Goal: Information Seeking & Learning: Learn about a topic

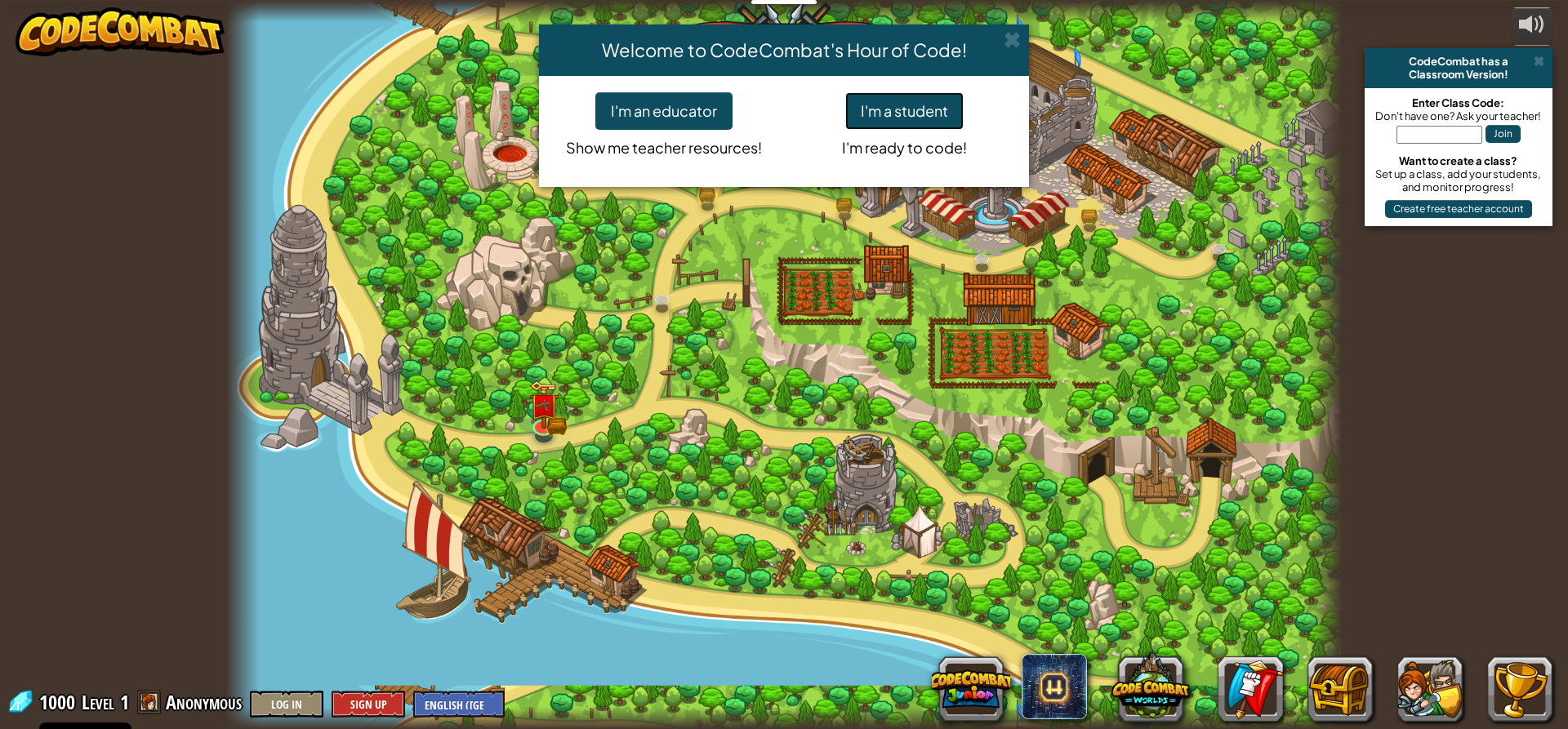
click at [891, 108] on button "I'm a student" at bounding box center [904, 111] width 119 height 37
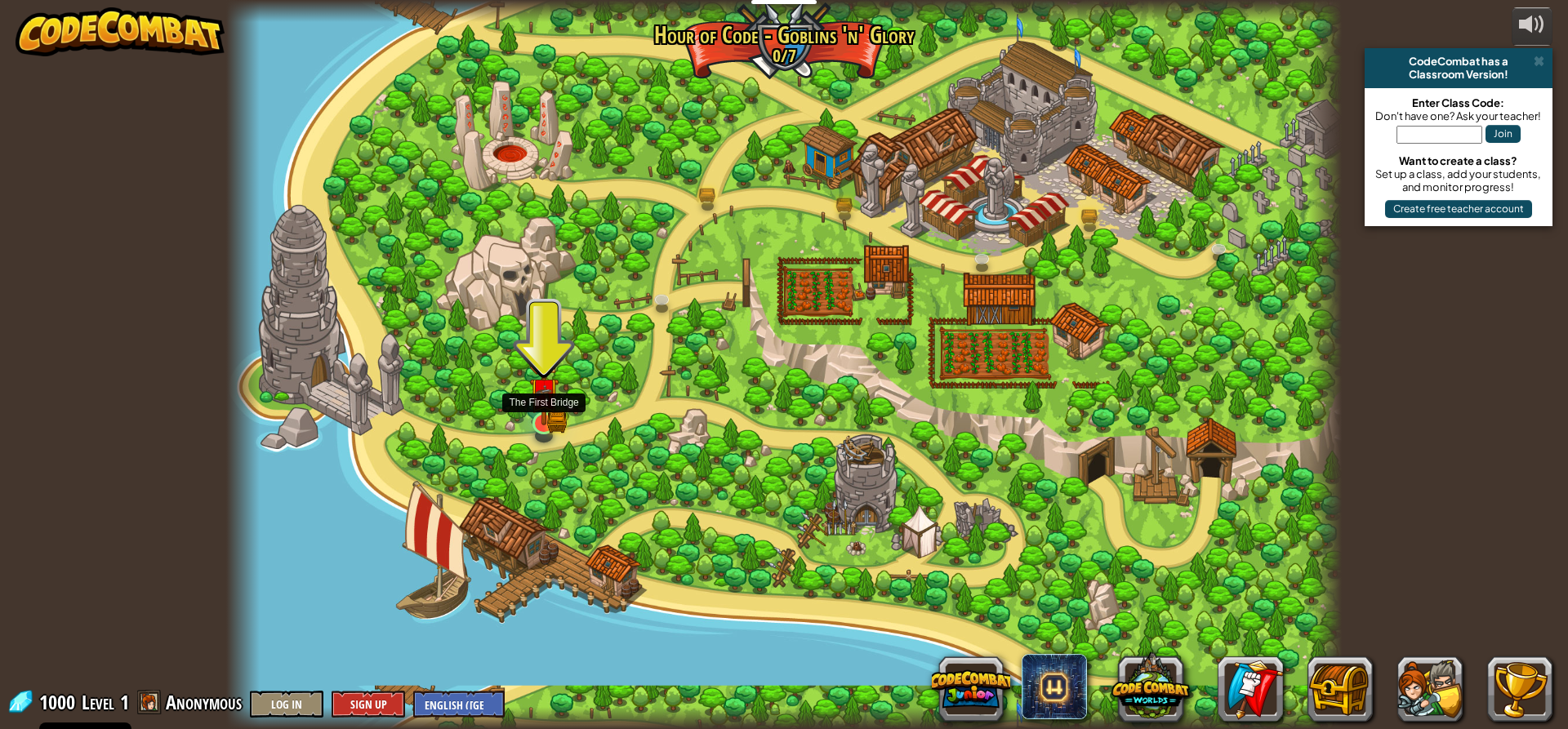
click at [557, 399] on img at bounding box center [544, 393] width 29 height 66
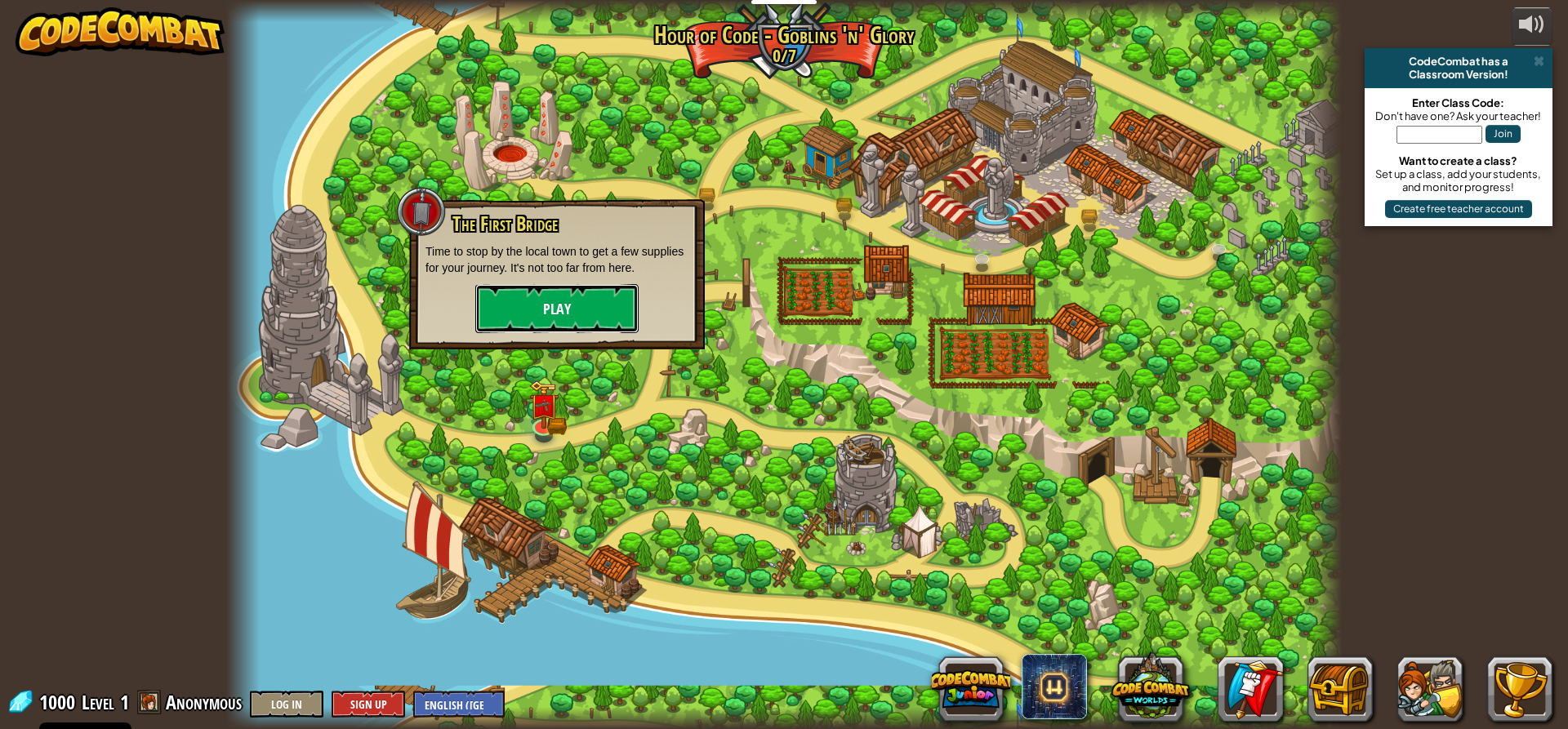
click at [536, 319] on button "Play" at bounding box center [556, 309] width 164 height 49
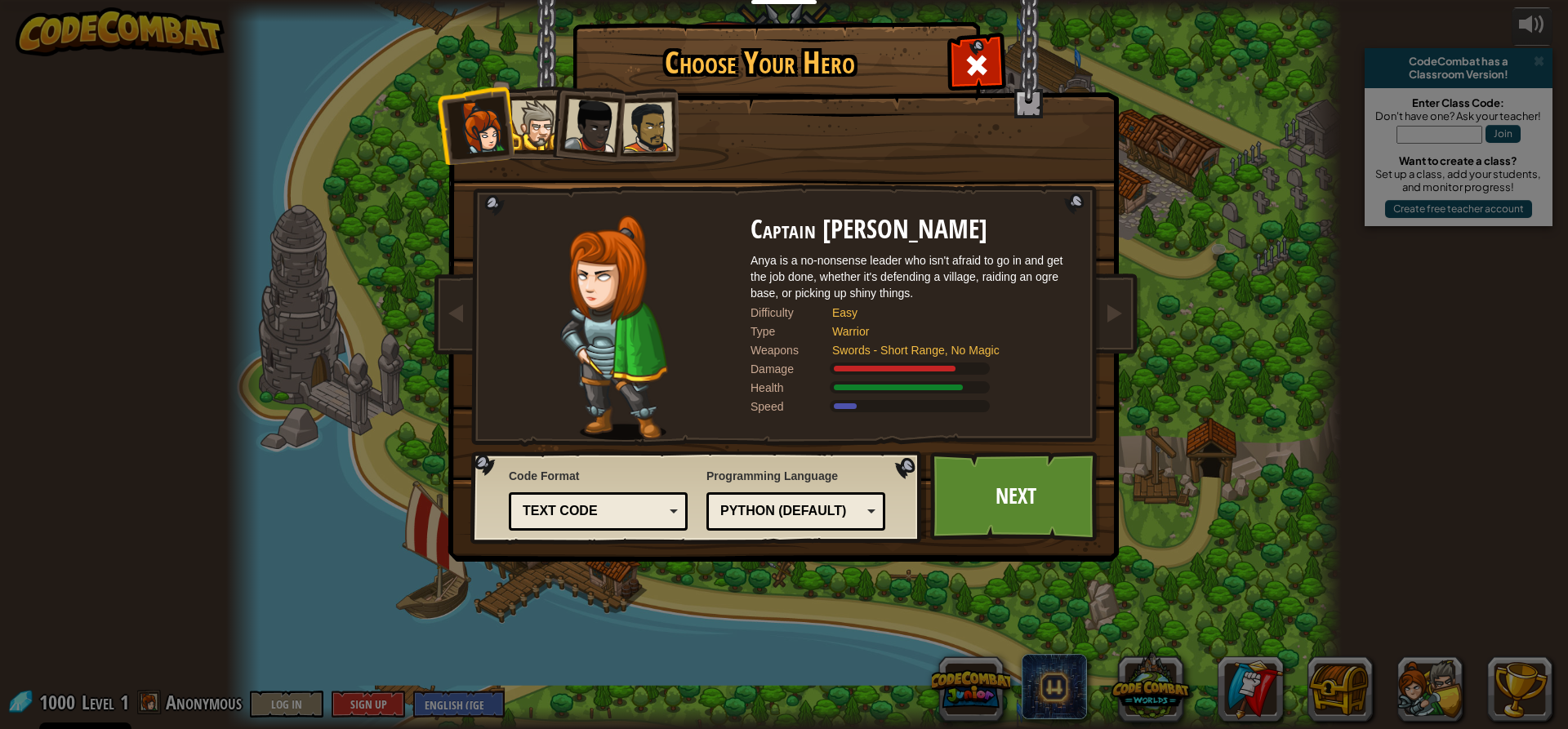
click at [605, 110] on div at bounding box center [591, 125] width 54 height 54
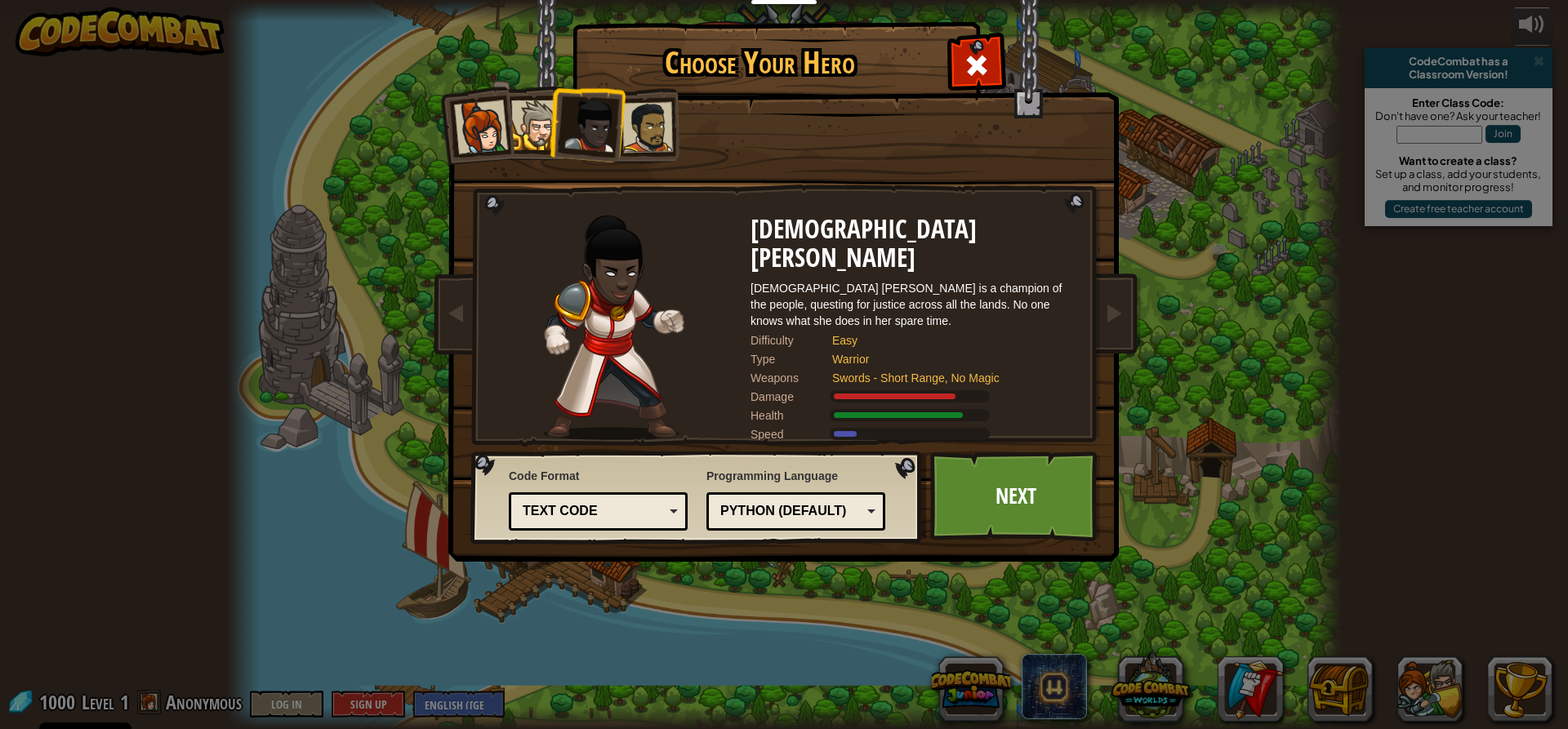
click at [517, 110] on div at bounding box center [536, 125] width 50 height 50
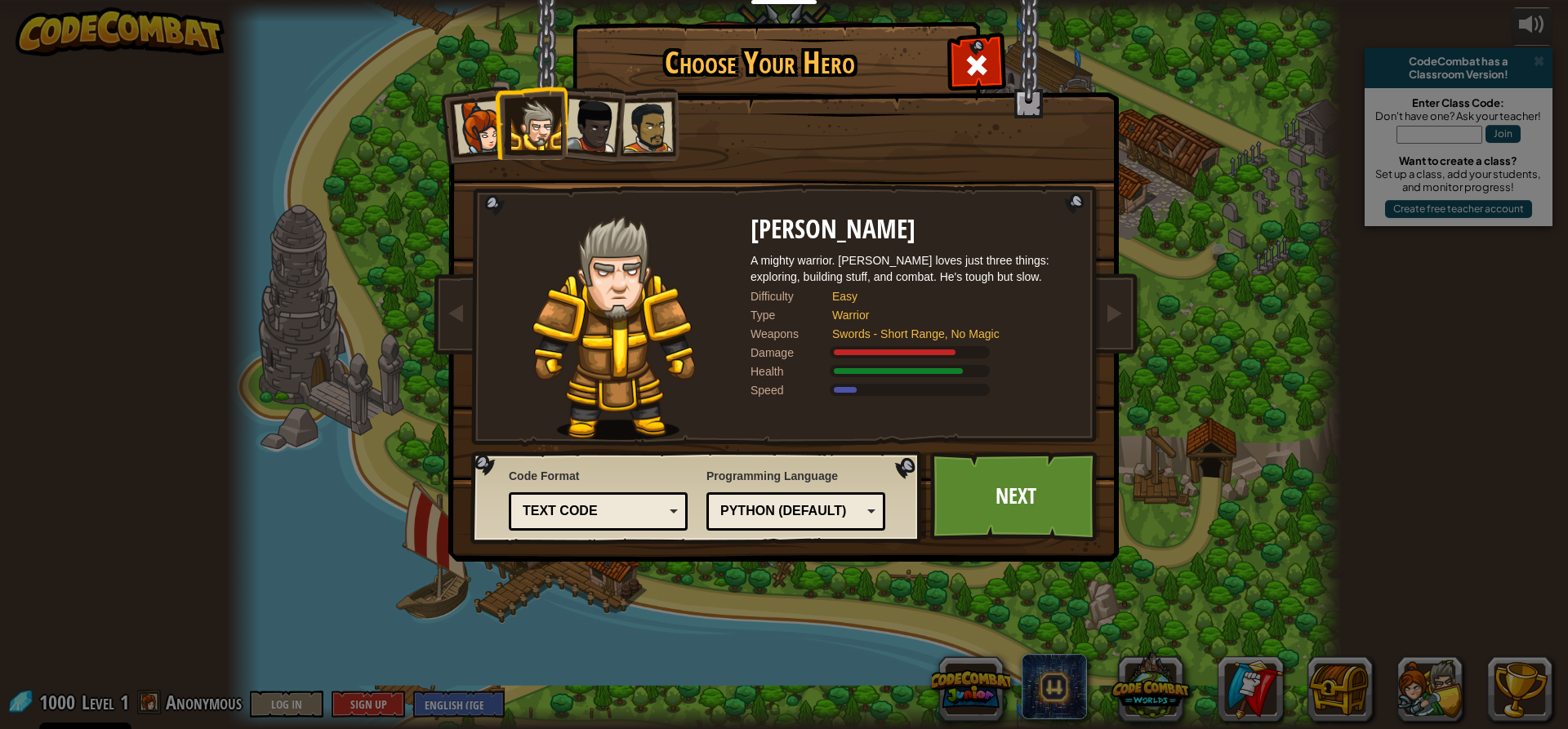
click at [657, 131] on div at bounding box center [647, 127] width 51 height 51
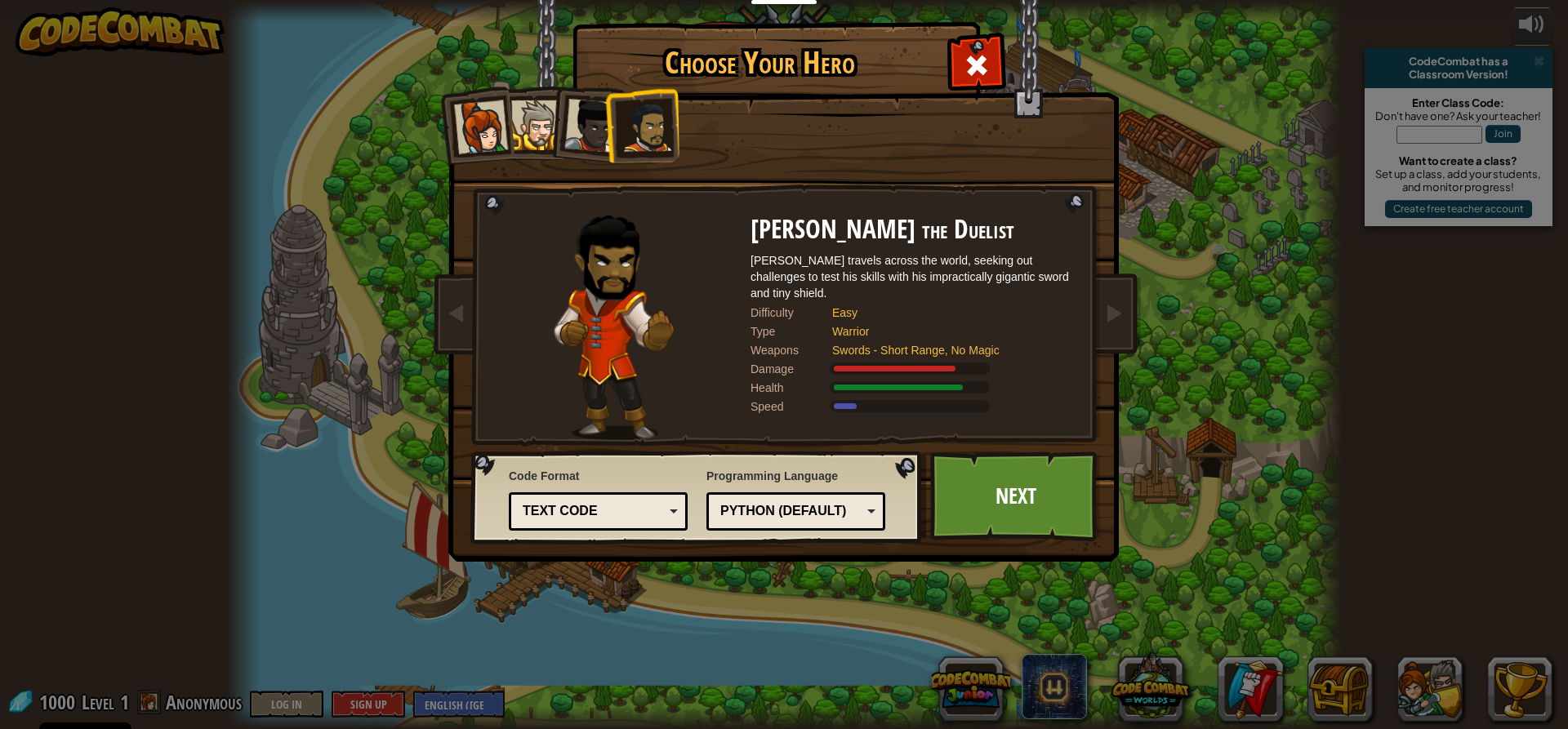
click at [596, 126] on div at bounding box center [591, 125] width 54 height 54
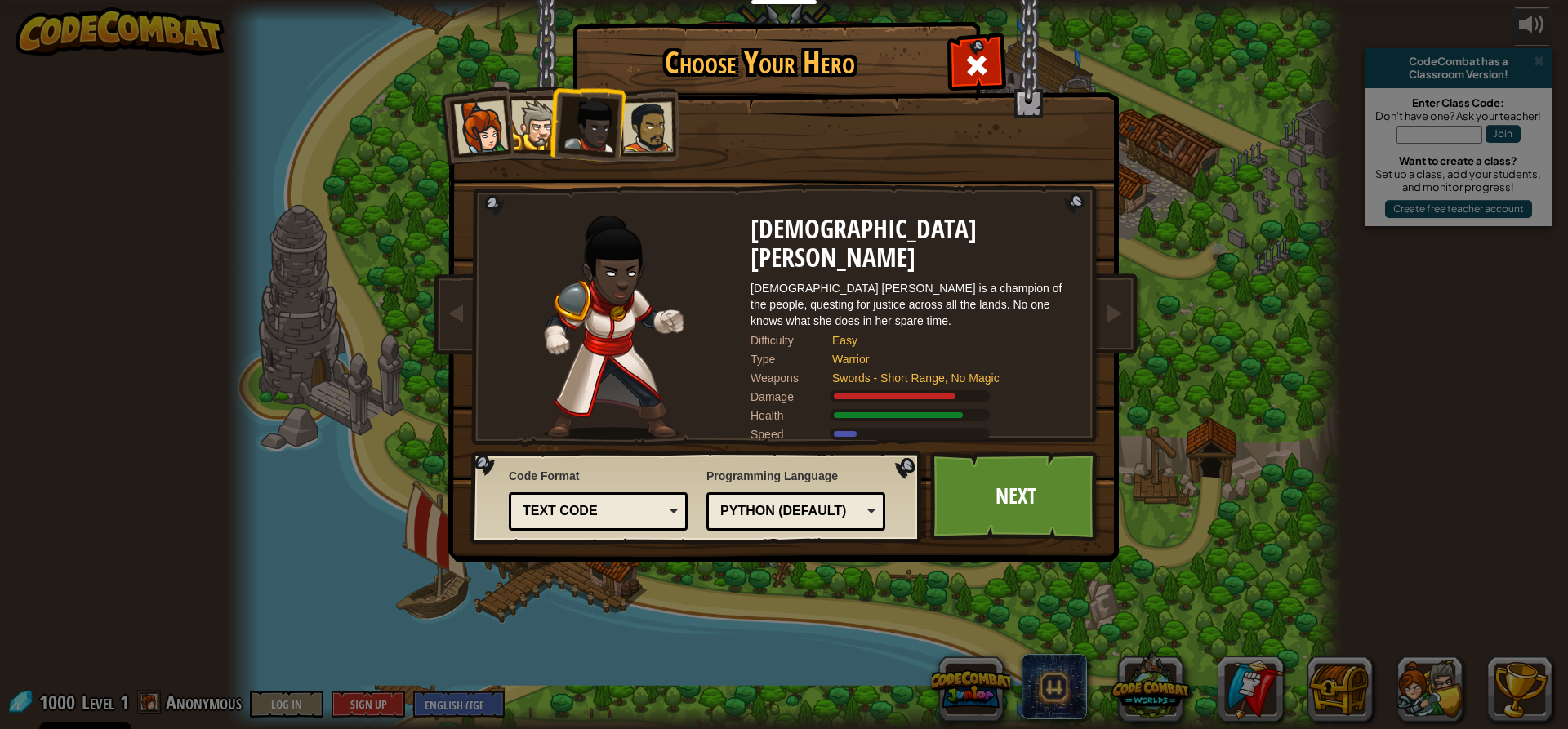
click at [476, 134] on div at bounding box center [481, 127] width 54 height 54
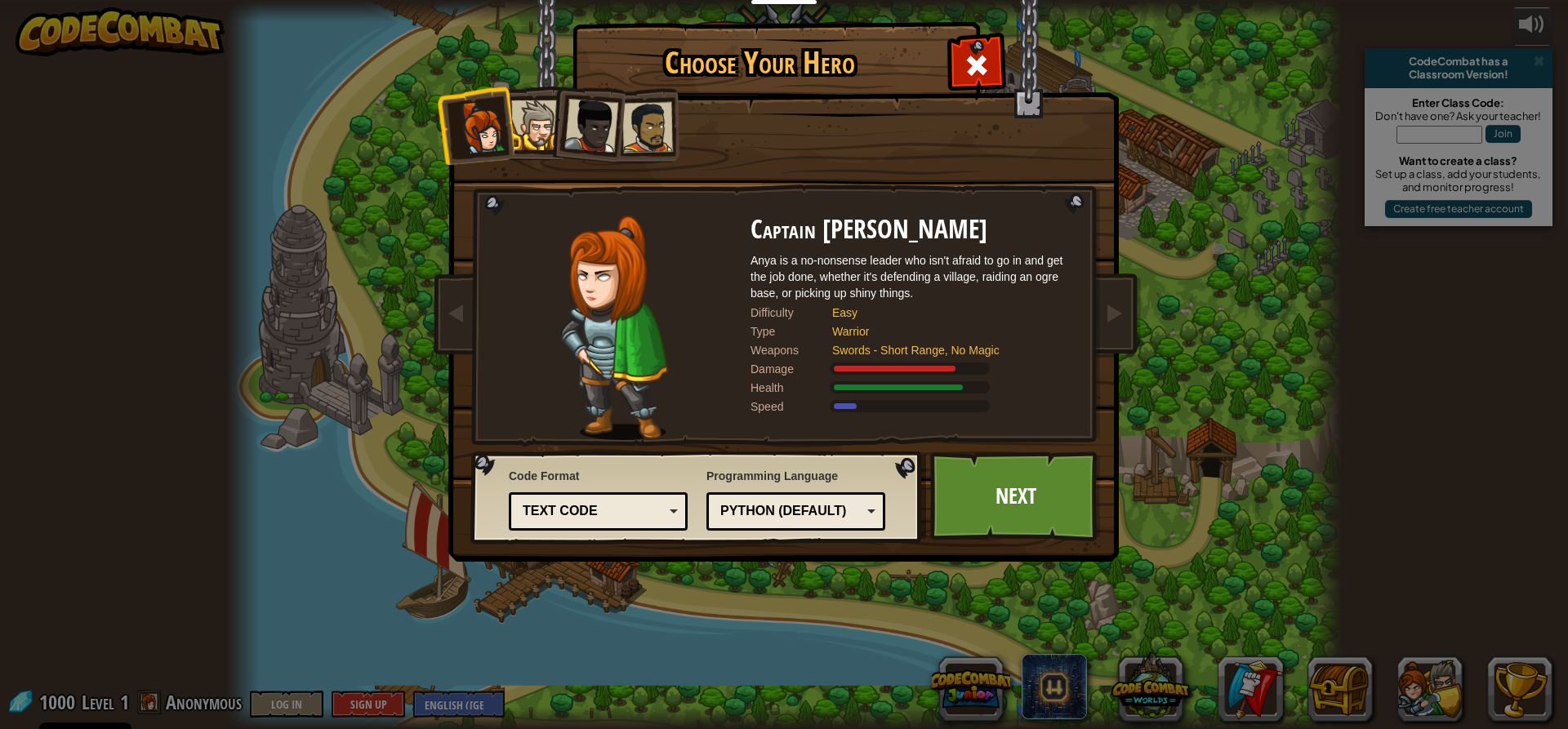
click at [527, 128] on div at bounding box center [536, 125] width 50 height 50
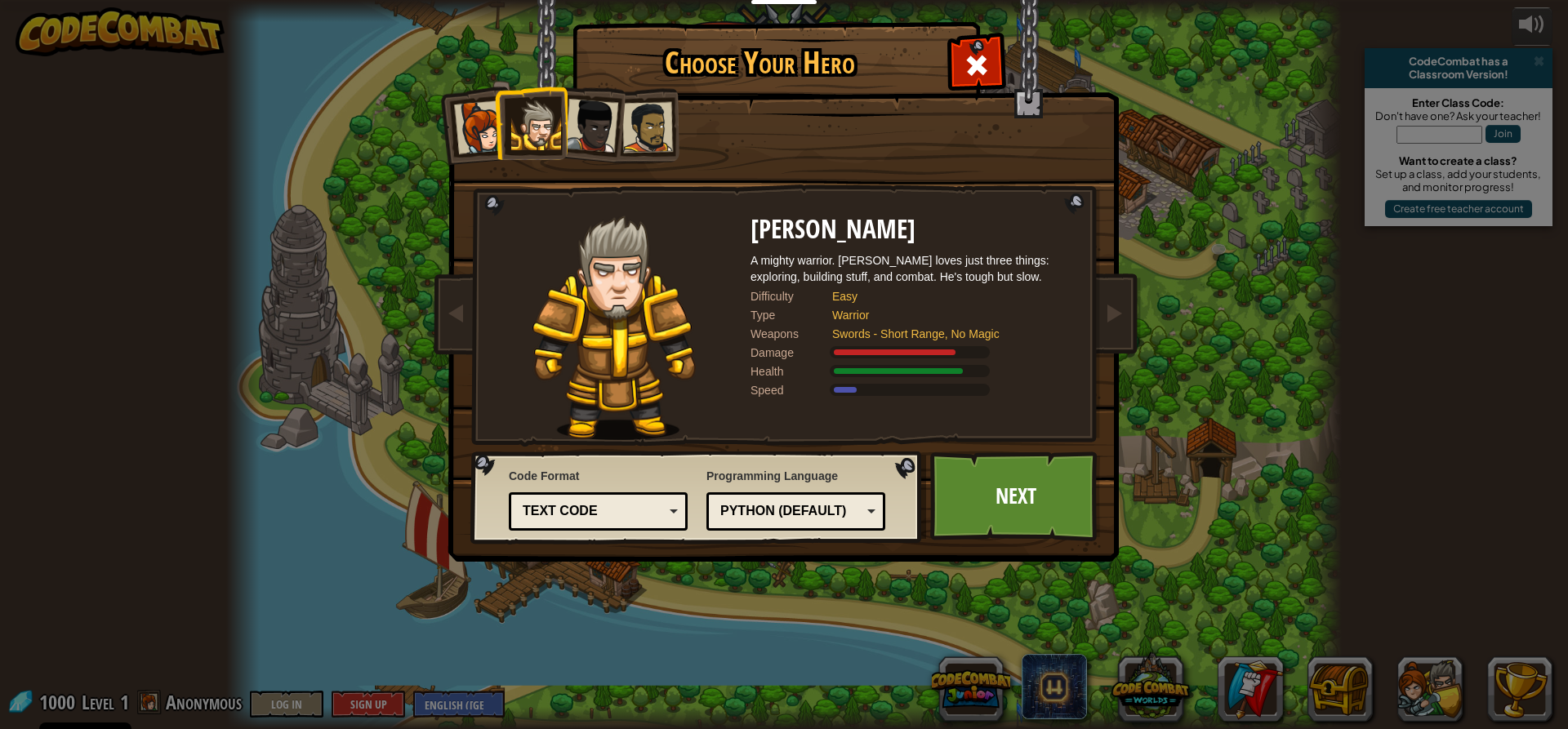
click at [477, 119] on div at bounding box center [481, 127] width 54 height 54
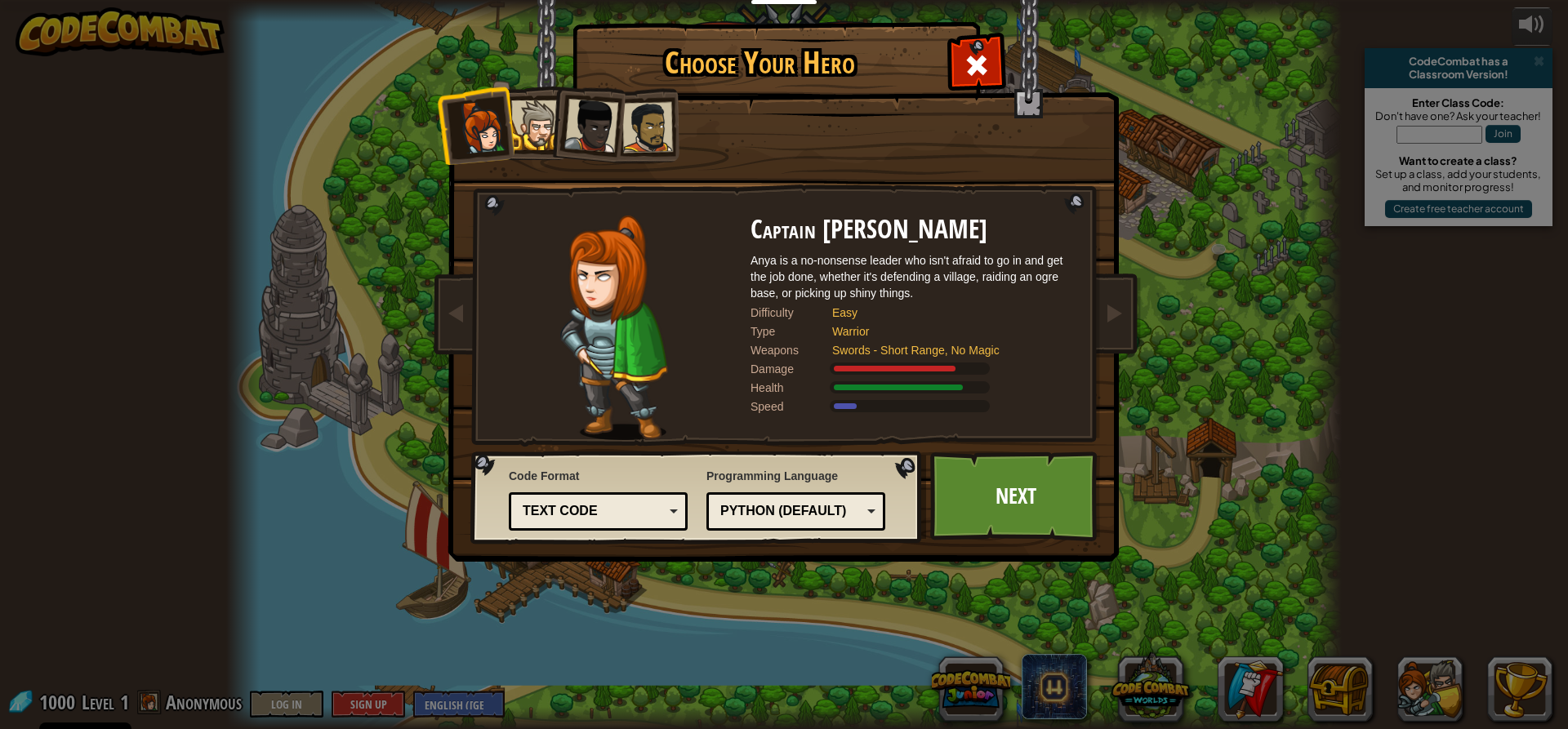
click at [543, 110] on div at bounding box center [536, 125] width 50 height 50
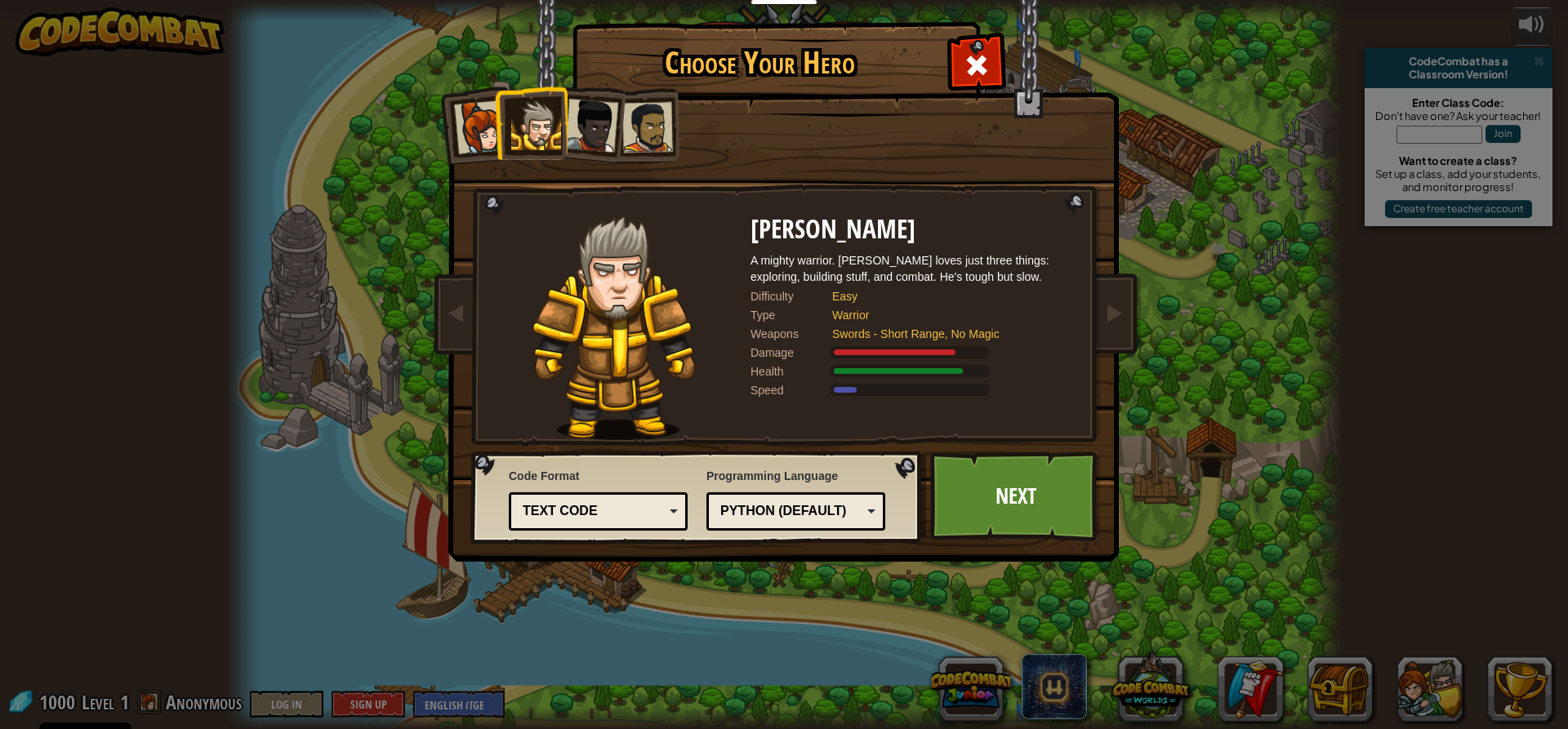
click at [592, 120] on div at bounding box center [591, 125] width 54 height 54
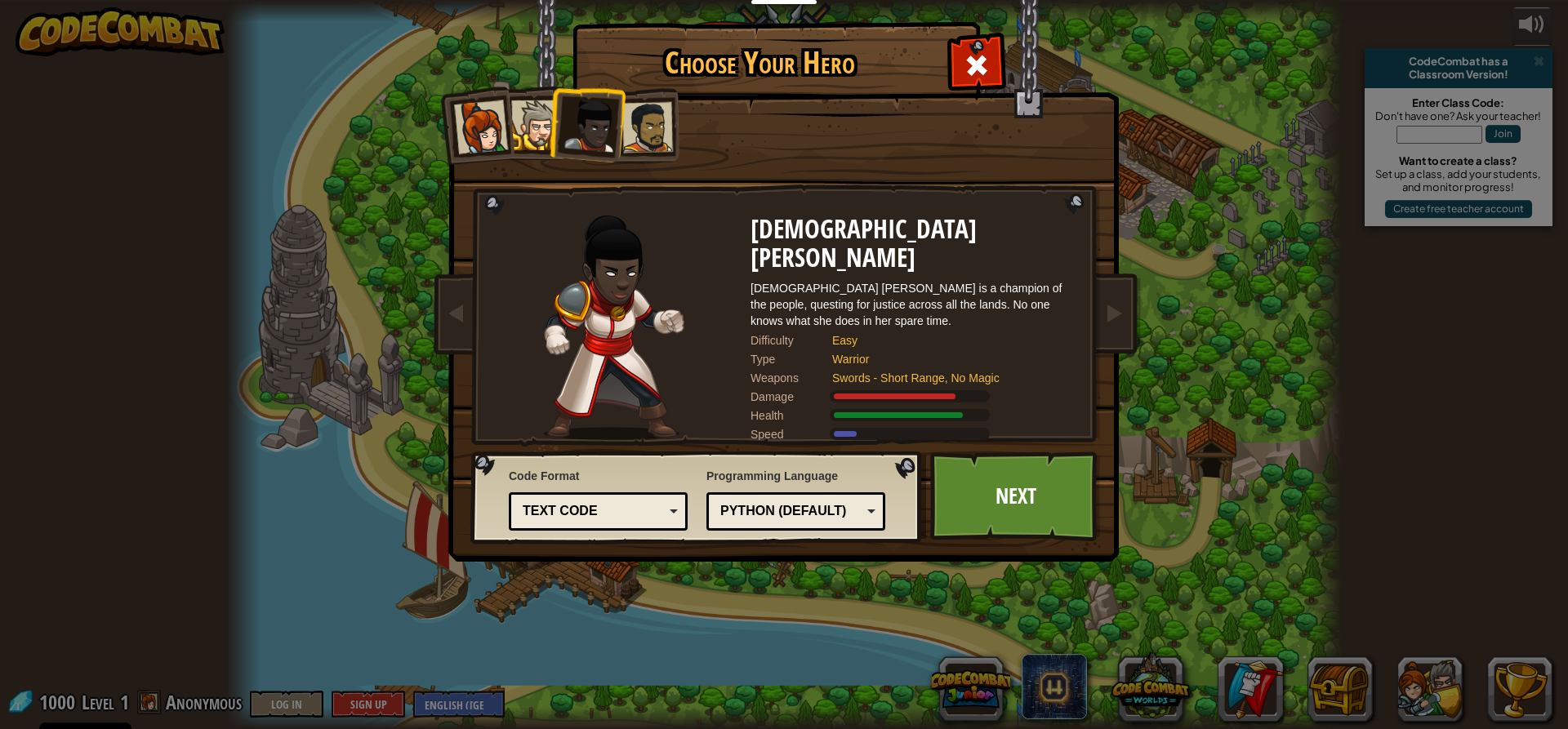
click at [658, 125] on div at bounding box center [647, 127] width 51 height 51
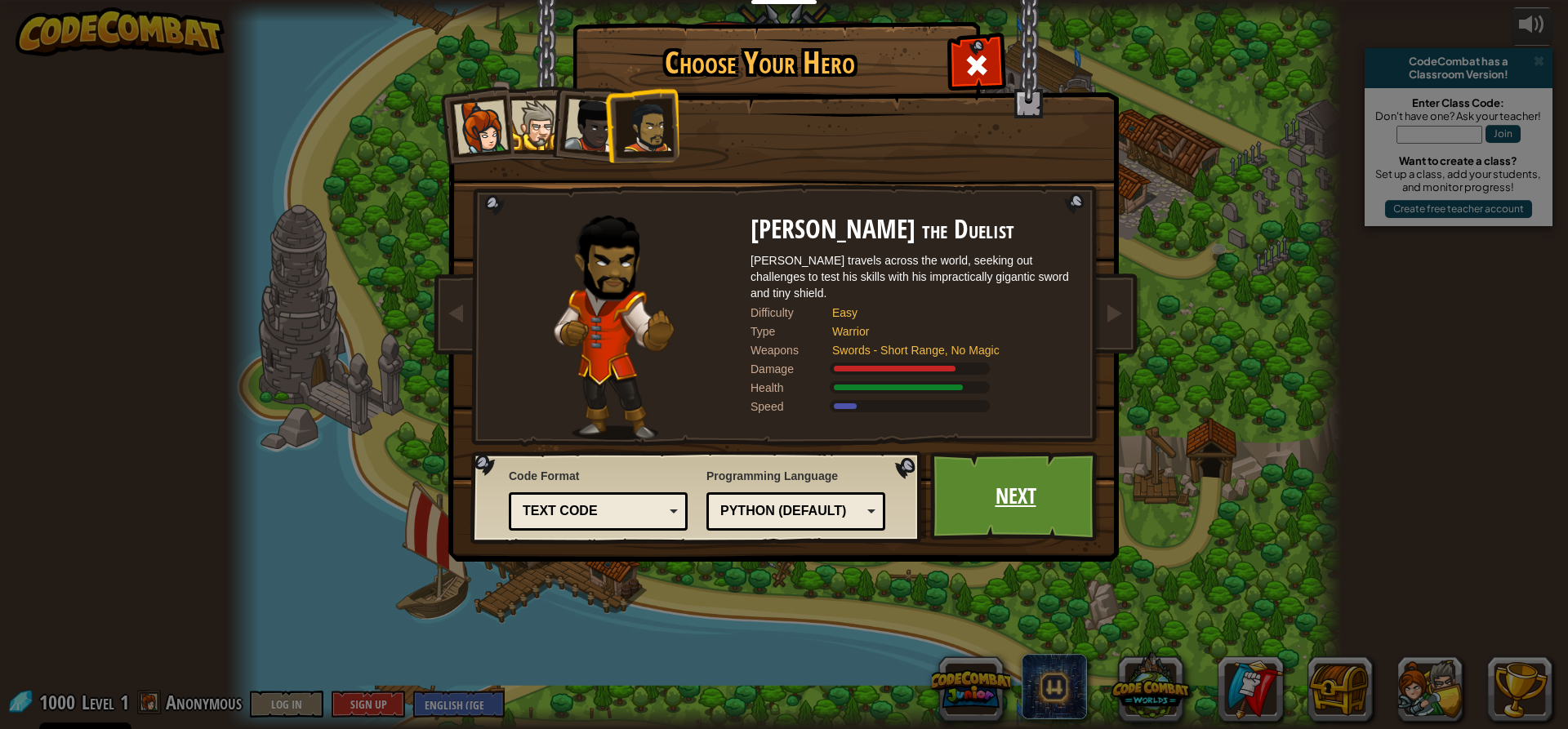
click at [1045, 499] on link "Next" at bounding box center [1016, 497] width 170 height 90
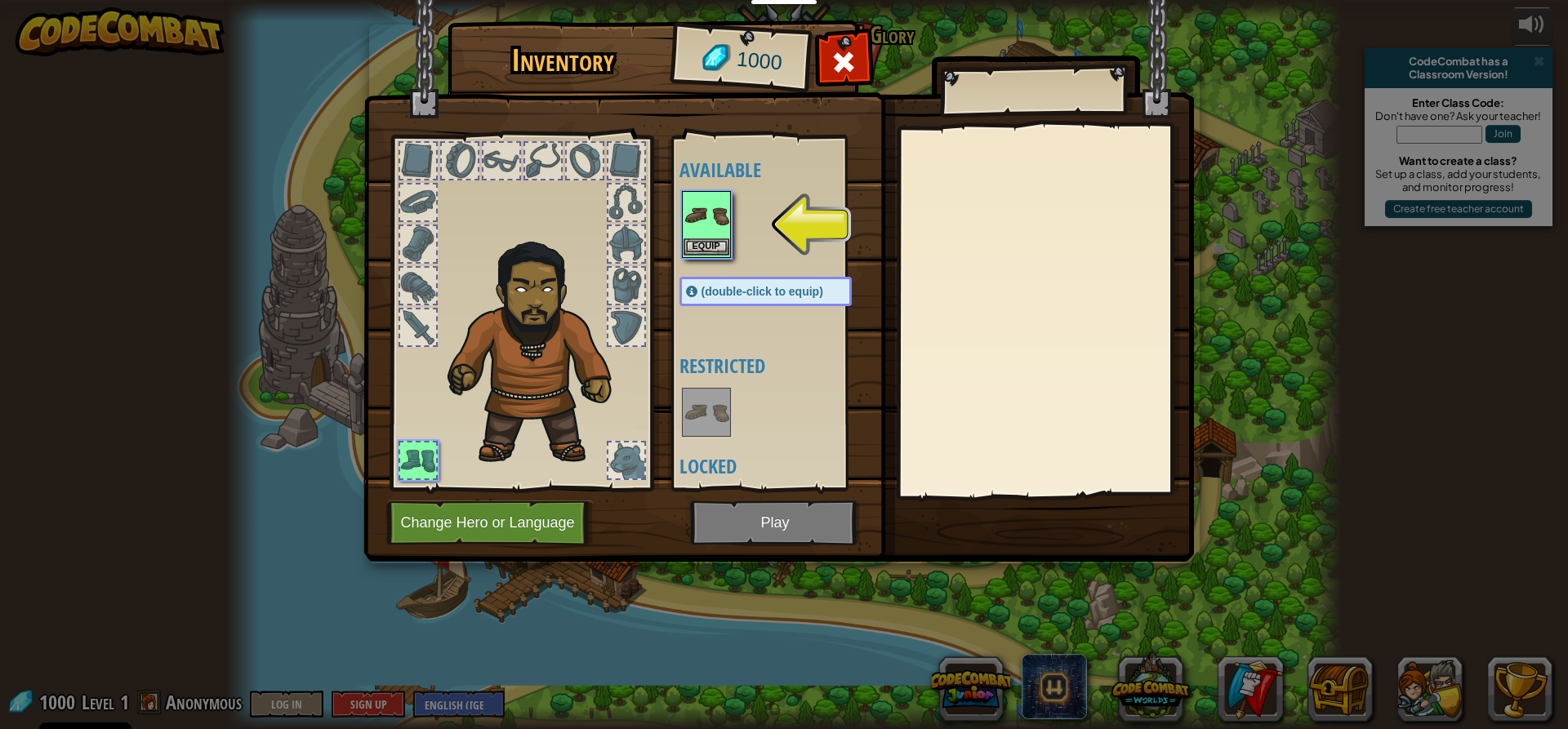
click at [720, 208] on img at bounding box center [706, 216] width 46 height 46
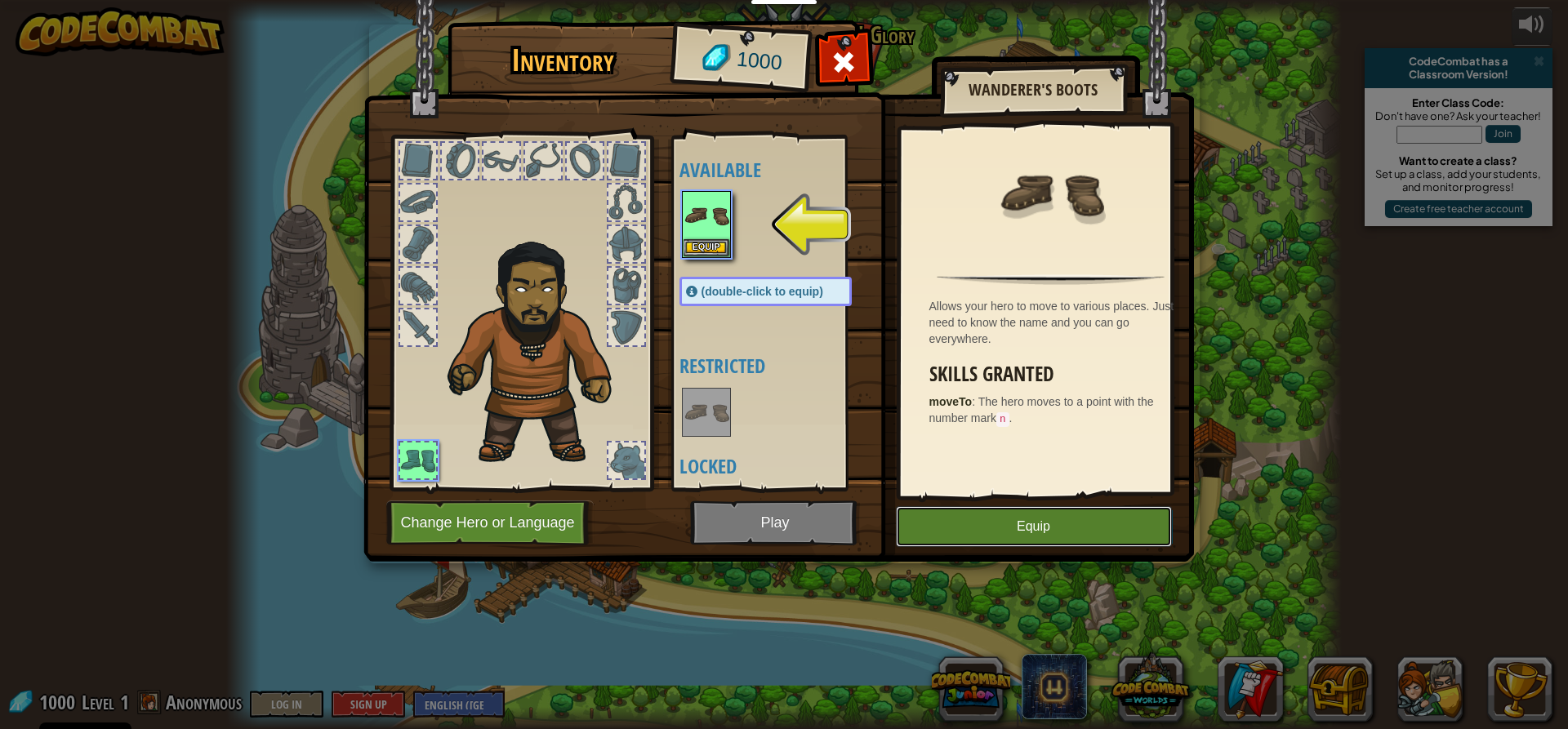
click at [994, 533] on button "Equip" at bounding box center [1034, 527] width 276 height 41
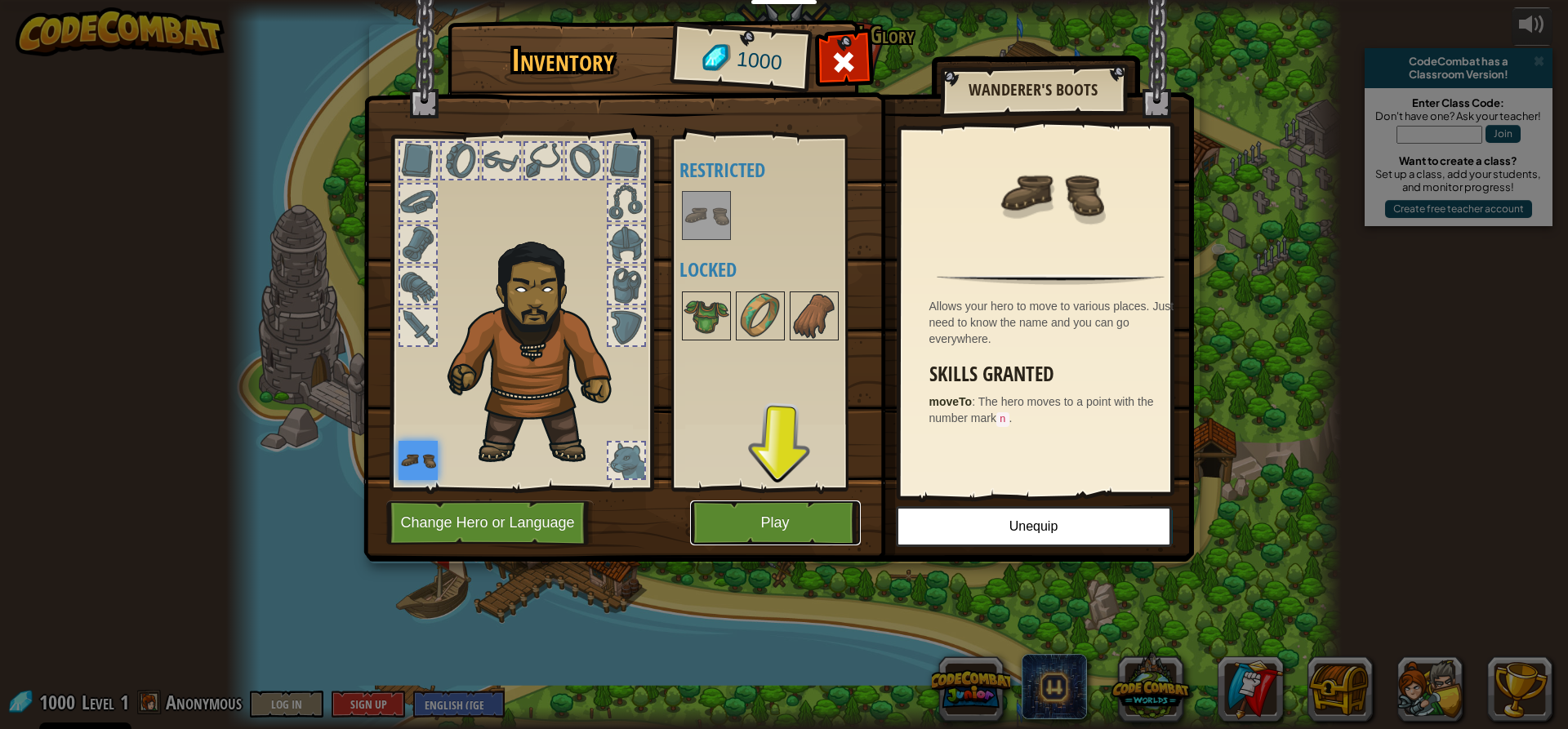
click at [774, 528] on button "Play" at bounding box center [775, 523] width 170 height 45
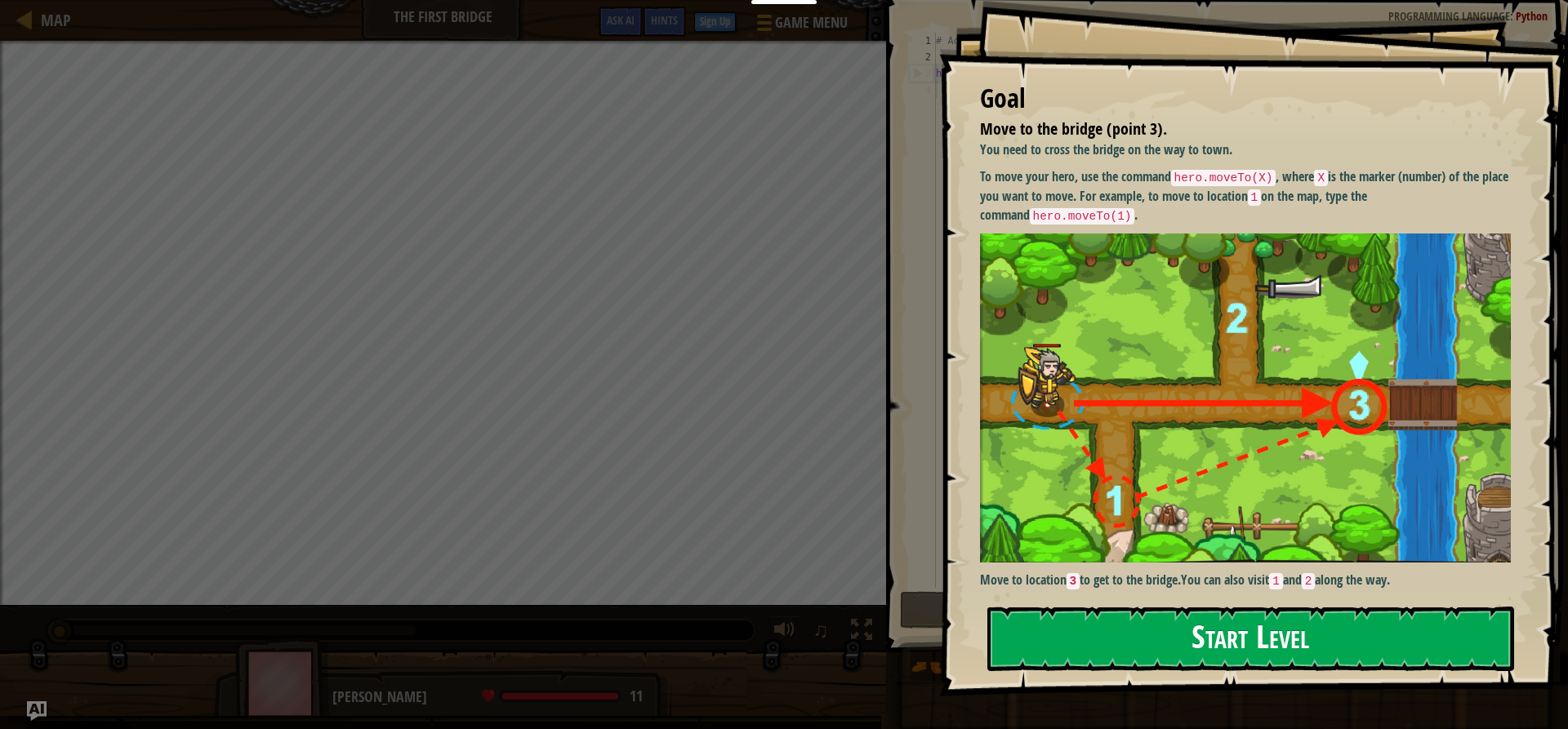
click at [1189, 631] on button "Start Level" at bounding box center [1251, 639] width 527 height 65
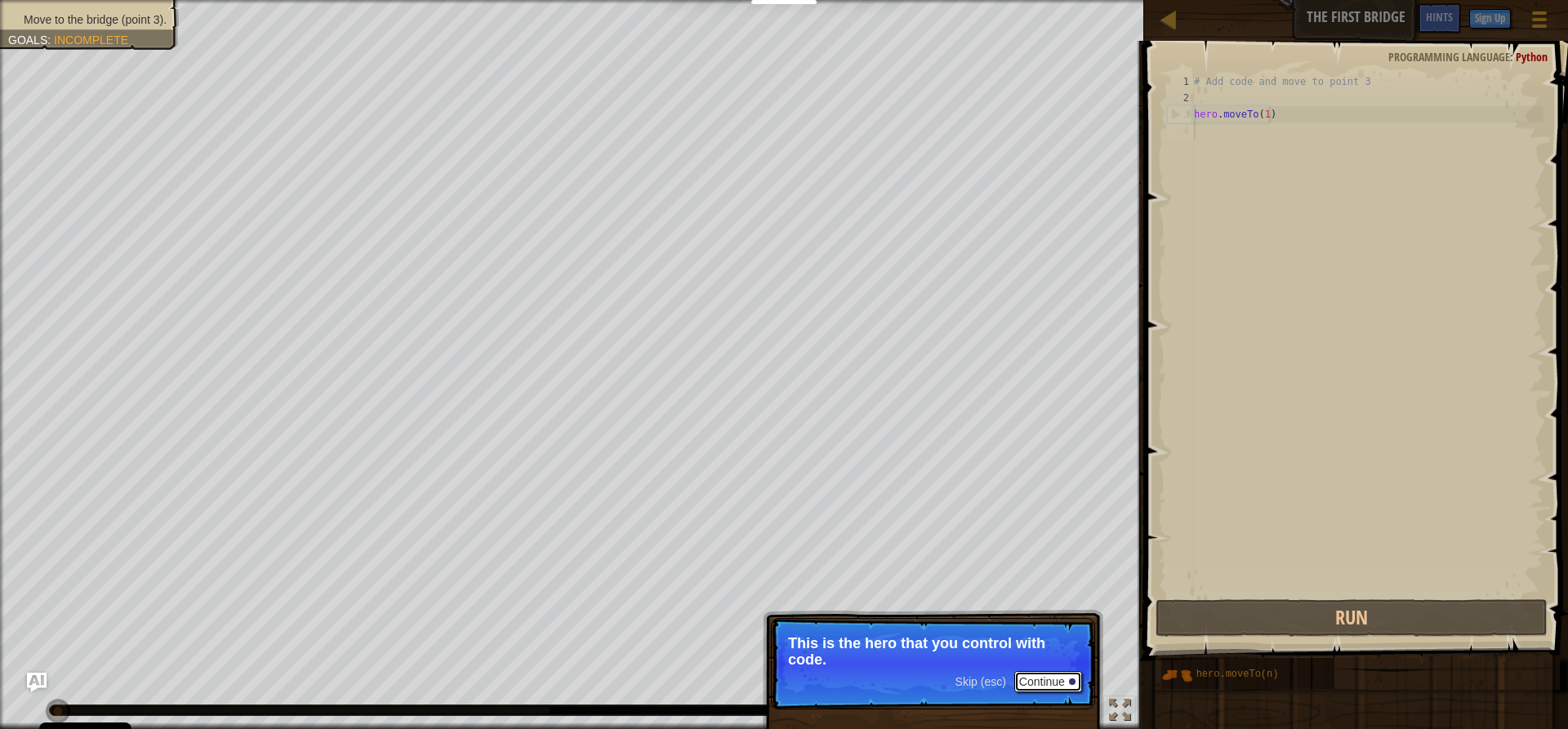
click at [1046, 671] on button "Continue" at bounding box center [1047, 682] width 68 height 22
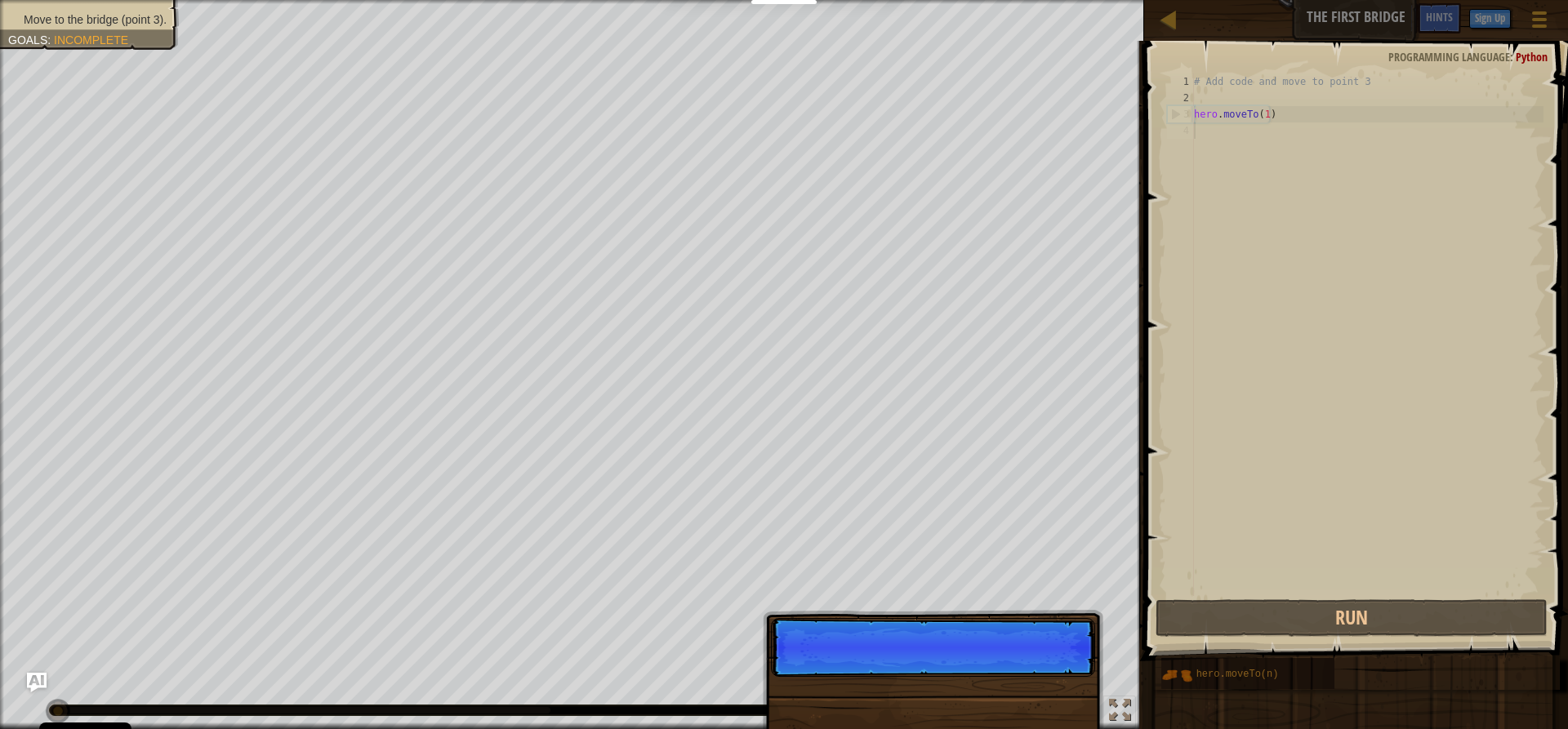
scroll to position [8, 0]
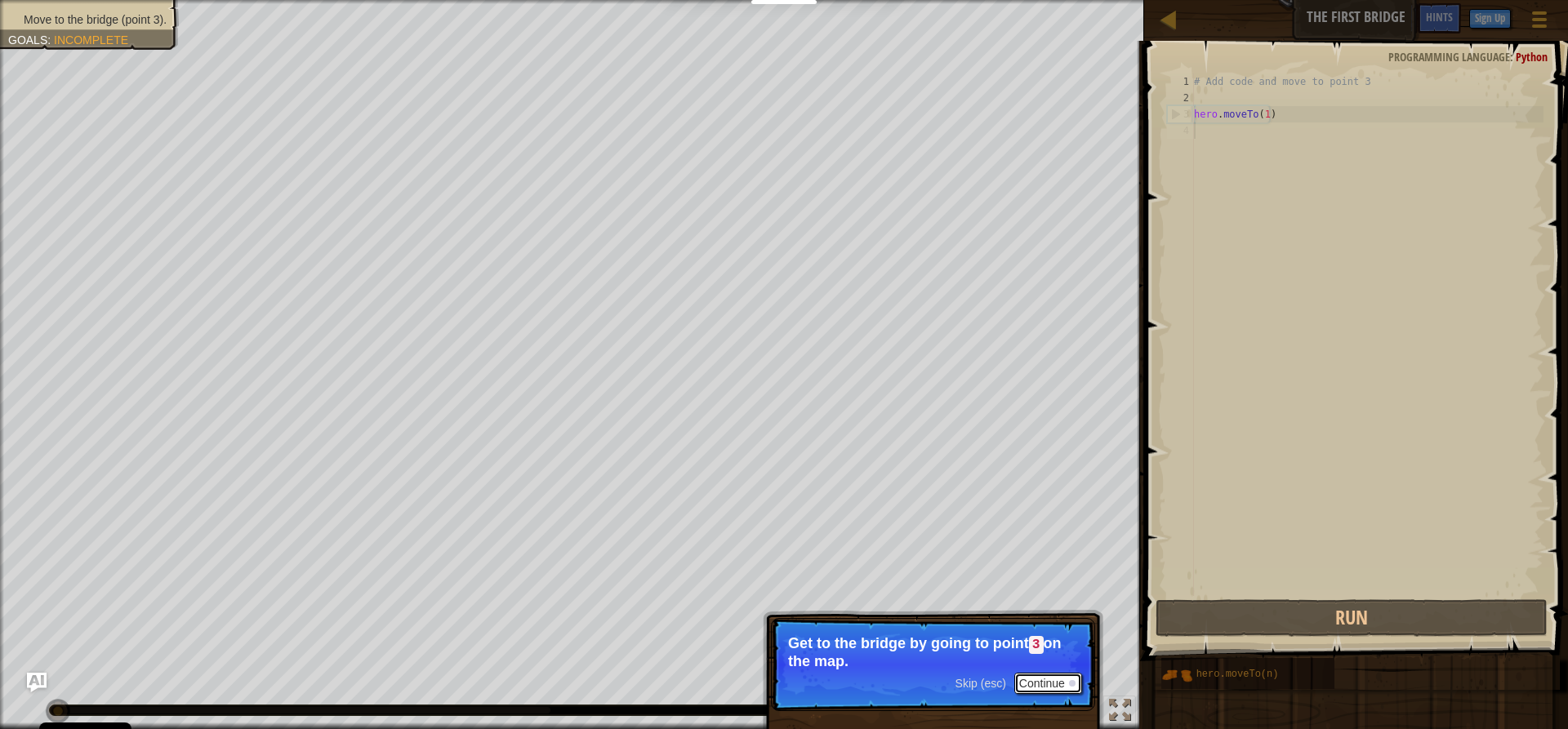
click at [1069, 680] on div at bounding box center [1071, 683] width 7 height 7
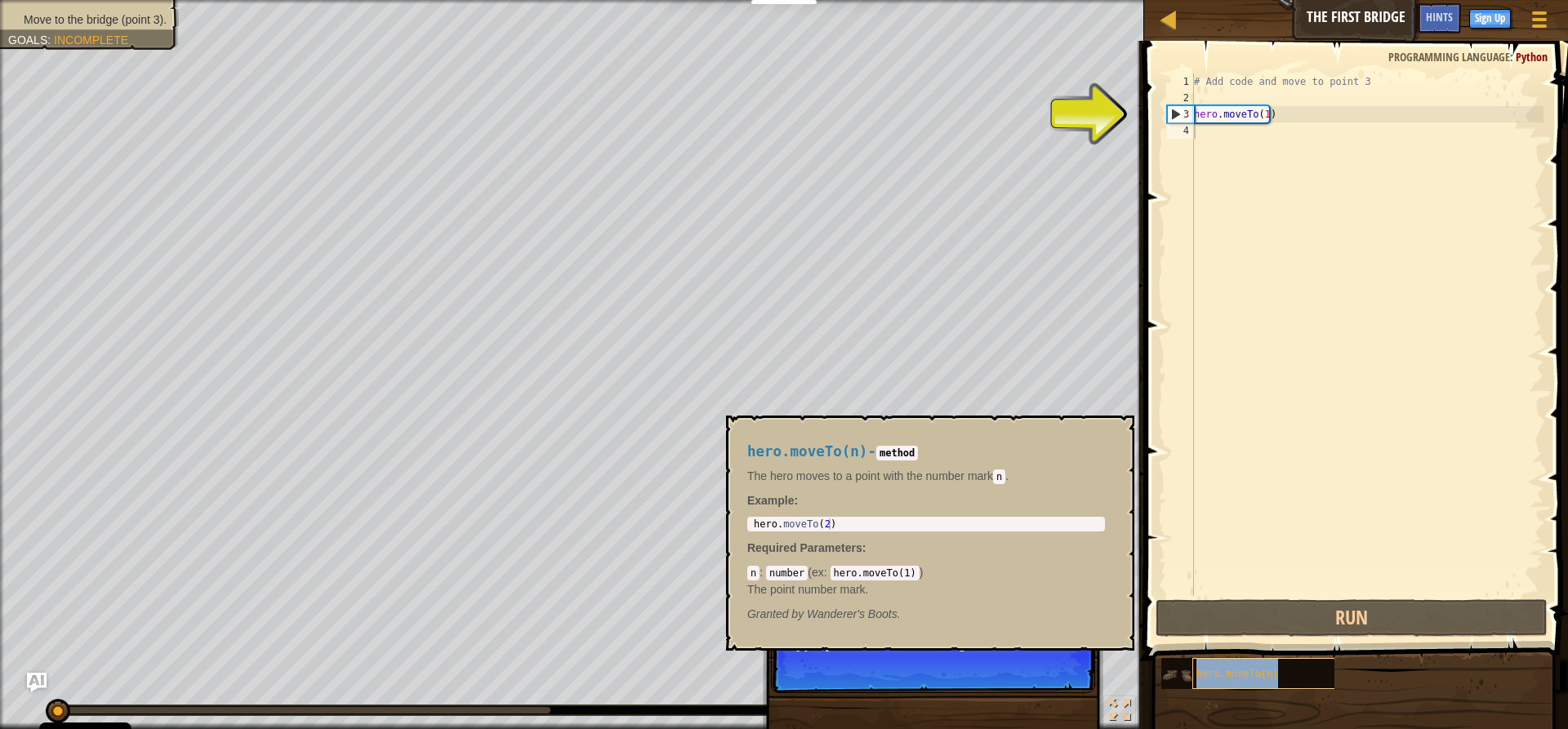
click at [1197, 673] on span "hero.moveTo(n)" at bounding box center [1237, 675] width 82 height 12
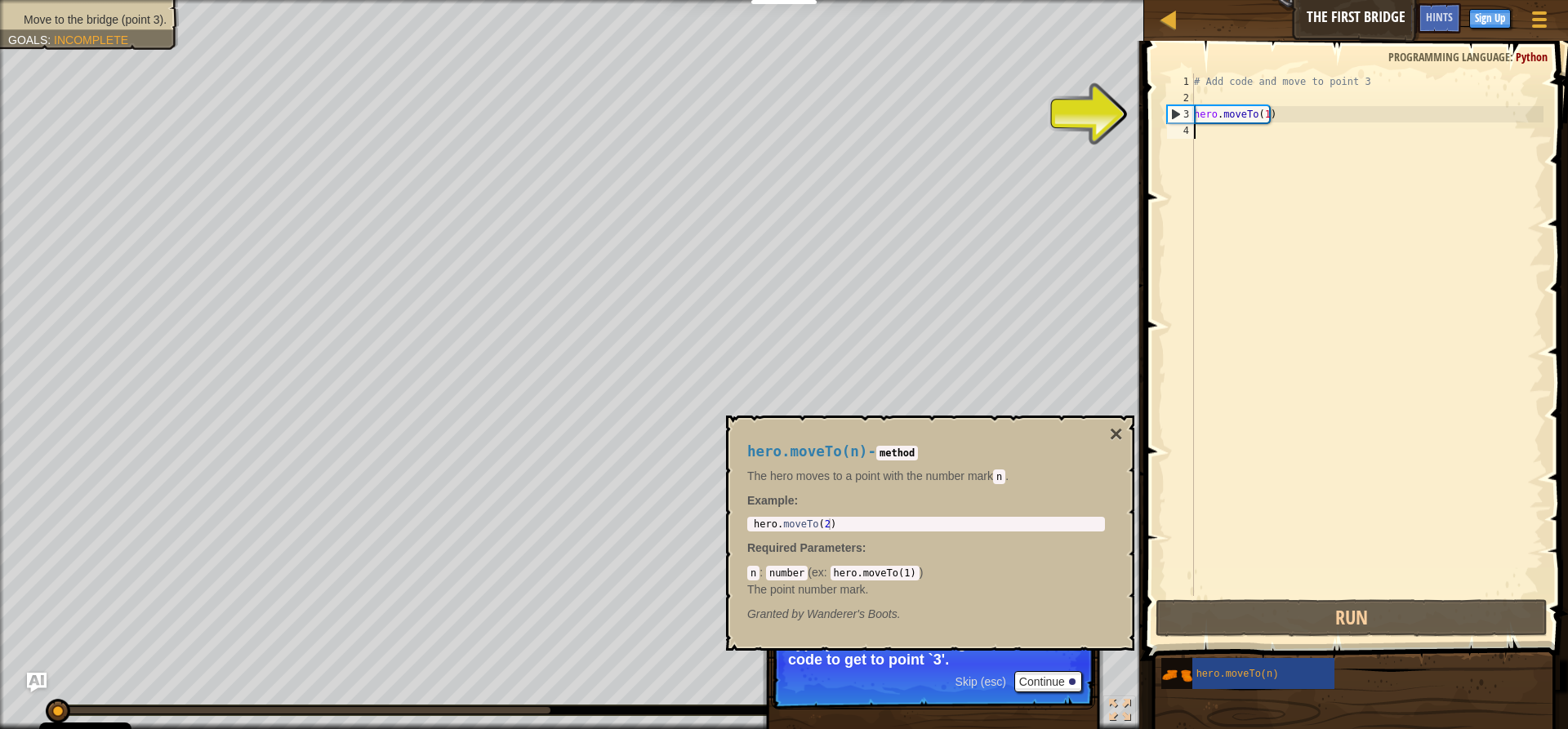
type textarea "hero.moveTo(2)"
click at [855, 523] on div "hero . moveTo ( 2 )" at bounding box center [926, 535] width 351 height 34
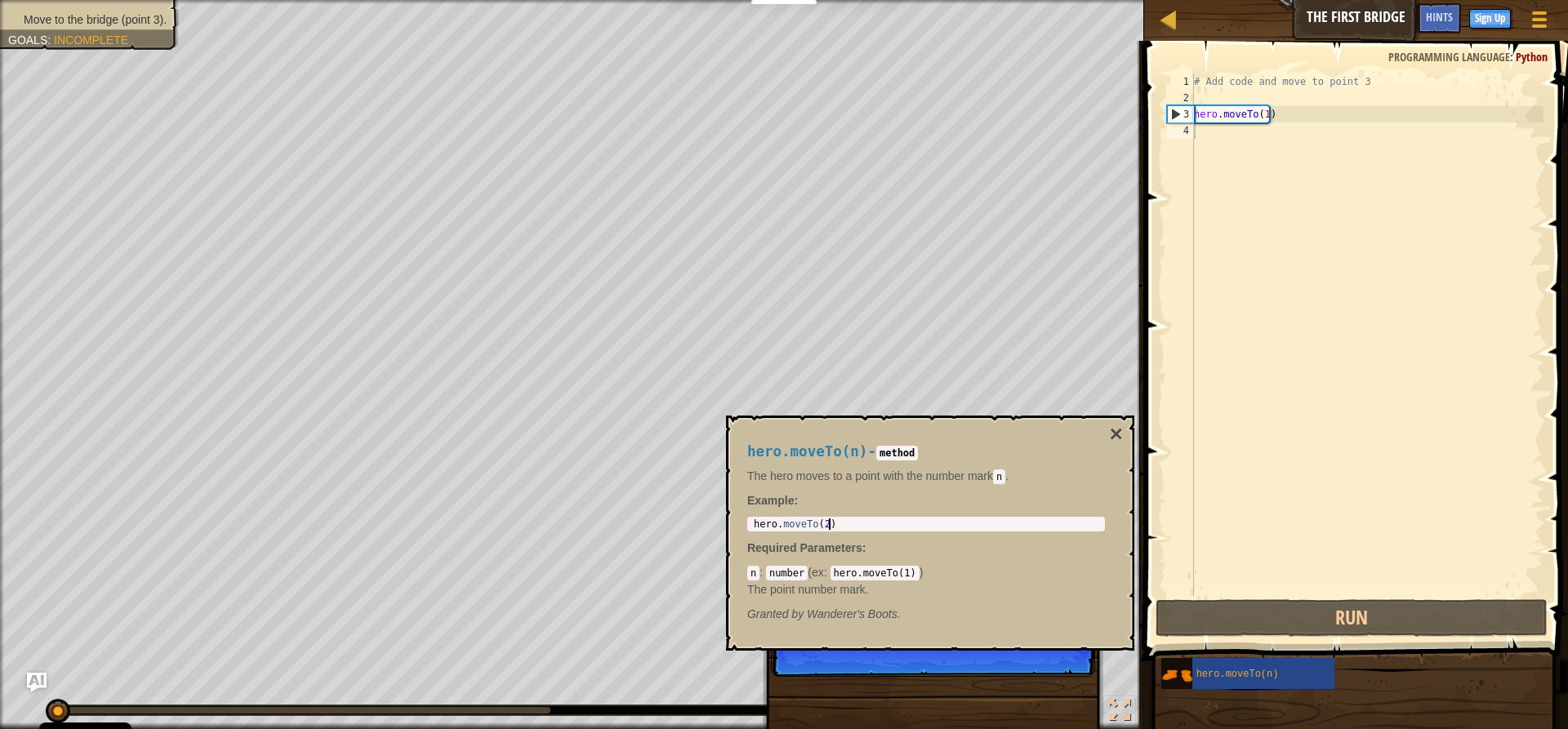
click at [888, 490] on div "hero.moveTo(n) - method The hero moves to a point with the number [PERSON_NAME]…" at bounding box center [926, 533] width 381 height 209
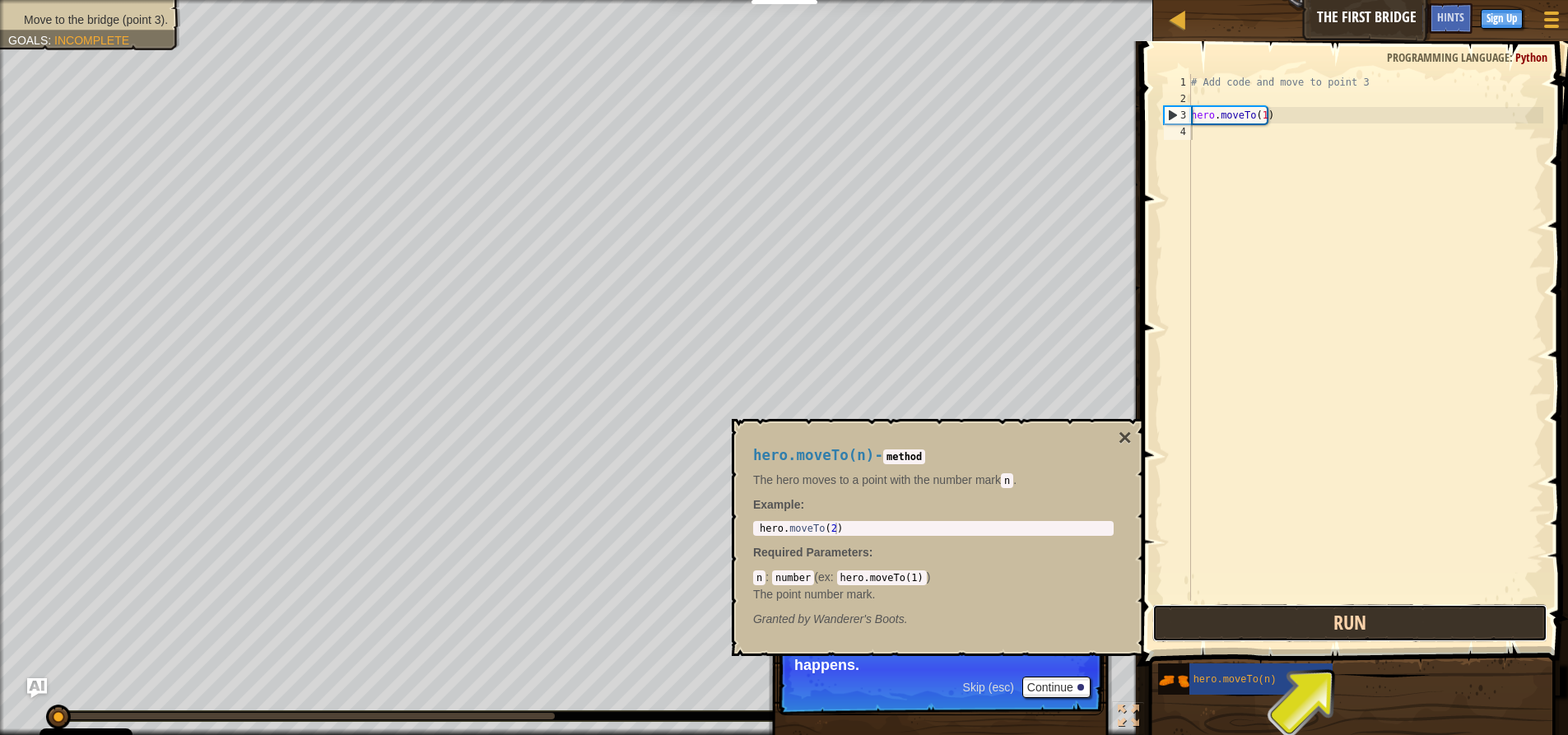
click at [1220, 623] on button "Run" at bounding box center [1350, 623] width 395 height 38
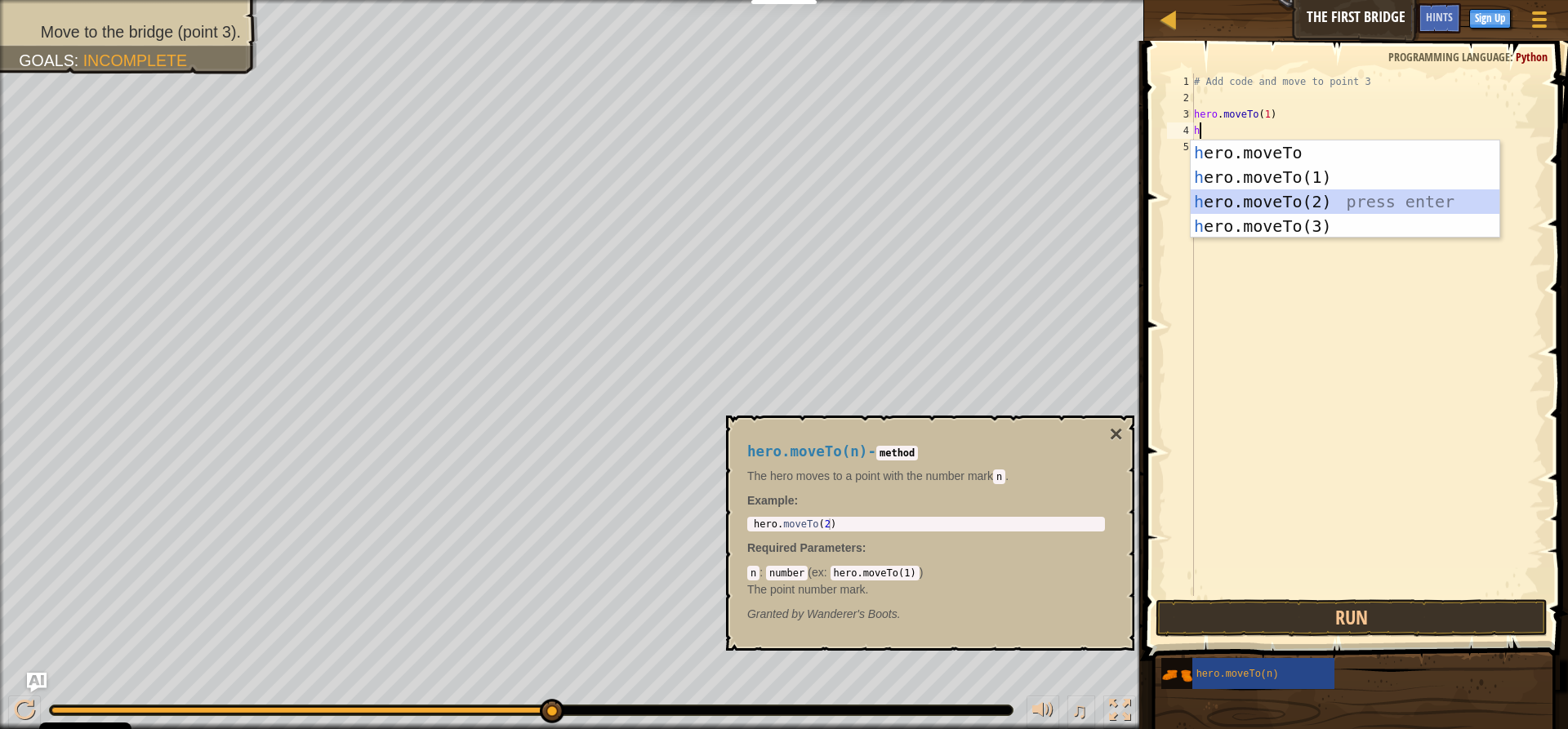
click at [1364, 198] on div "h ero.moveTo press enter h ero.moveTo(1) press enter h ero.moveTo(2) press ente…" at bounding box center [1345, 214] width 309 height 147
type textarea "hero.moveTo(2)"
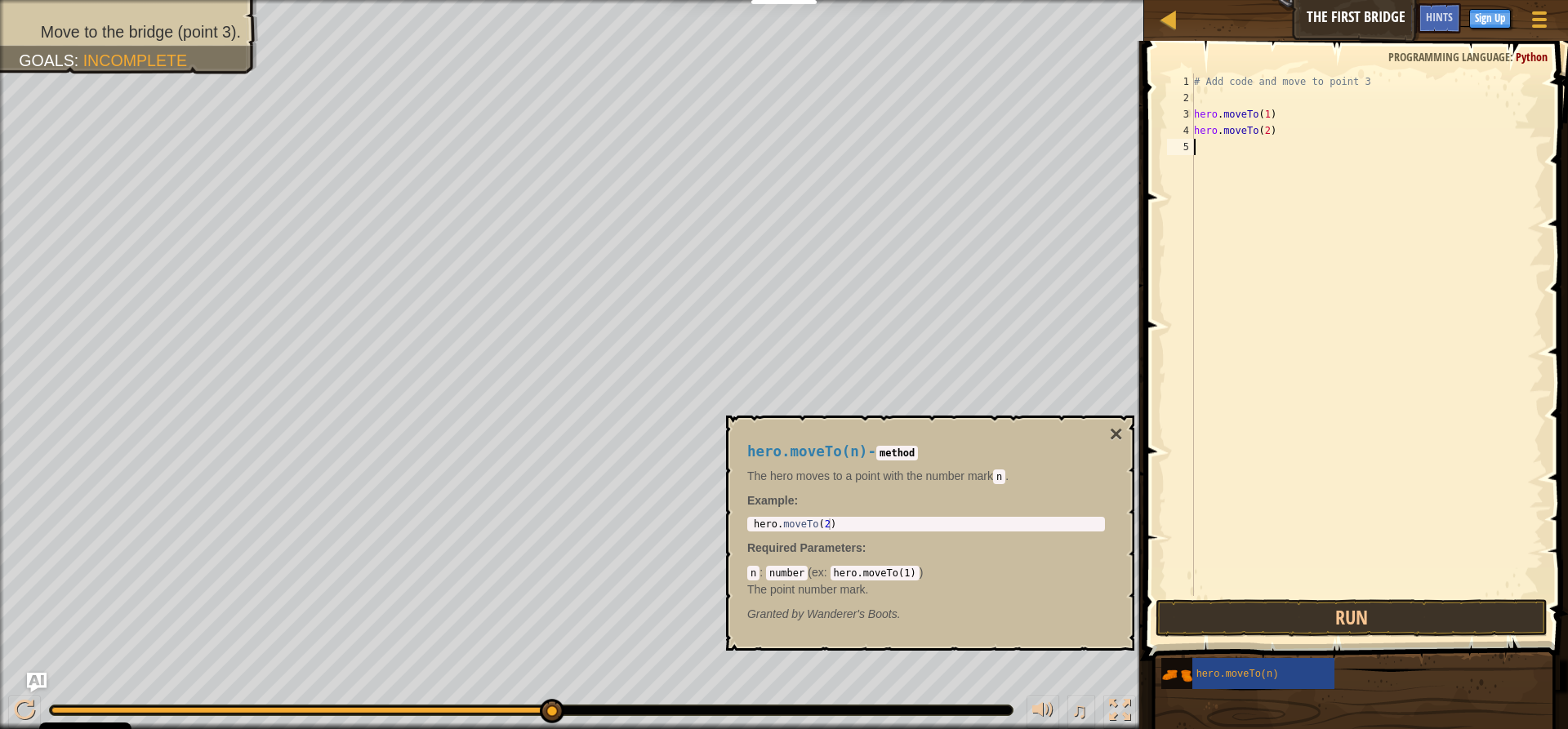
click at [1195, 145] on div "# Add code and move to point 3 hero . moveTo ( 1 ) hero . moveTo ( 2 )" at bounding box center [1367, 351] width 353 height 556
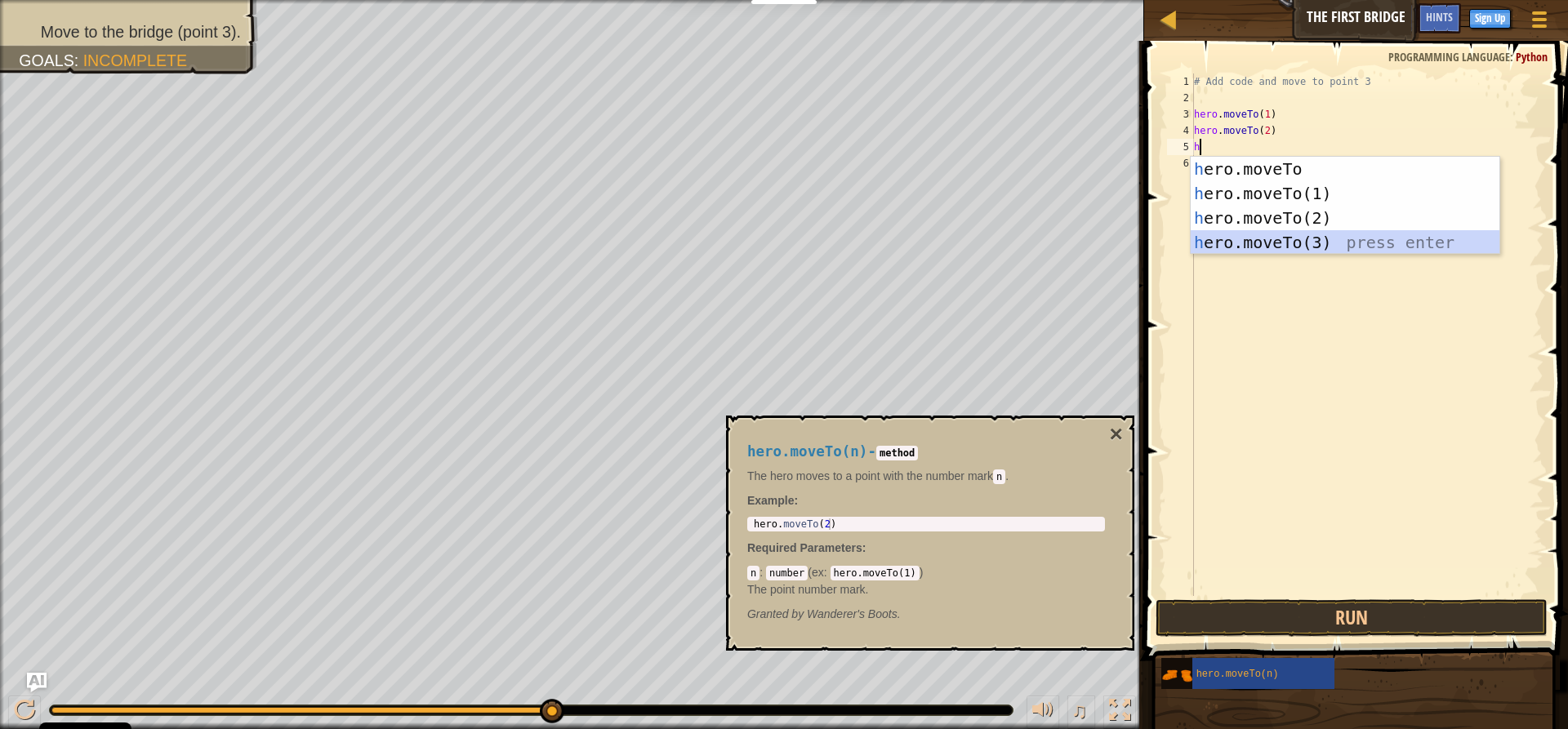
click at [1412, 239] on div "h ero.moveTo press enter h ero.moveTo(1) press enter h ero.moveTo(2) press ente…" at bounding box center [1345, 230] width 309 height 147
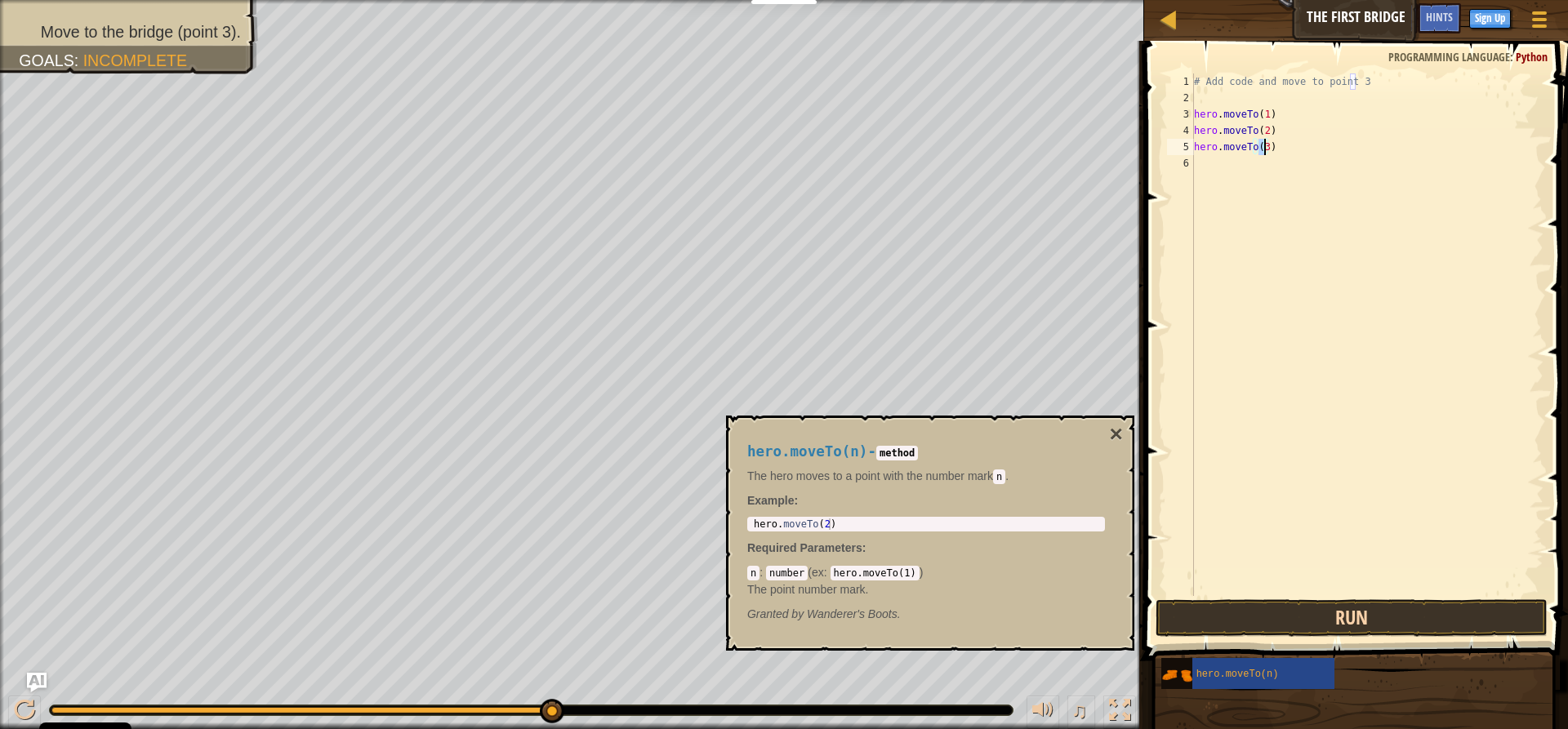
type textarea "hero.moveTo(3)"
click at [1320, 609] on button "Run" at bounding box center [1352, 618] width 392 height 37
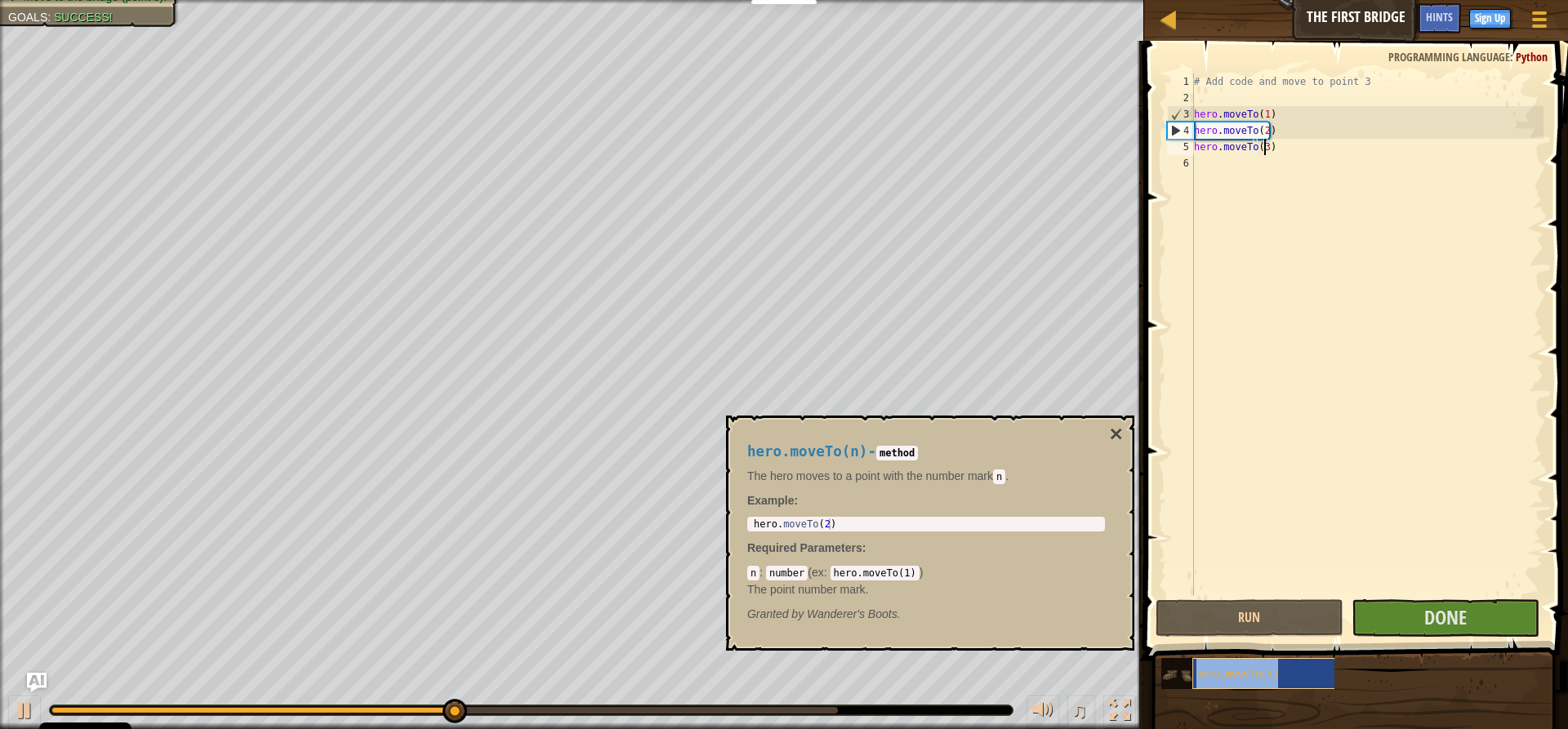
click at [1243, 670] on span "hero.moveTo(n)" at bounding box center [1237, 675] width 82 height 12
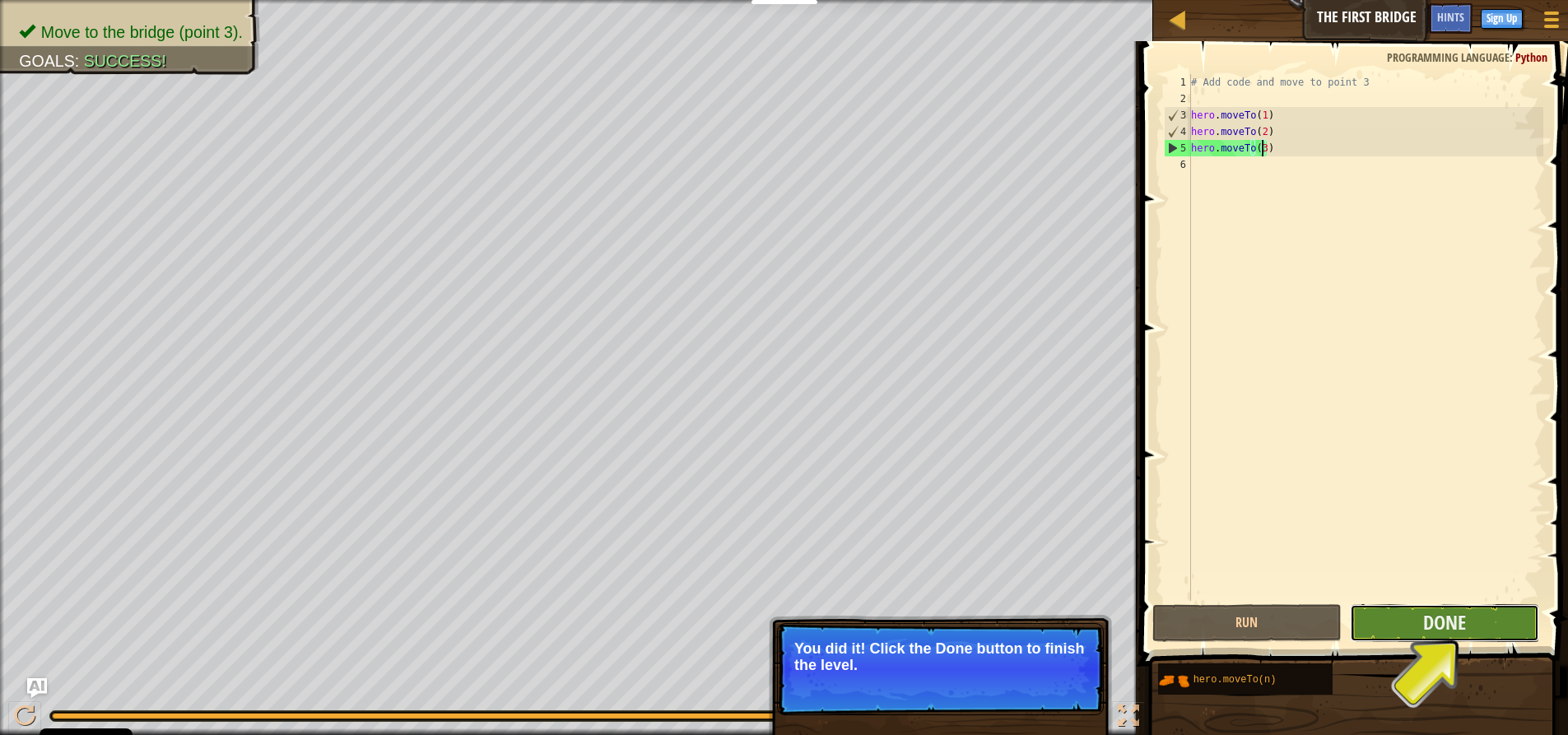
click at [1403, 633] on button "Done" at bounding box center [1445, 623] width 190 height 38
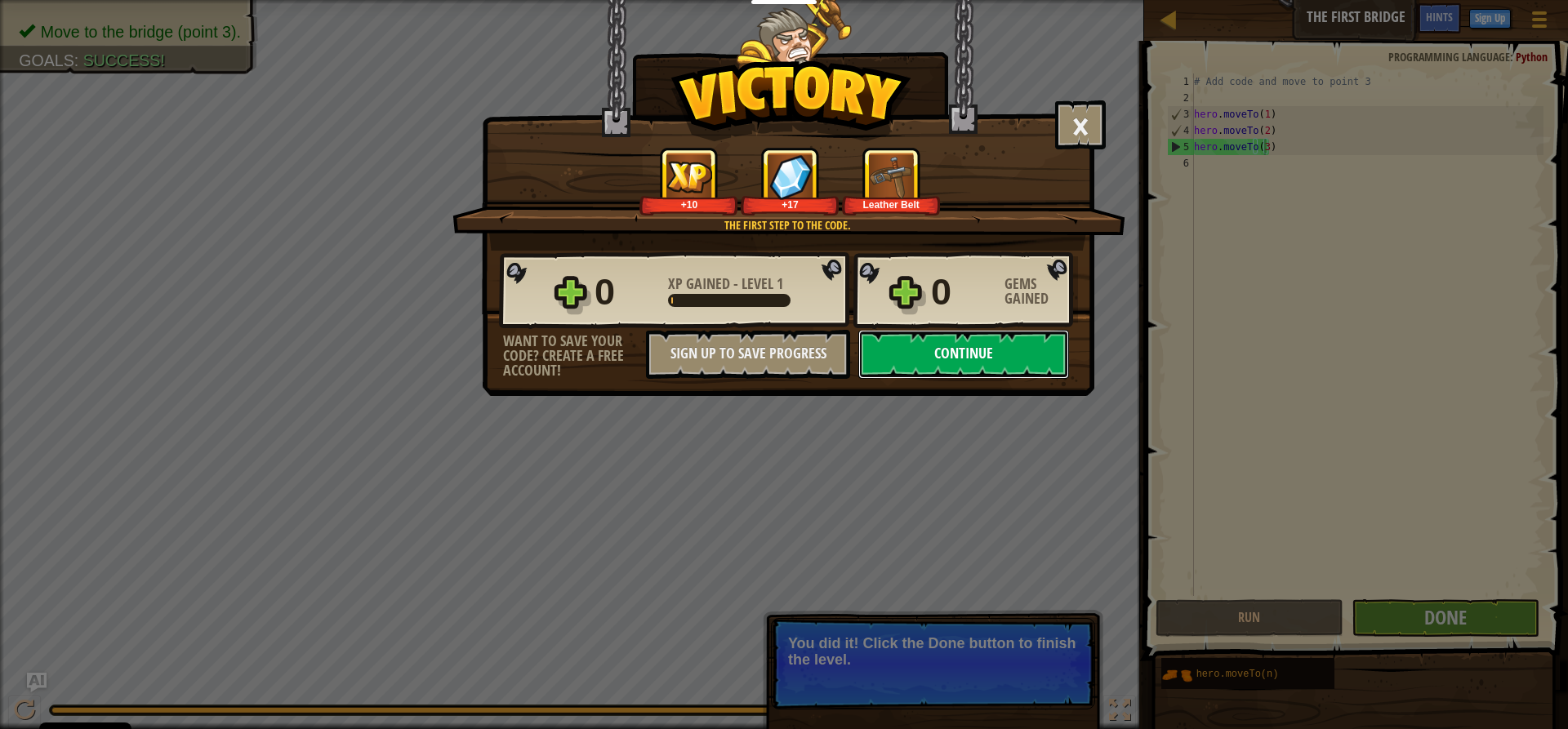
click at [993, 353] on button "Continue" at bounding box center [963, 355] width 211 height 49
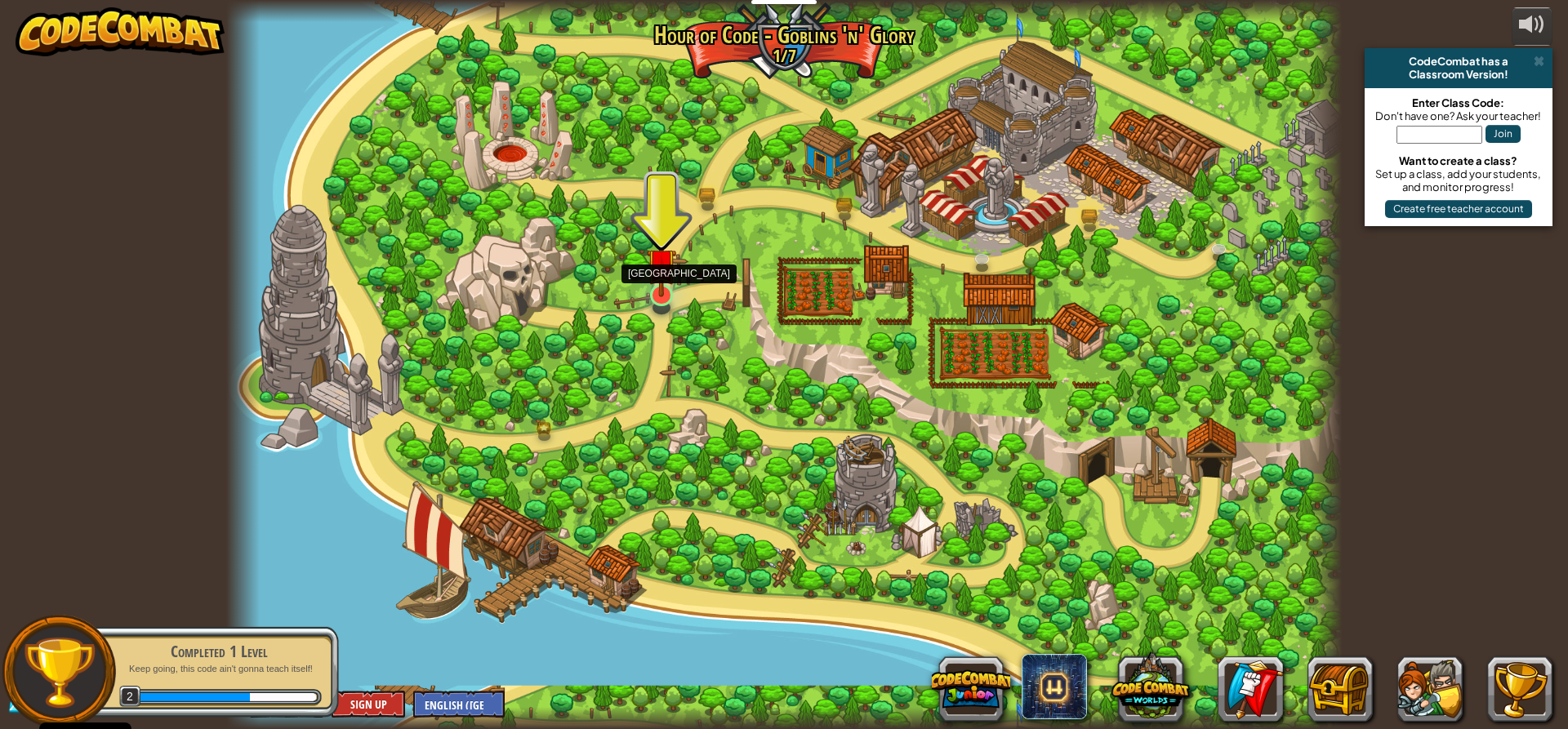
click at [670, 279] on img at bounding box center [661, 263] width 29 height 68
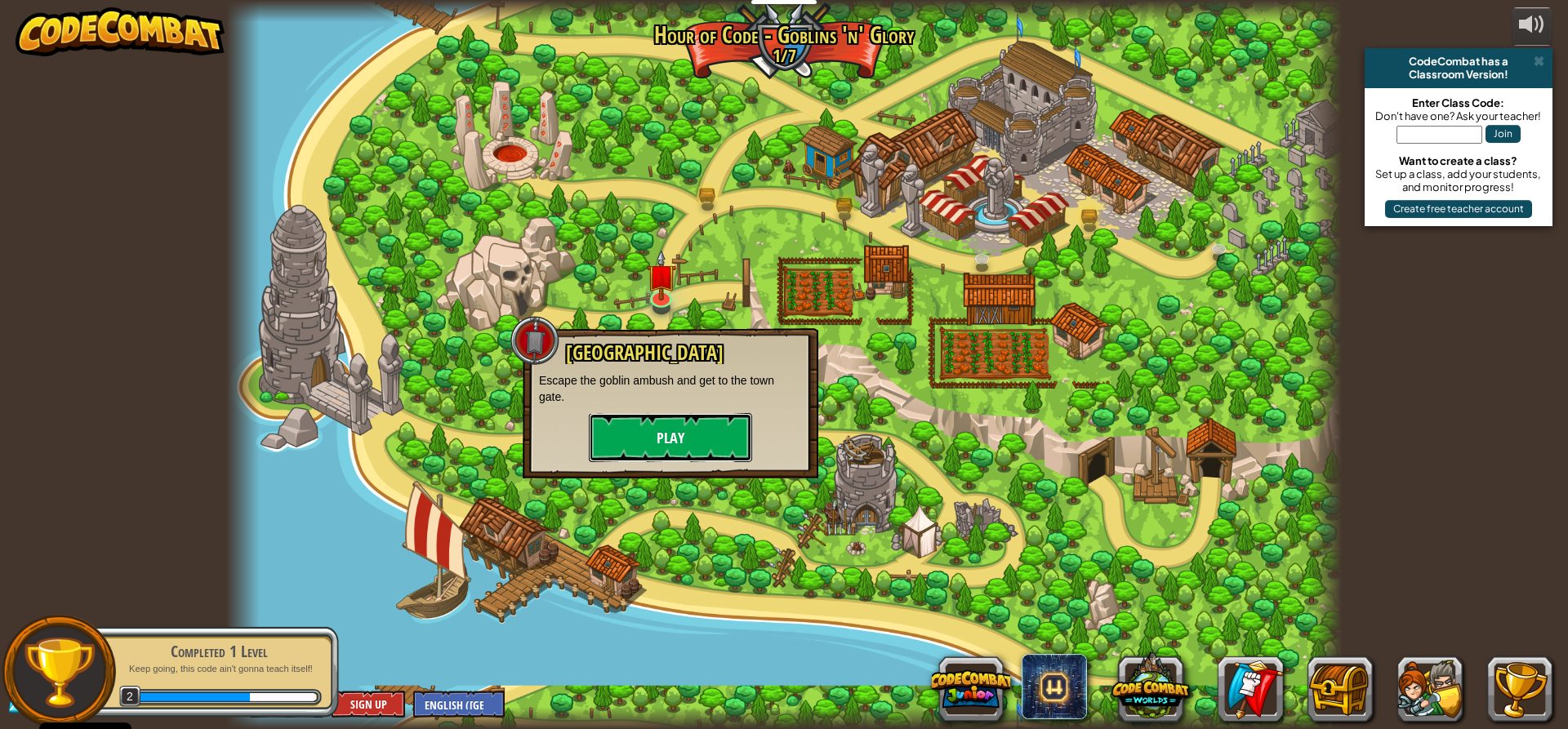
click at [666, 447] on button "Play" at bounding box center [670, 438] width 164 height 49
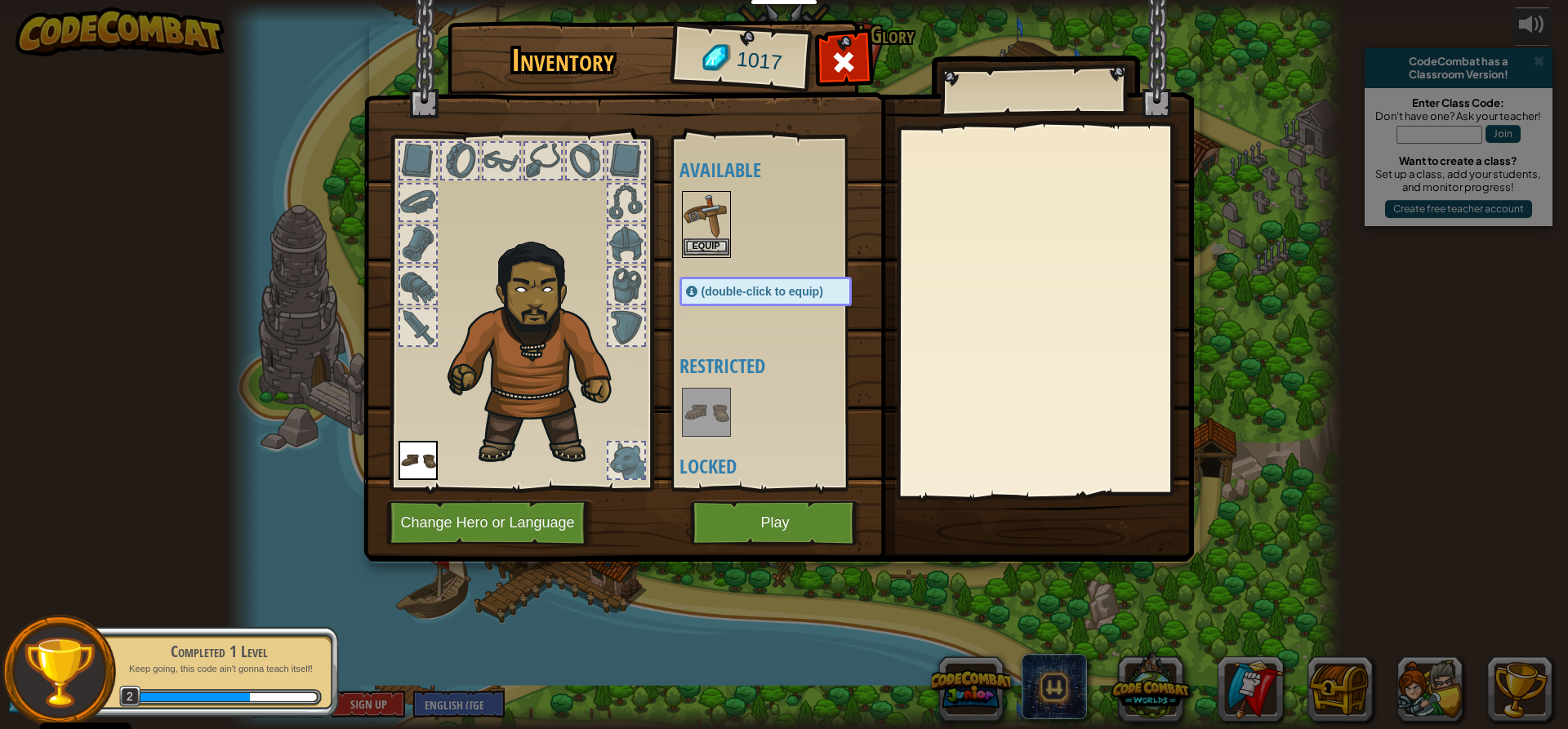
click at [712, 220] on img at bounding box center [706, 216] width 46 height 46
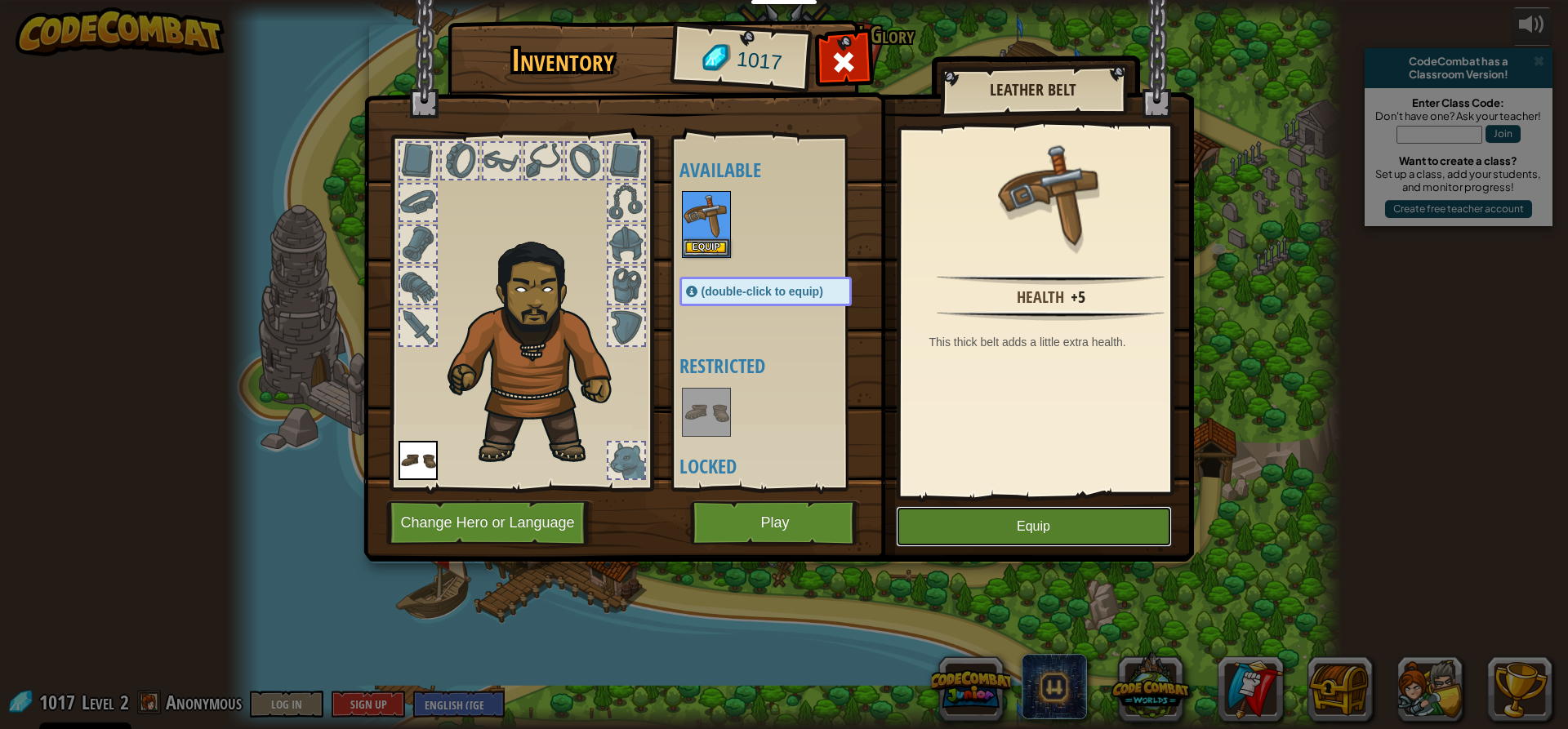
click at [970, 519] on button "Equip" at bounding box center [1034, 527] width 276 height 41
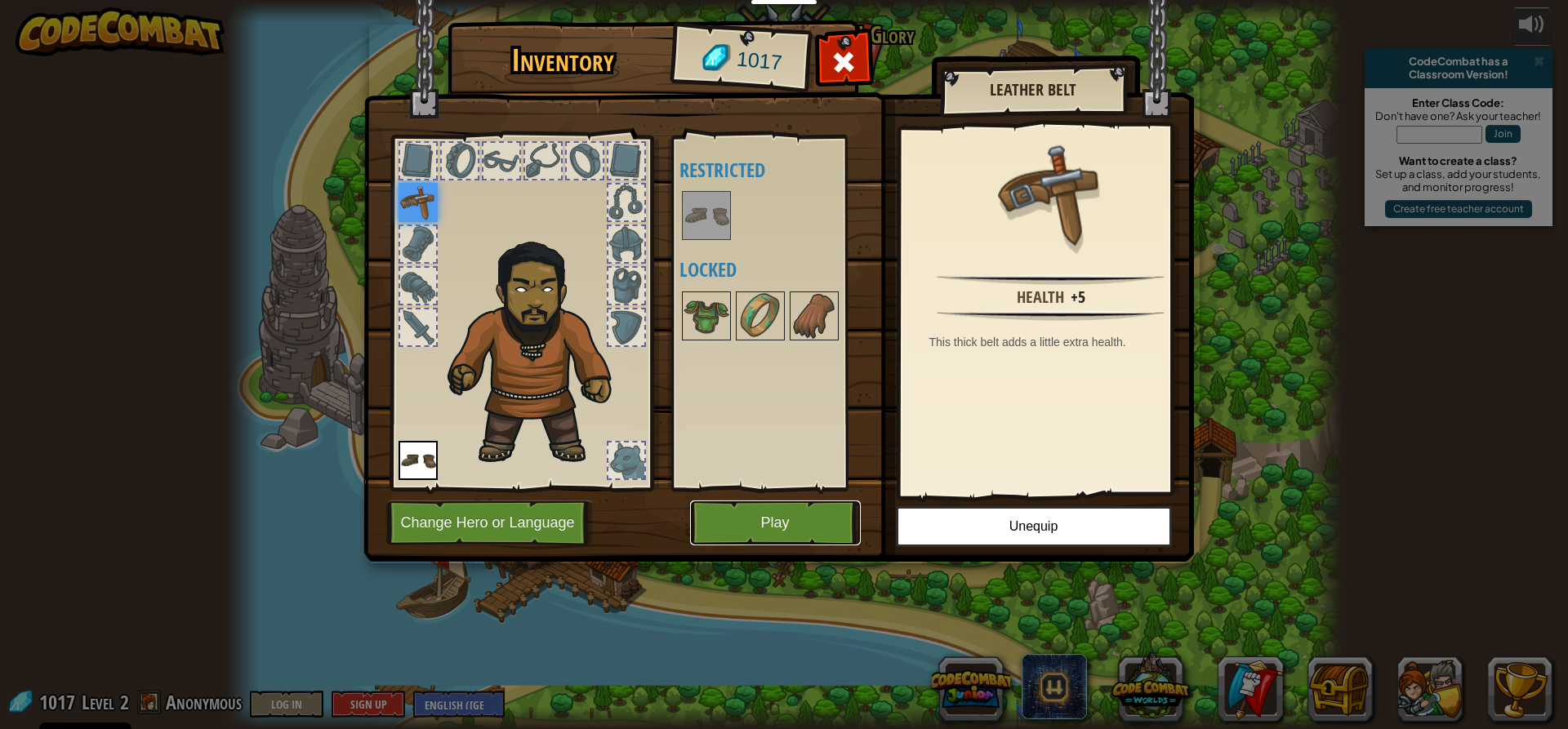
click at [754, 519] on button "Play" at bounding box center [775, 523] width 170 height 45
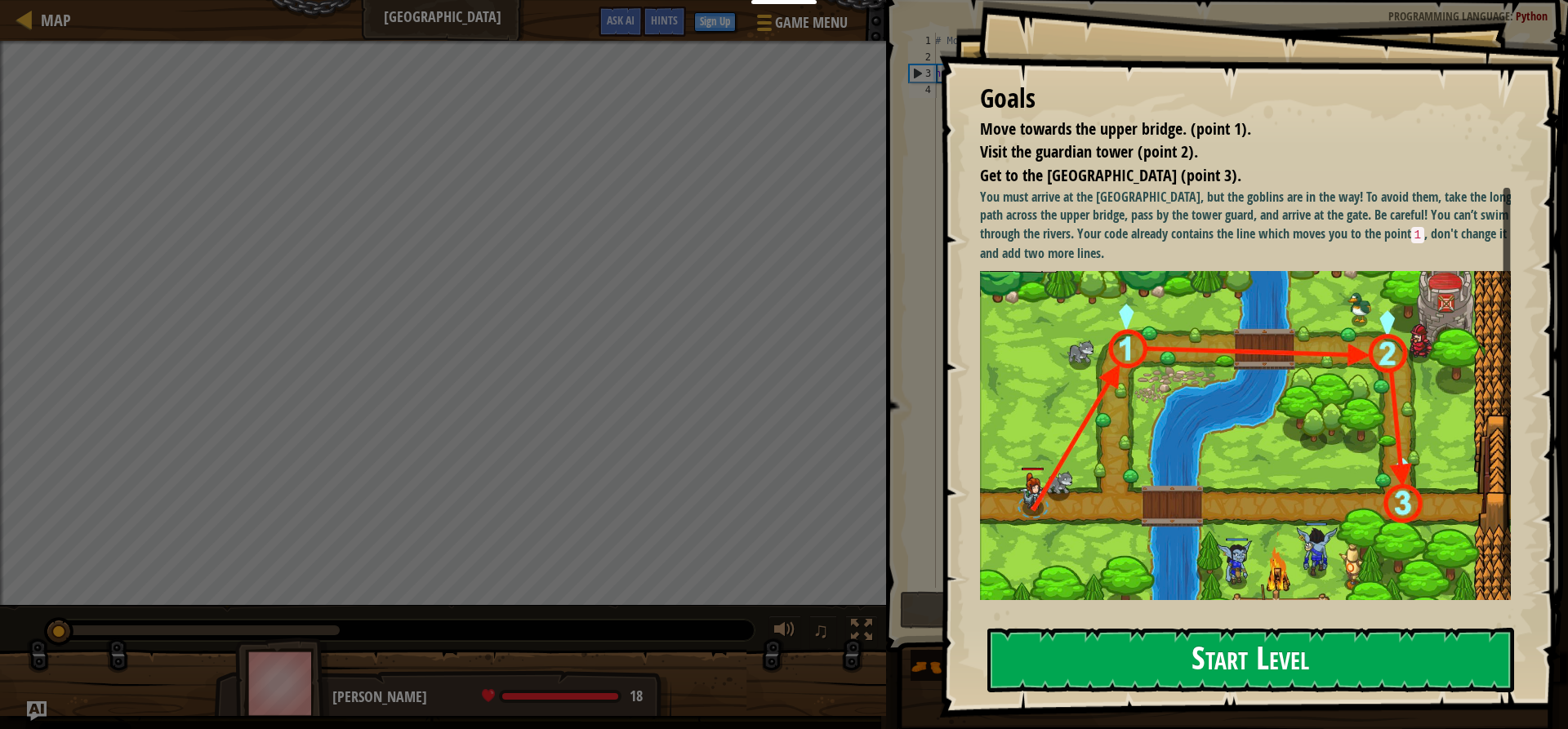
click at [1212, 661] on button "Start Level" at bounding box center [1251, 660] width 527 height 65
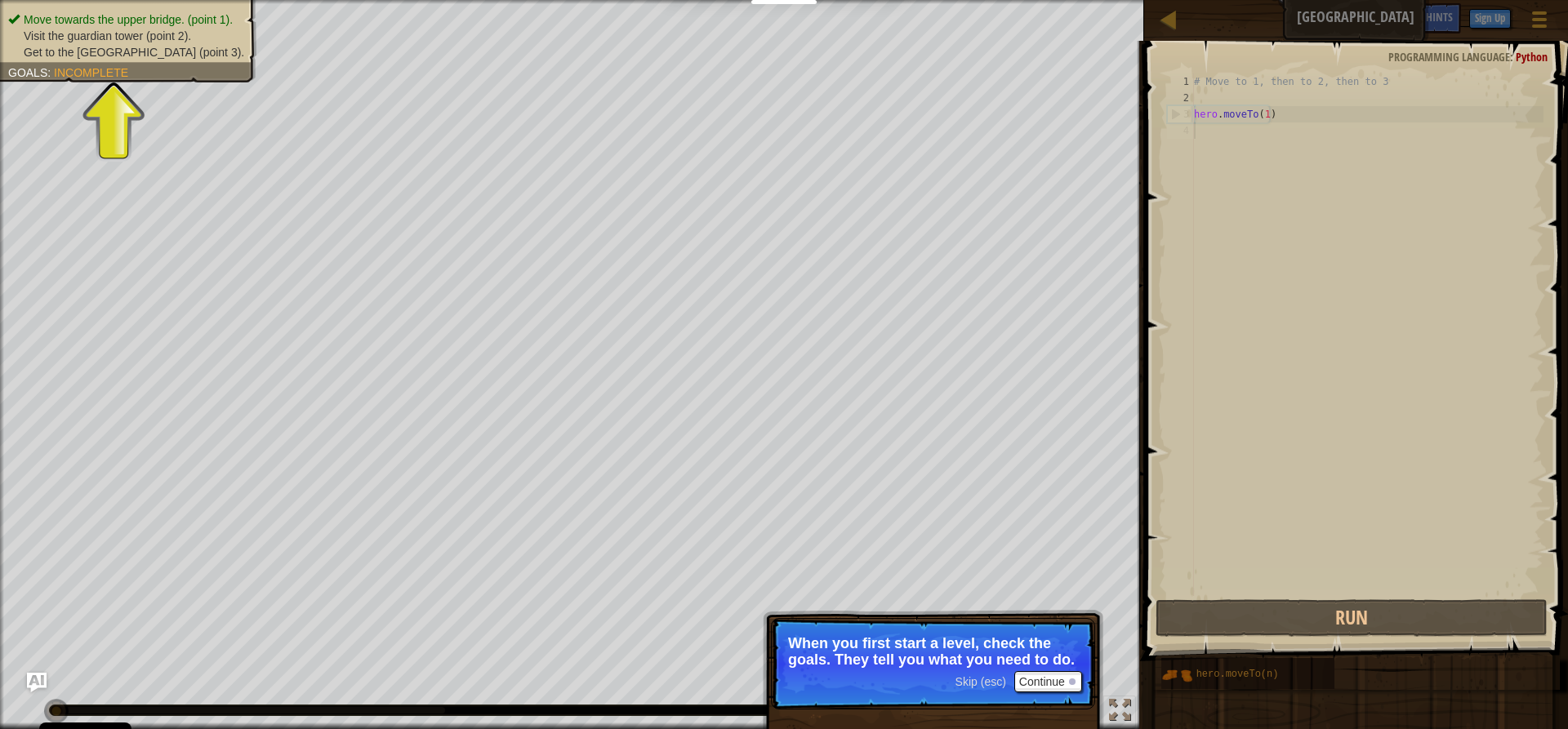
click at [1041, 660] on p "When you first start a level, check the goals. They tell you what you need to d…" at bounding box center [933, 652] width 290 height 32
click at [1057, 681] on button "Continue" at bounding box center [1047, 682] width 68 height 22
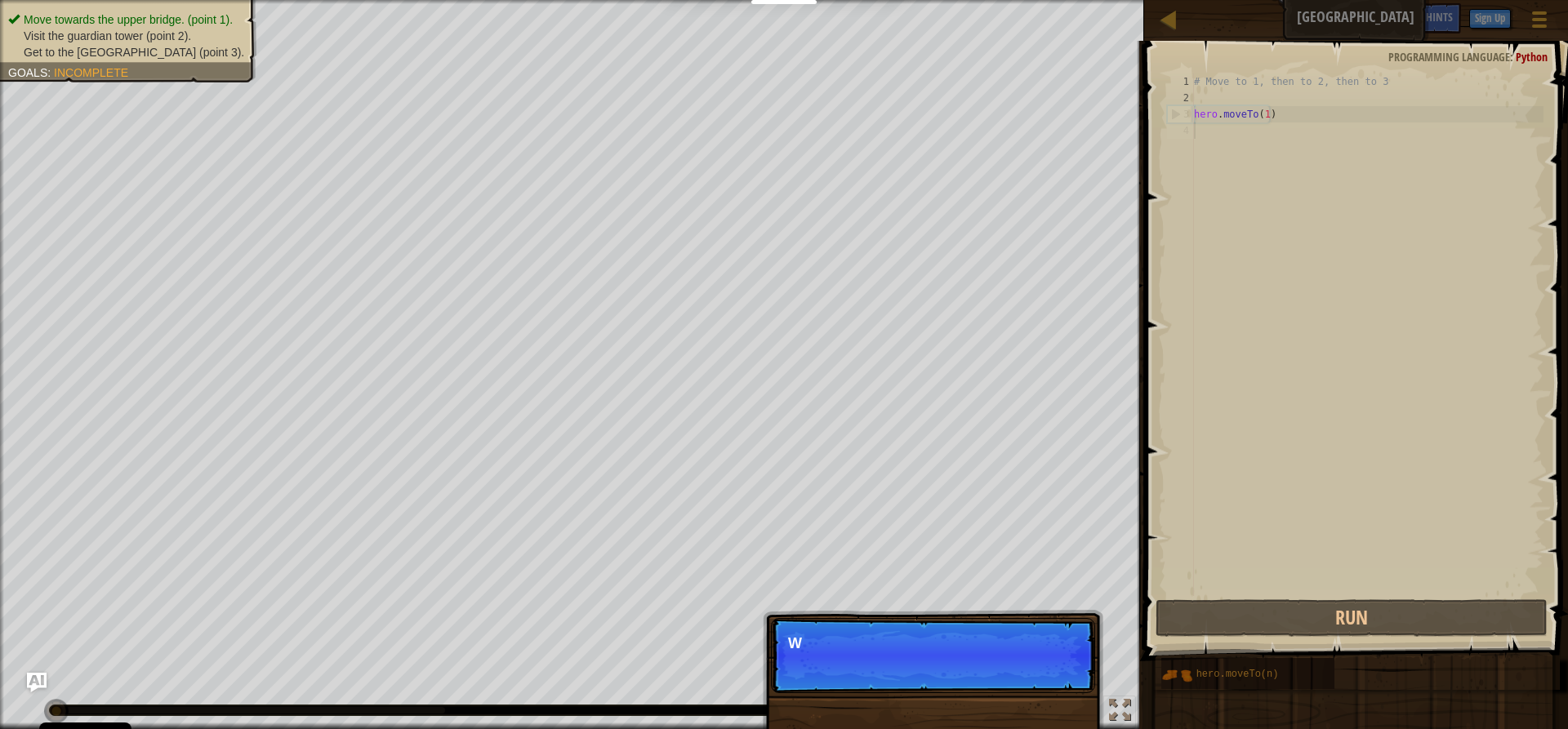
scroll to position [8, 0]
click at [1067, 668] on button "Continue" at bounding box center [1047, 666] width 68 height 22
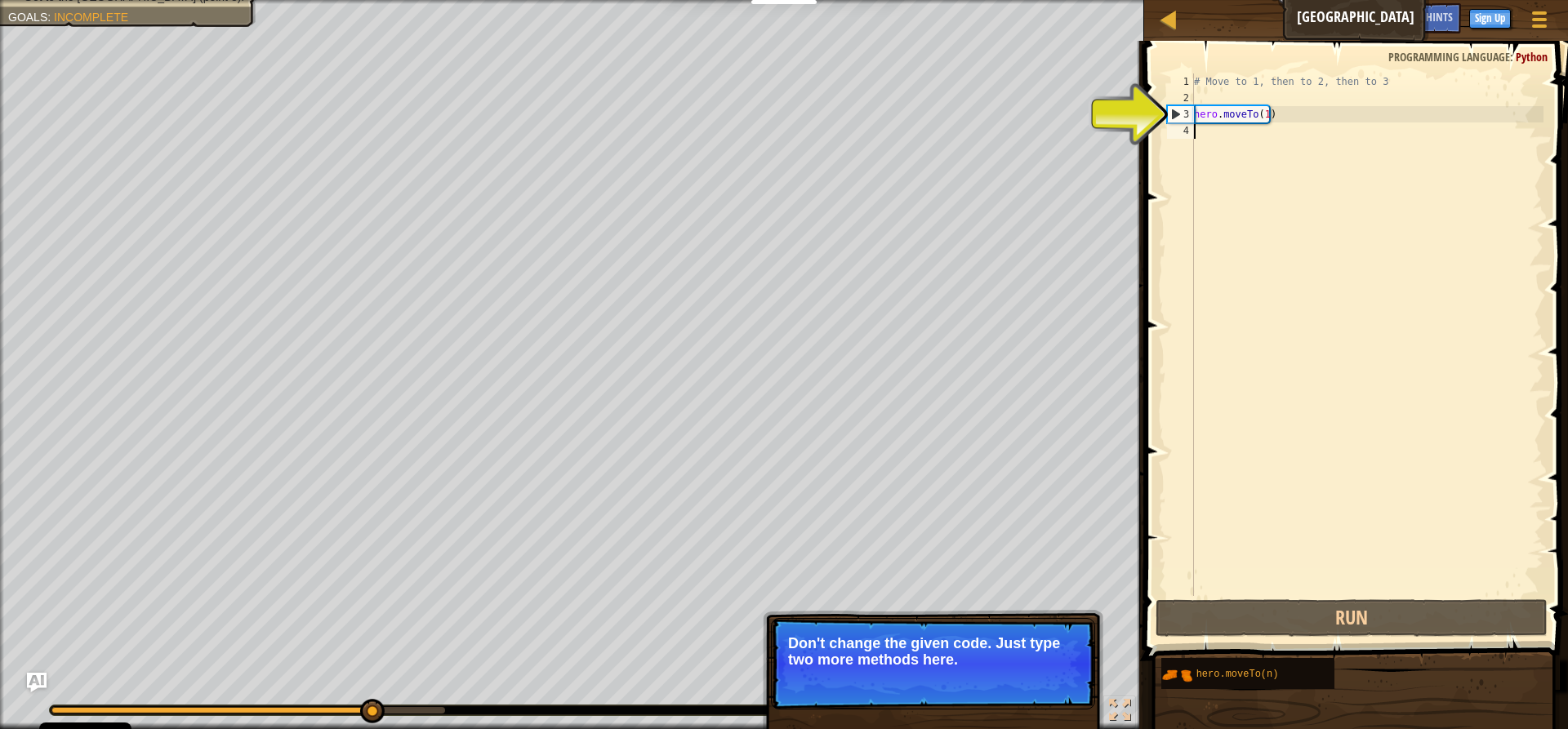
click at [1208, 138] on div "# Move to 1, then to 2, then to 3 hero . moveTo ( 1 )" at bounding box center [1367, 351] width 353 height 556
click at [1199, 140] on div "# Move to 1, then to 2, then to 3 hero . moveTo ( 1 )" at bounding box center [1367, 351] width 353 height 556
click at [1182, 135] on div "4" at bounding box center [1180, 130] width 27 height 17
click at [1019, 678] on button "Continue" at bounding box center [1047, 682] width 68 height 22
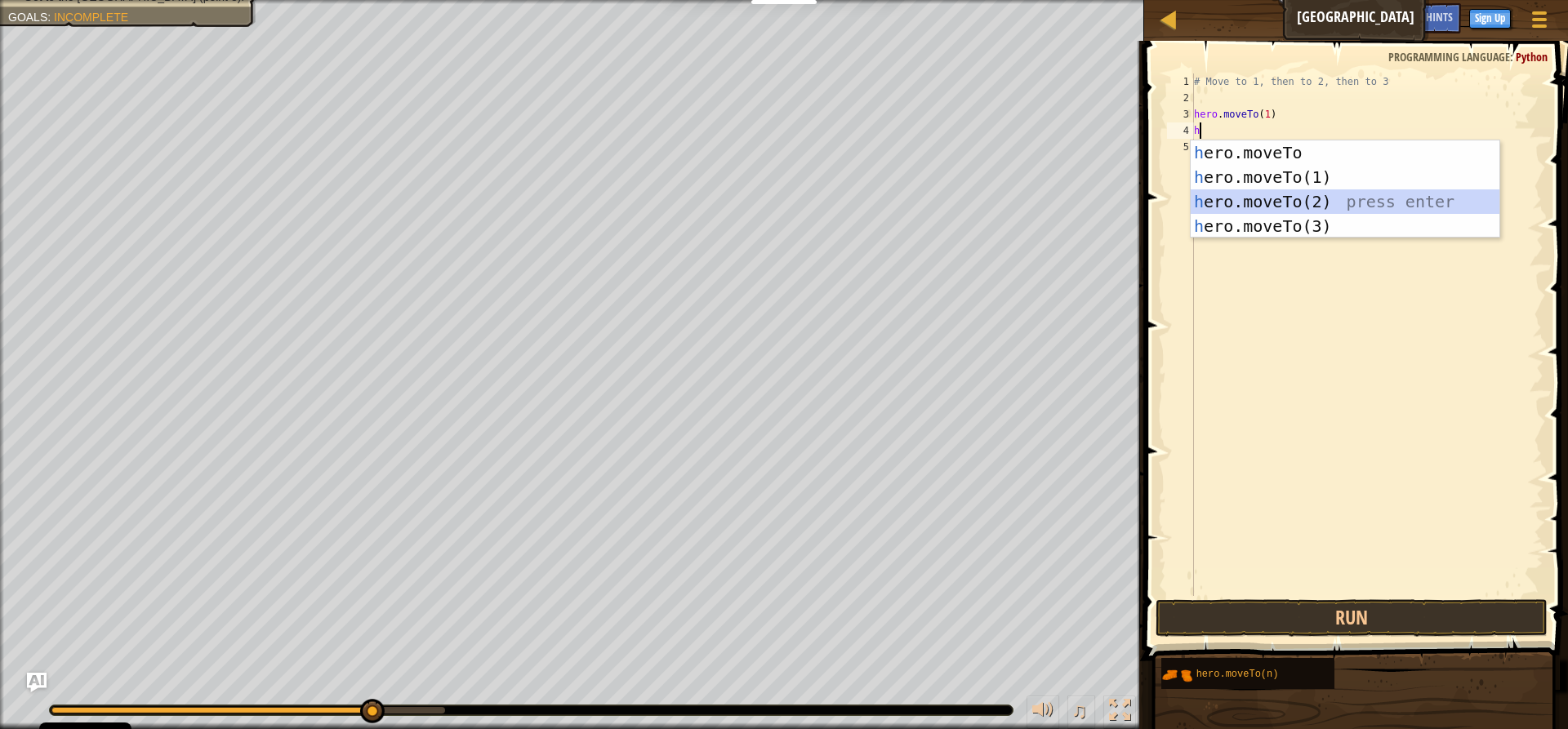
click at [1277, 207] on div "h ero.moveTo press enter h ero.moveTo(1) press enter h ero.moveTo(2) press ente…" at bounding box center [1345, 214] width 309 height 147
type textarea "hero.moveTo(2)"
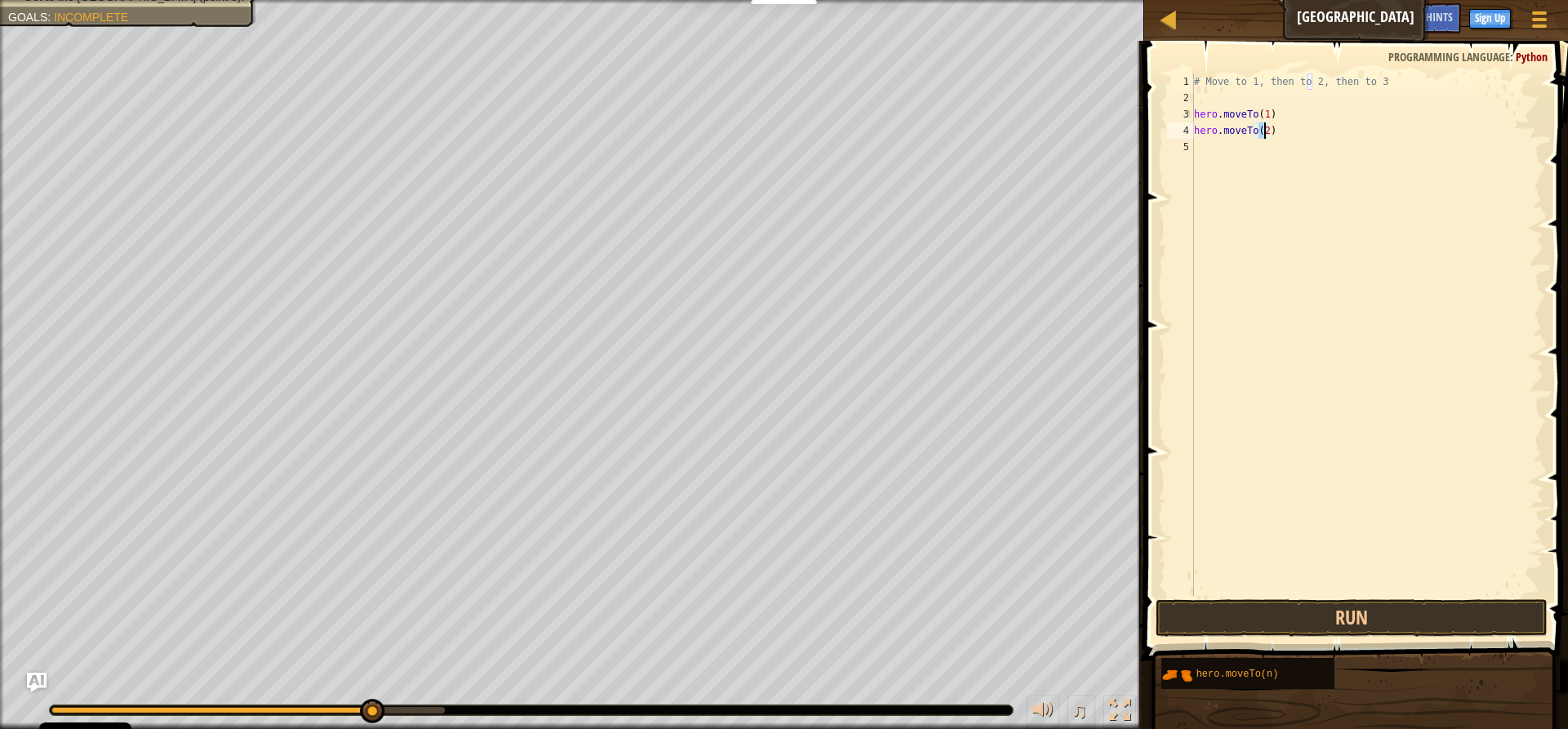
click at [1205, 152] on div "# Move to 1, then to 2, then to 3 hero . moveTo ( 1 ) hero . moveTo ( 2 )" at bounding box center [1367, 351] width 353 height 556
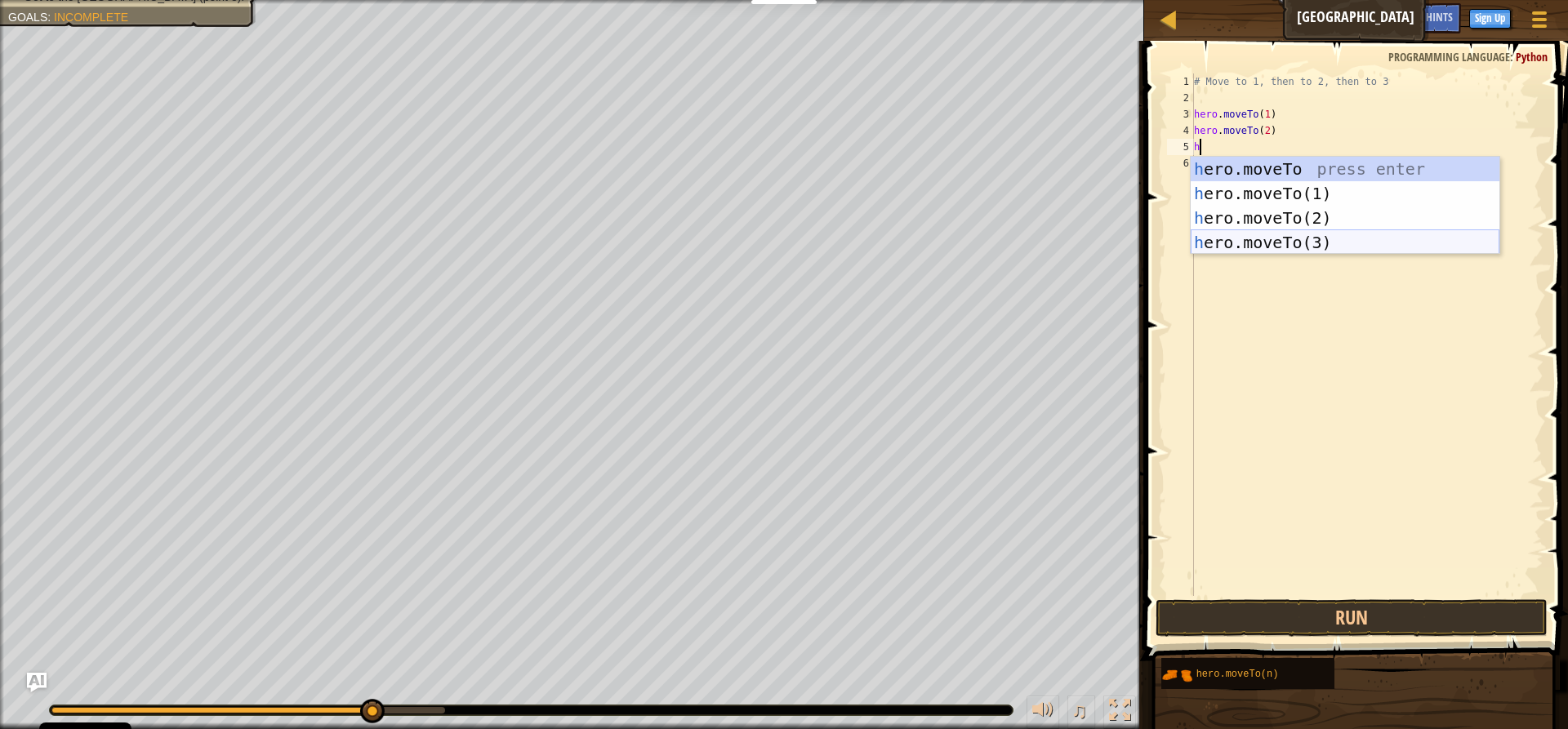
click at [1282, 246] on div "h ero.moveTo press enter h ero.moveTo(1) press enter h ero.moveTo(2) press ente…" at bounding box center [1345, 230] width 309 height 147
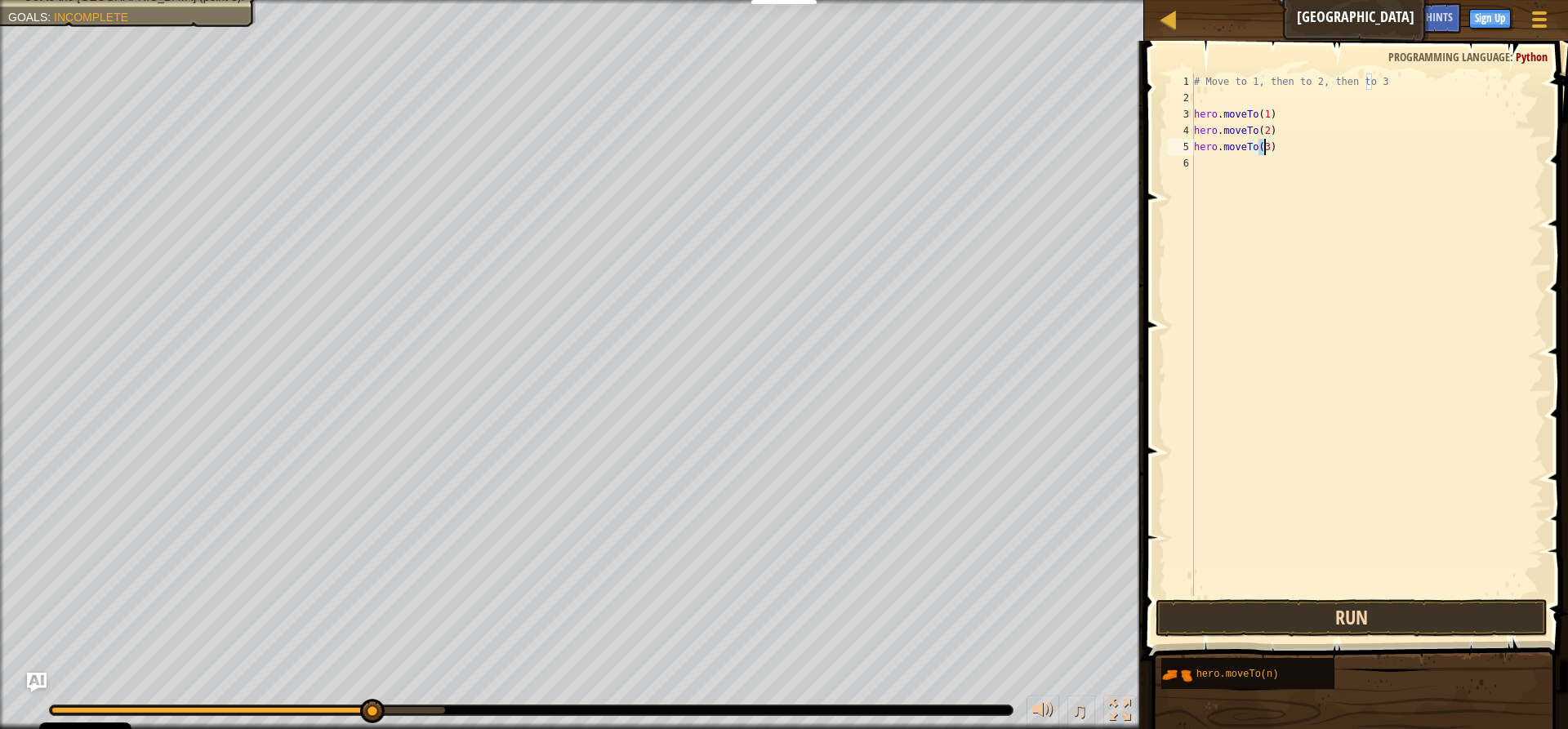
type textarea "hero.moveTo(3)"
click at [1253, 613] on button "Run" at bounding box center [1352, 618] width 392 height 37
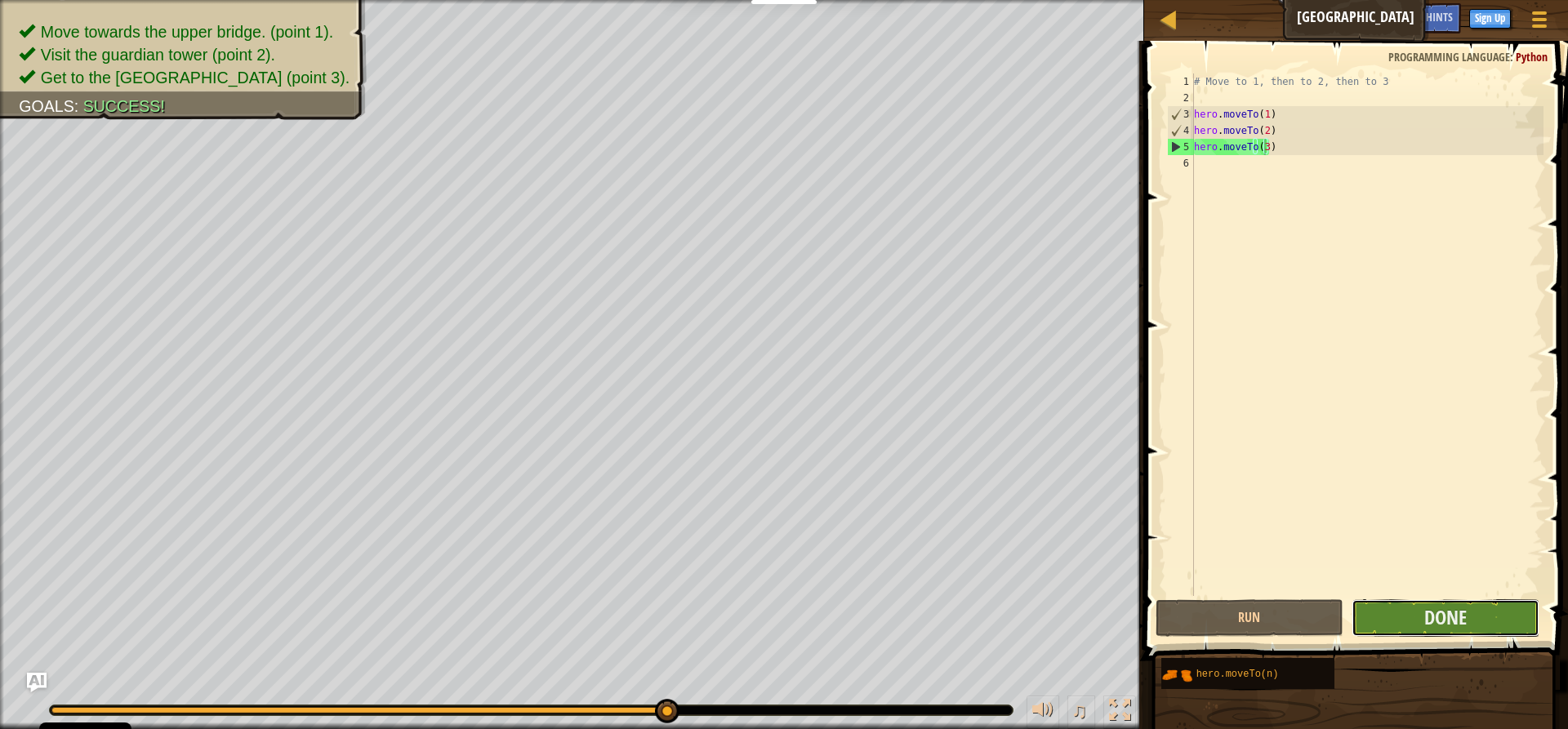
click at [1387, 616] on button "Done" at bounding box center [1446, 618] width 188 height 37
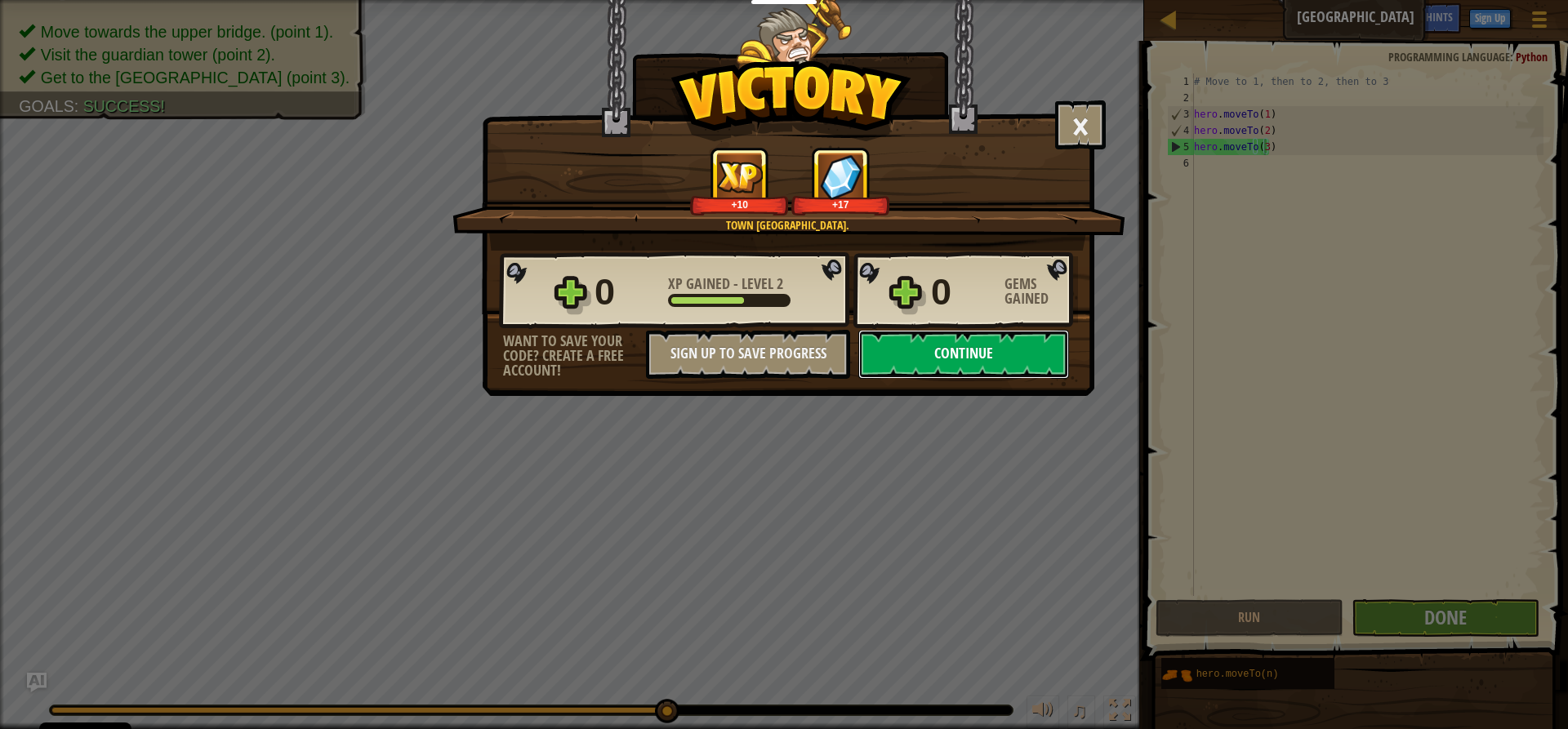
click at [935, 345] on button "Continue" at bounding box center [963, 355] width 211 height 49
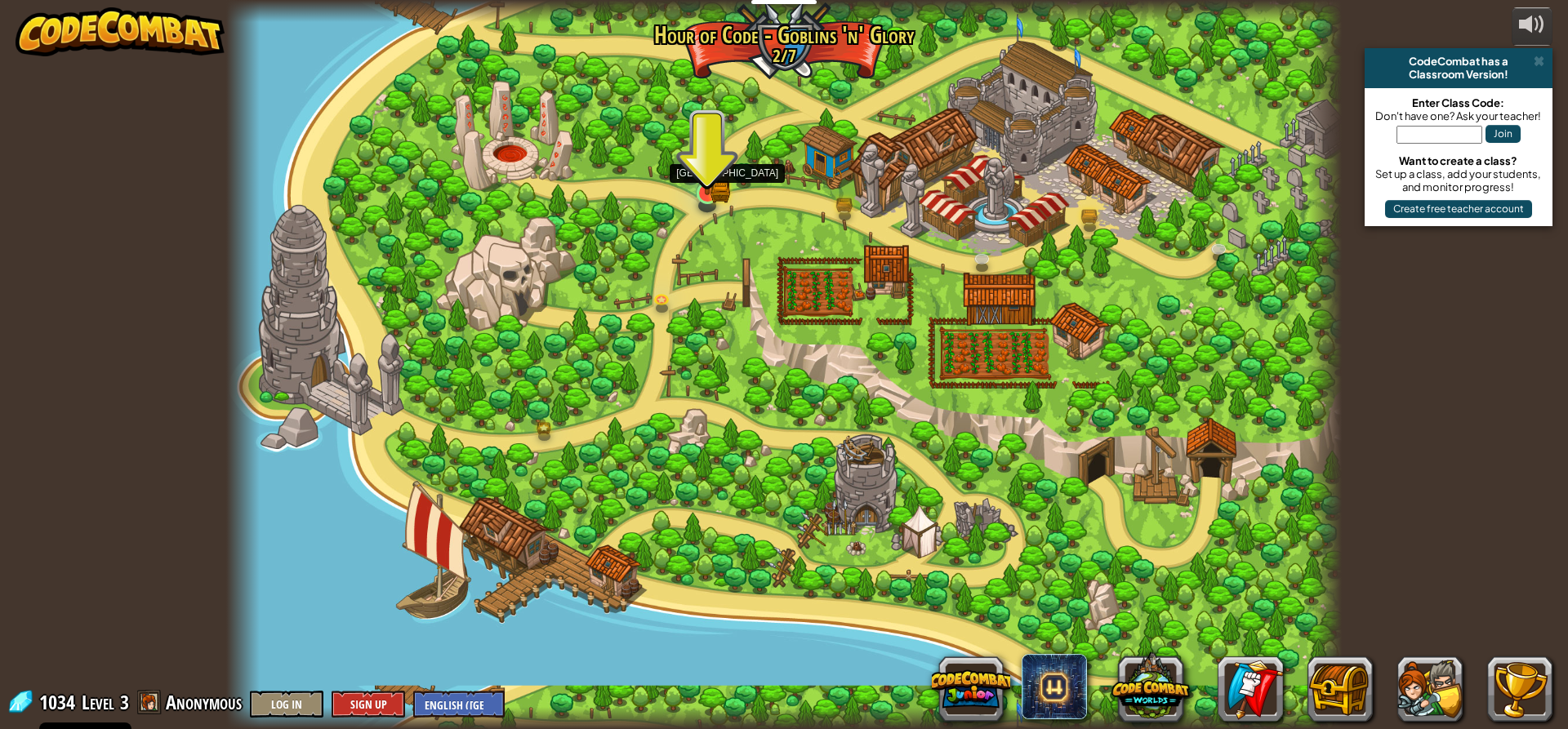
click at [707, 172] on img at bounding box center [708, 164] width 18 height 18
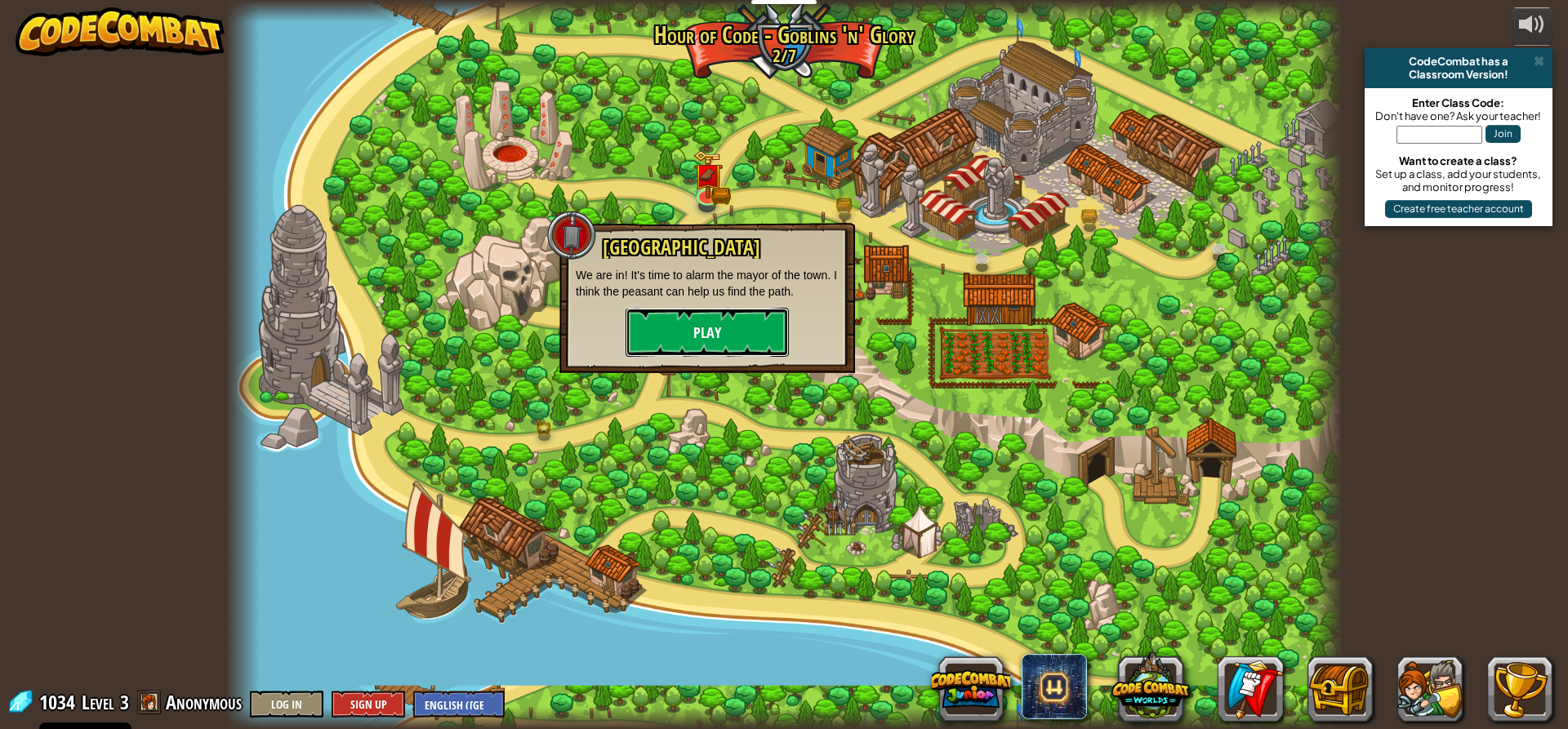
click at [687, 337] on button "Play" at bounding box center [707, 332] width 164 height 49
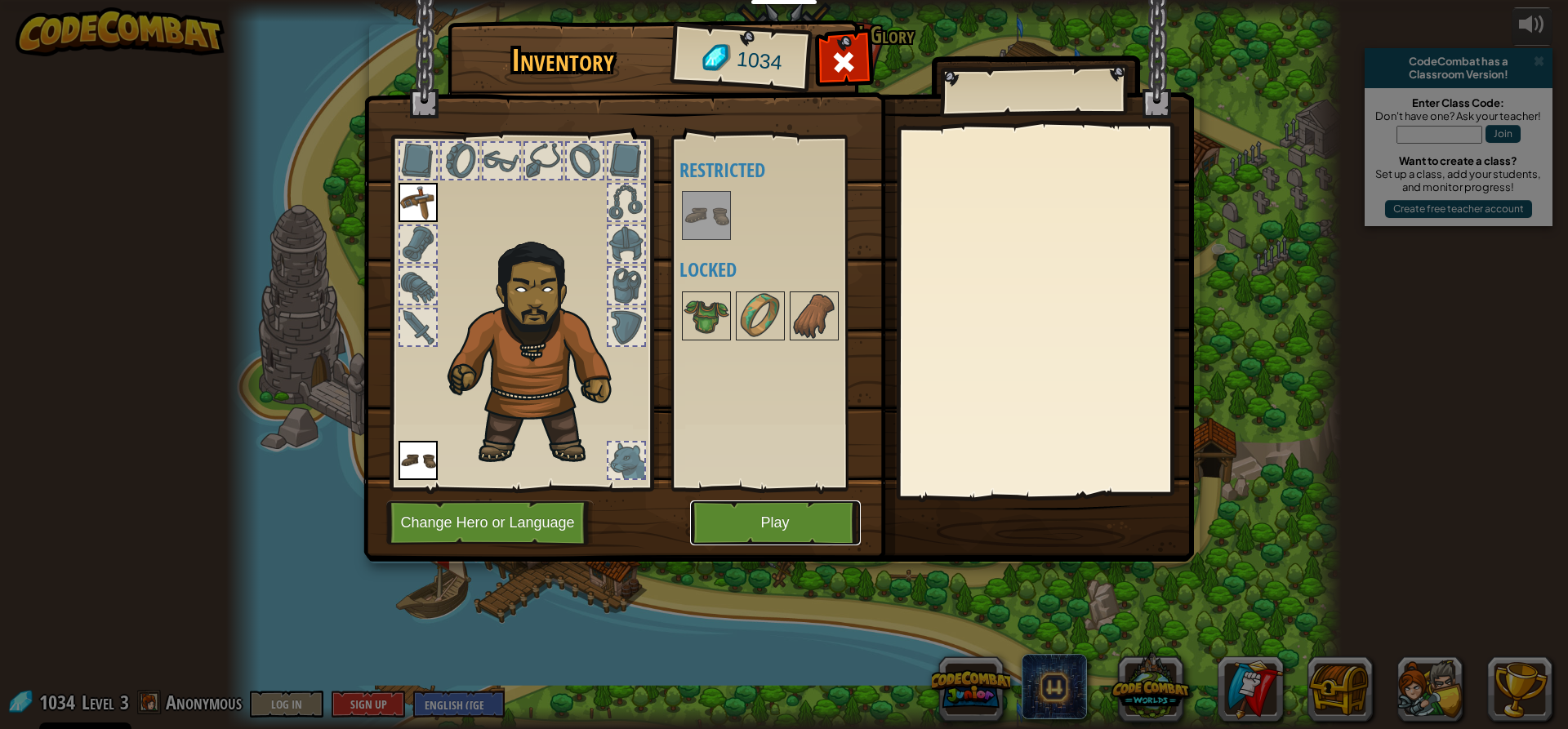
click at [765, 524] on button "Play" at bounding box center [775, 523] width 170 height 45
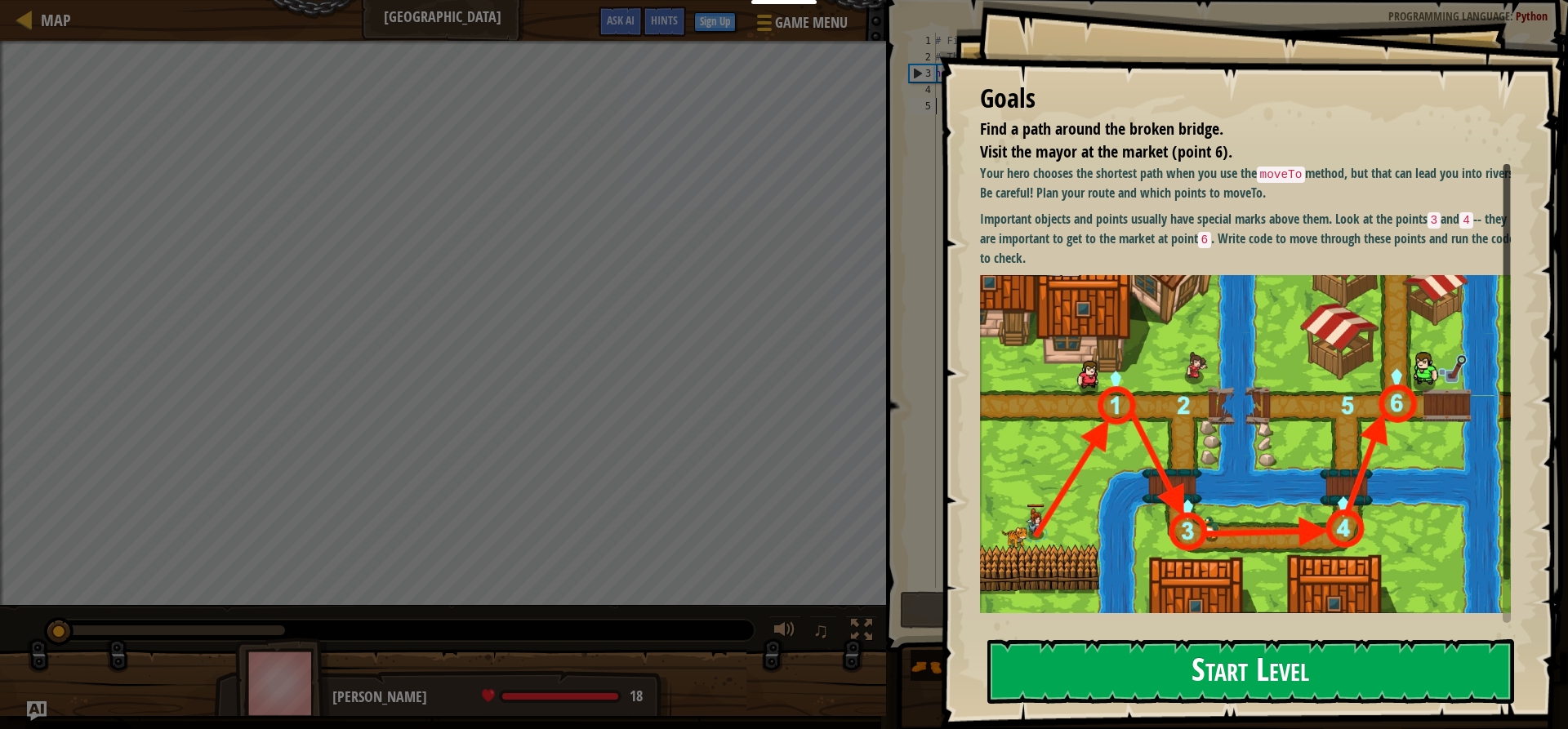
click at [1405, 680] on button "Start Level" at bounding box center [1251, 672] width 527 height 65
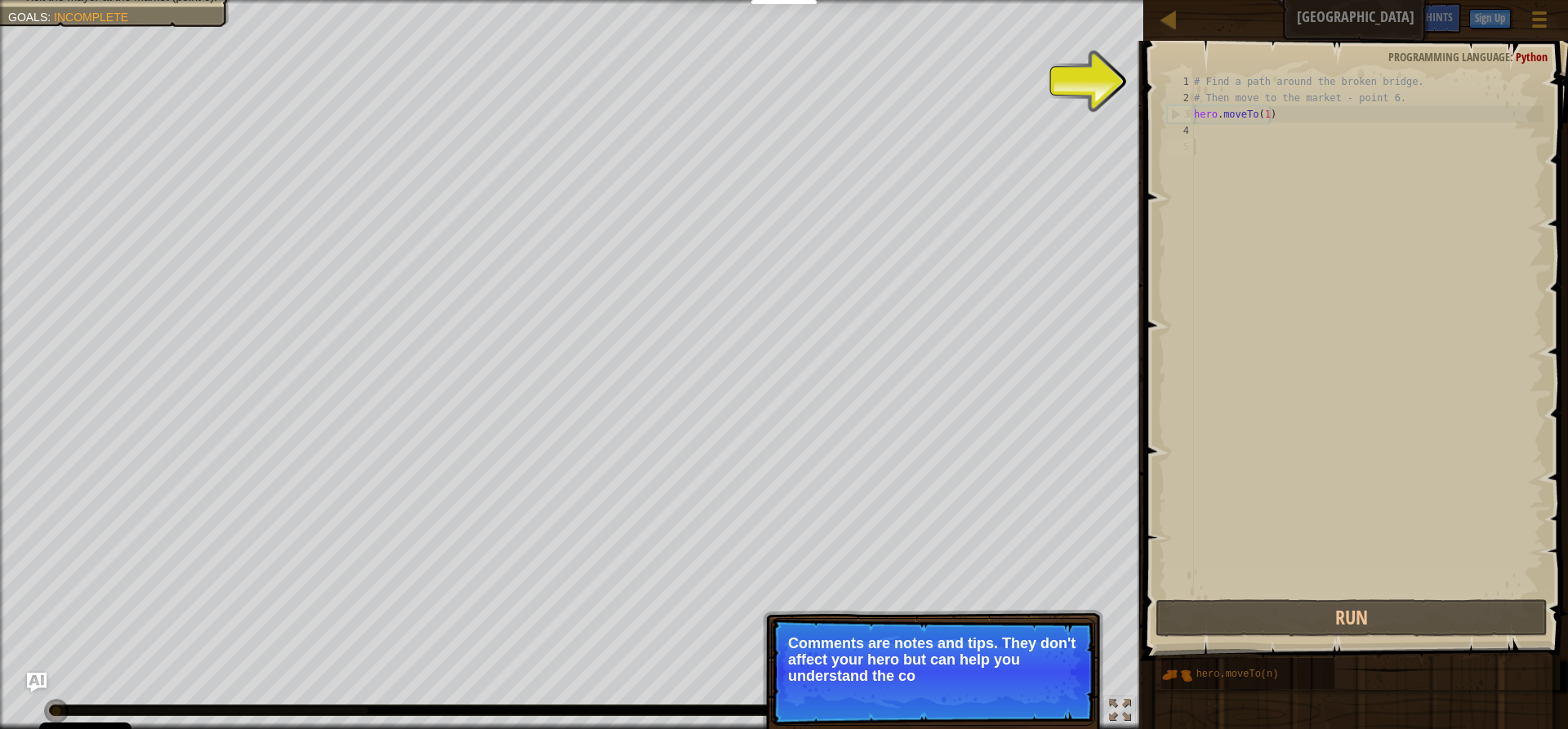
click at [1206, 128] on div "# Find a path around the broken bridge. # Then move to the market - point 6. he…" at bounding box center [1367, 351] width 353 height 556
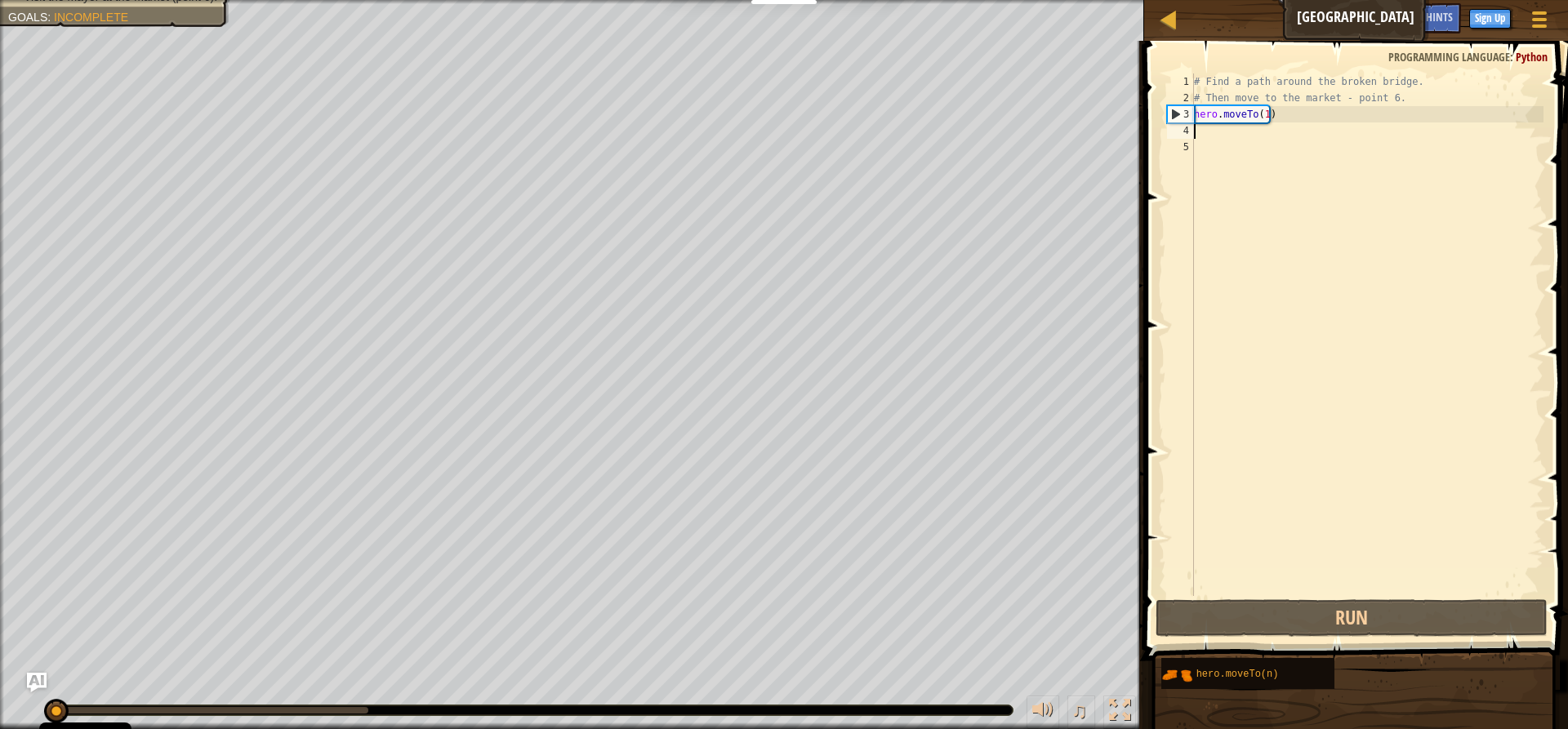
scroll to position [8, 0]
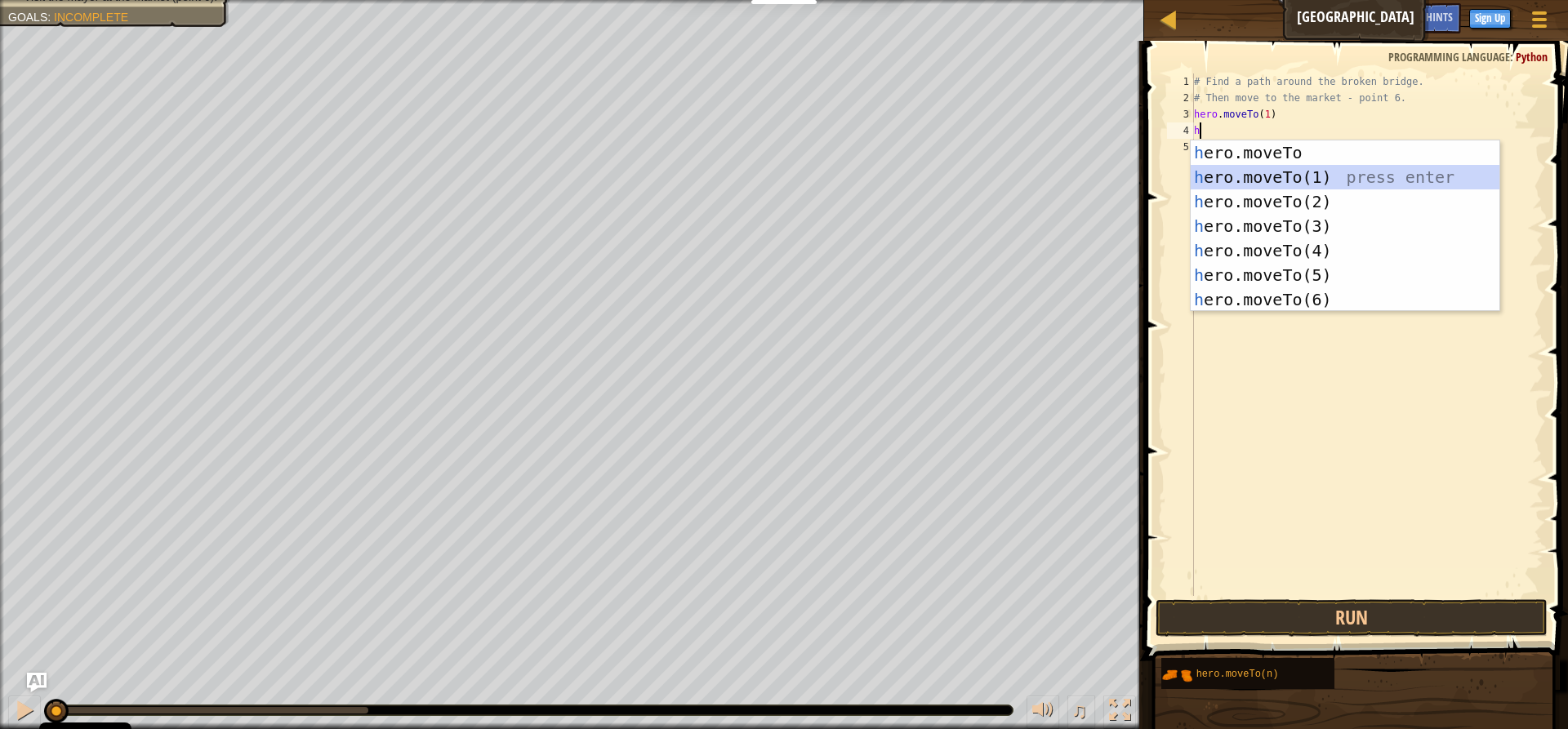
click at [1272, 174] on div "h ero.moveTo press enter h ero.moveTo(1) press enter h ero.moveTo(2) press ente…" at bounding box center [1345, 250] width 309 height 220
type textarea "hero.moveTo(1)"
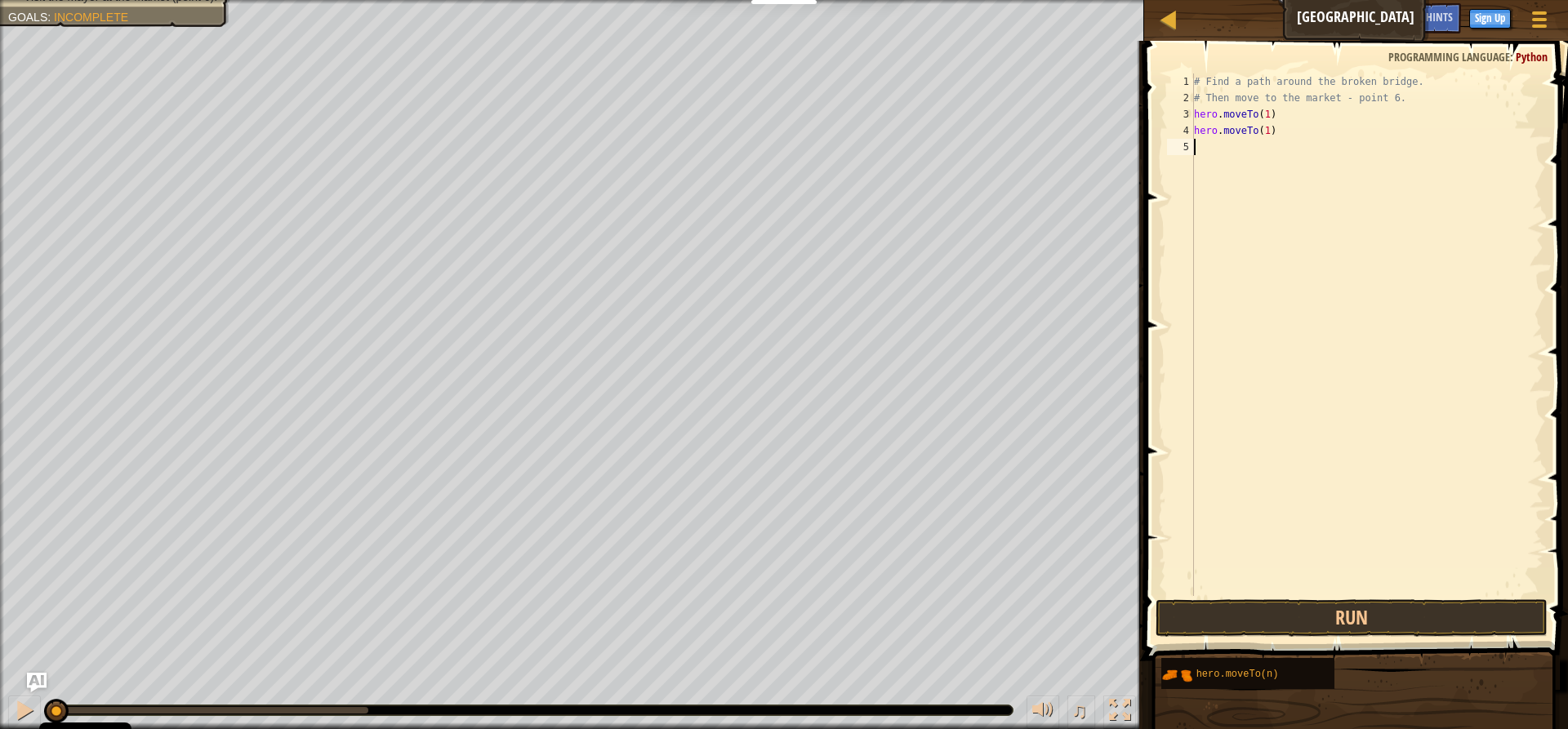
click at [1205, 147] on div "# Find a path around the broken bridge. # Then move to the market - point 6. he…" at bounding box center [1367, 351] width 353 height 556
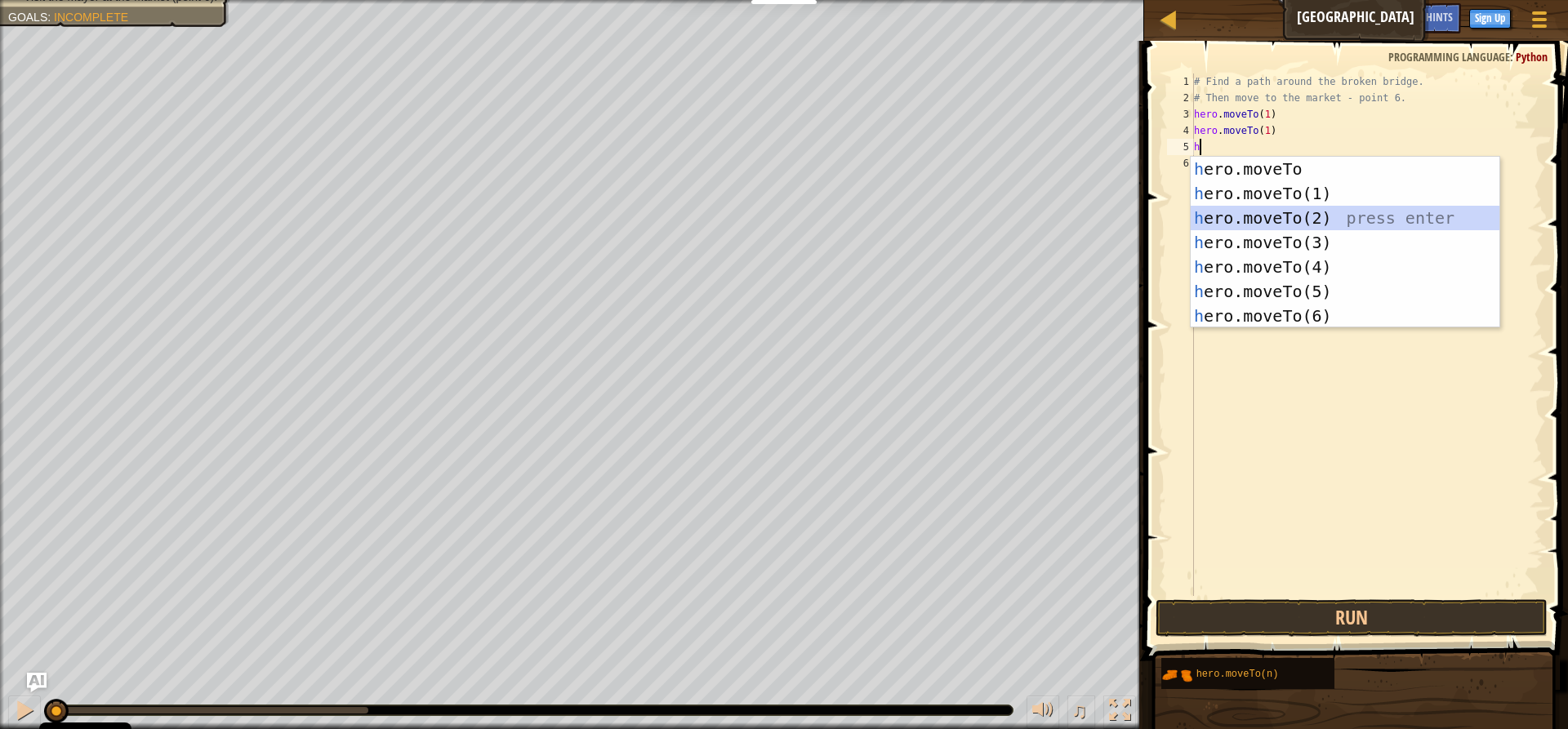
click at [1232, 214] on div "h ero.moveTo press enter h ero.moveTo(1) press enter h ero.moveTo(2) press ente…" at bounding box center [1345, 267] width 309 height 220
type textarea "hero.moveTo(2)"
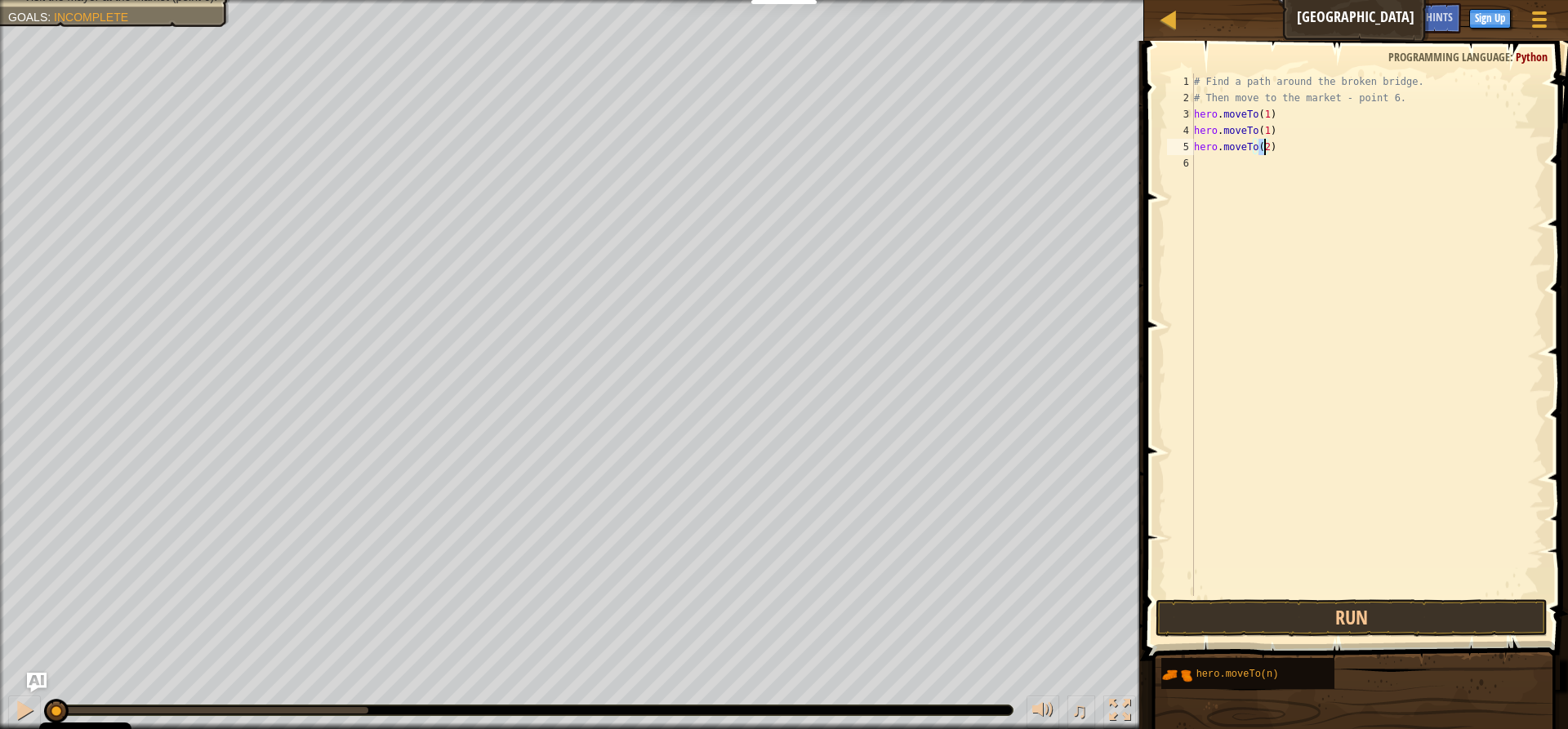
click at [1192, 170] on div "6" at bounding box center [1180, 163] width 27 height 17
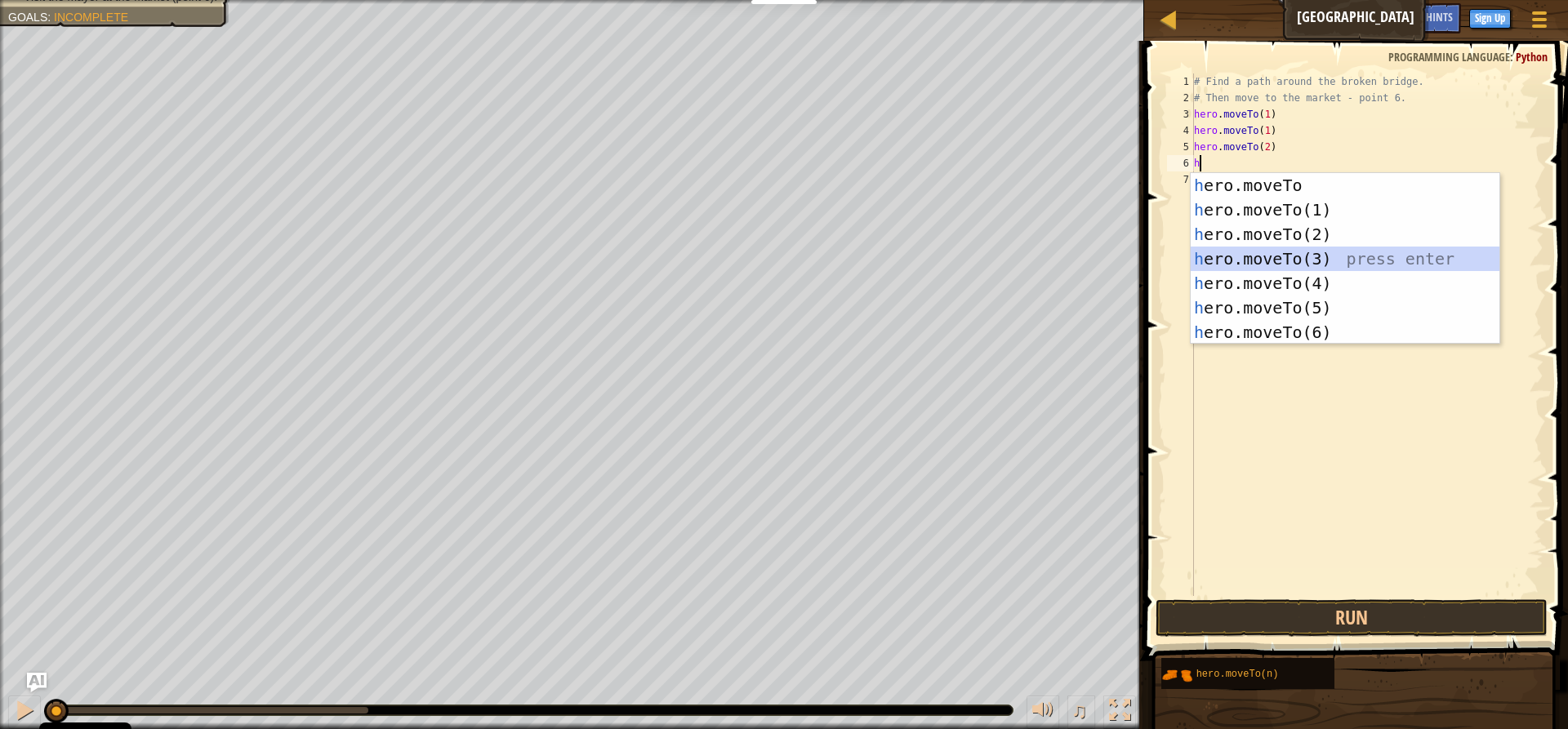
click at [1259, 257] on div "h ero.moveTo press enter h ero.moveTo(1) press enter h ero.moveTo(2) press ente…" at bounding box center [1345, 283] width 309 height 220
type textarea "hero.moveTo(3)"
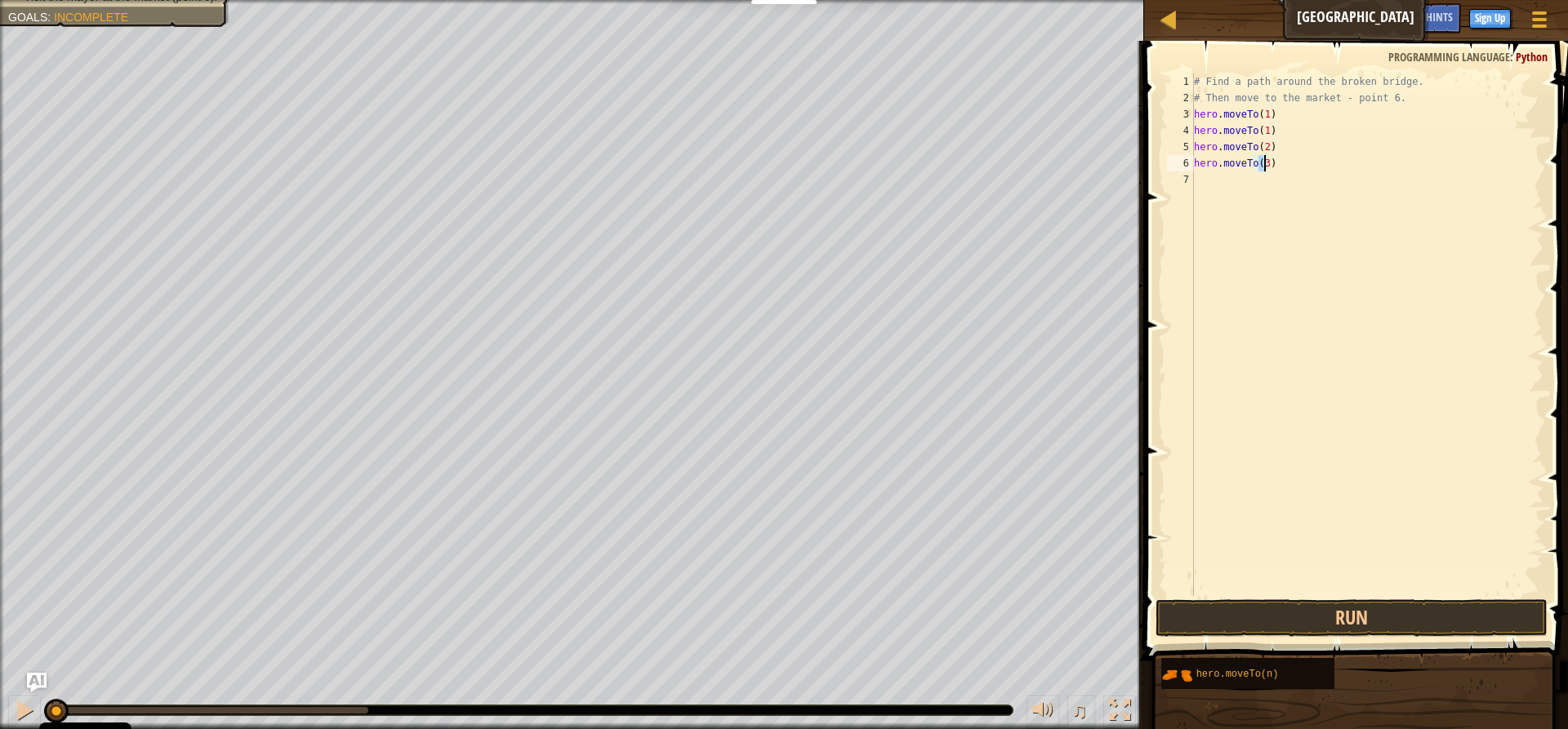
click at [1203, 175] on div "# Find a path around the broken bridge. # Then move to the market - point 6. he…" at bounding box center [1367, 351] width 353 height 556
click at [1269, 152] on div "# Find a path around the broken bridge. # Then move to the market - point 6. he…" at bounding box center [1367, 351] width 353 height 556
type textarea "h"
click at [1270, 165] on div "# Find a path around the broken bridge. # Then move to the market - point 6. he…" at bounding box center [1367, 351] width 353 height 556
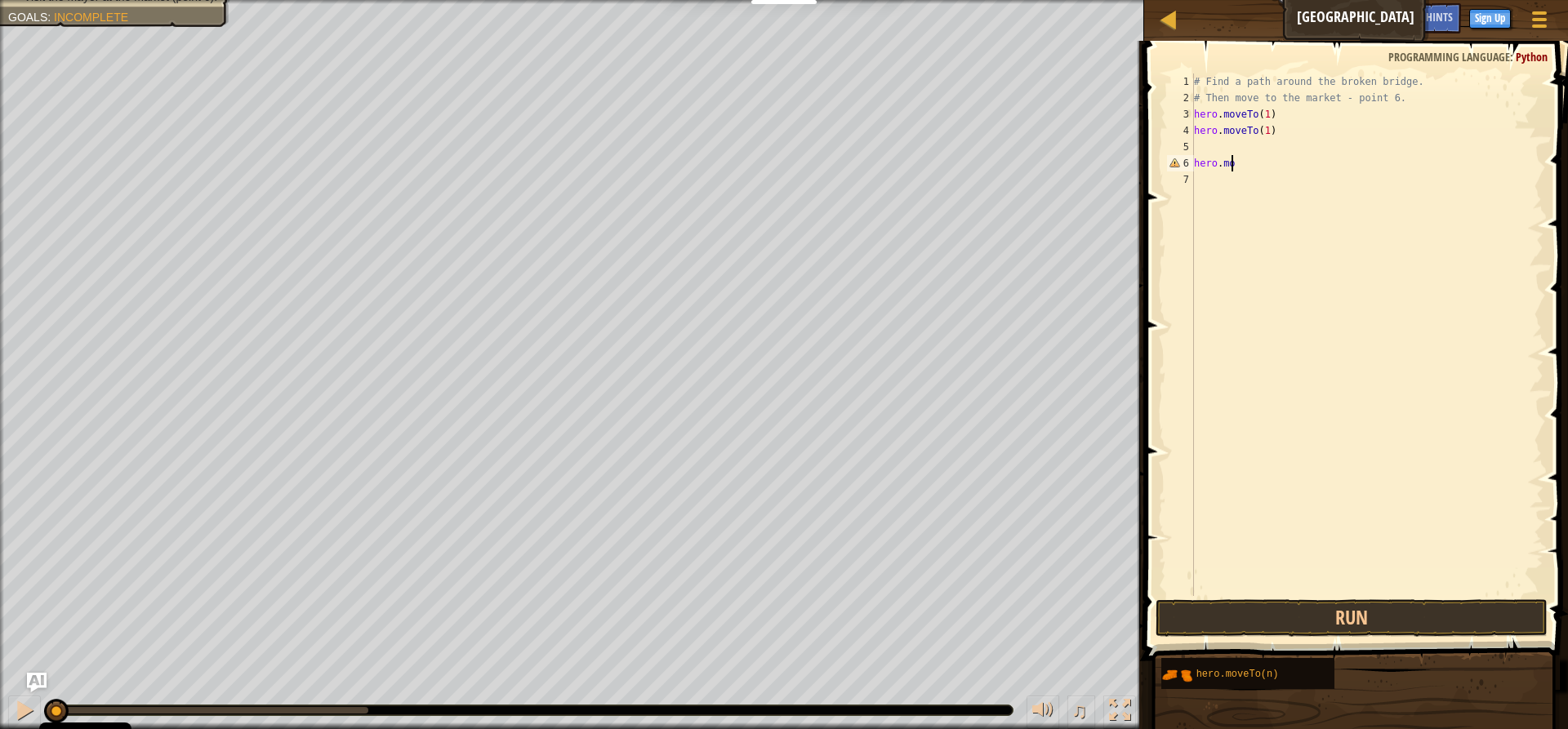
type textarea "h"
click at [1196, 143] on div "# Find a path around the broken bridge. # Then move to the market - point 6. he…" at bounding box center [1367, 351] width 353 height 556
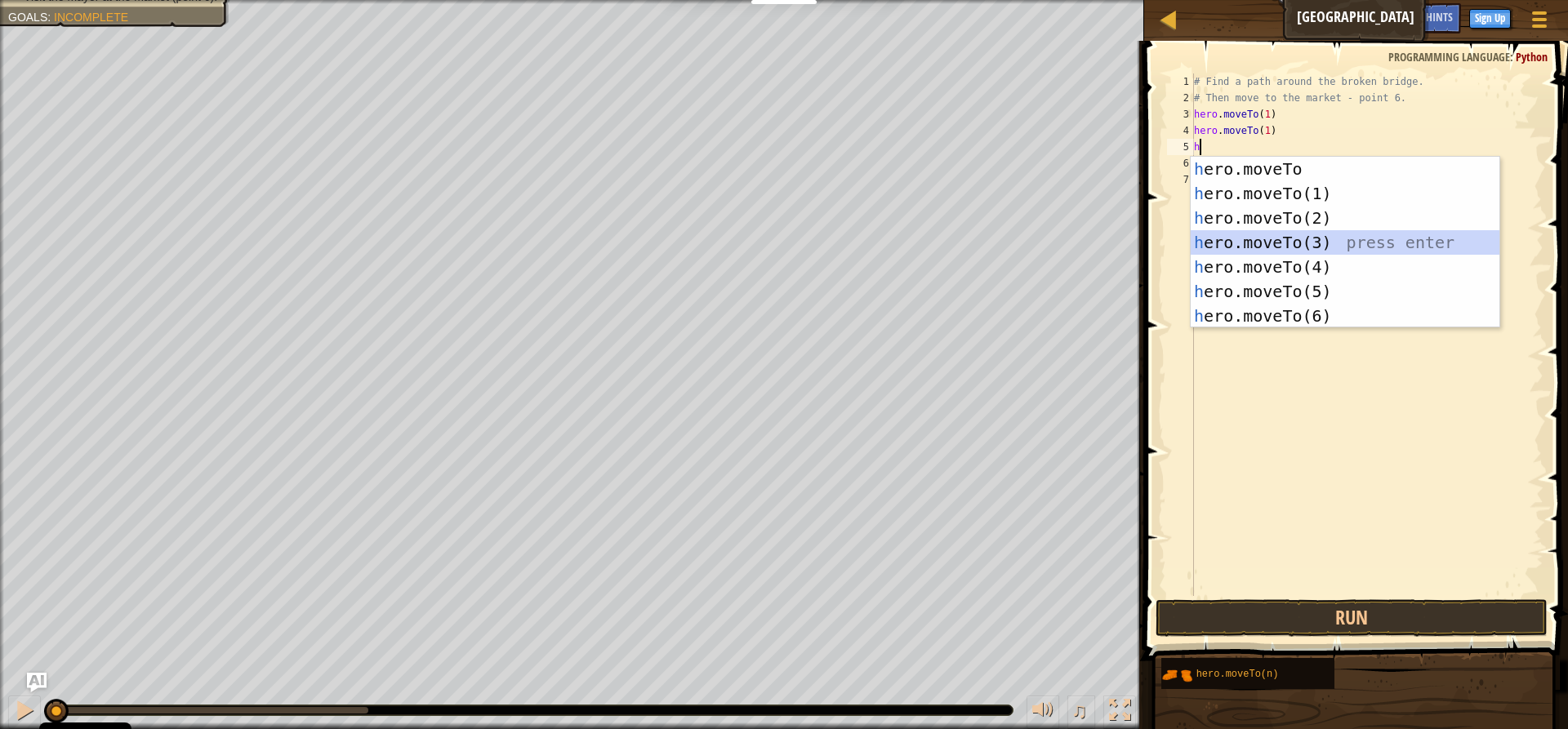
click at [1310, 246] on div "h ero.moveTo press enter h ero.moveTo(1) press enter h ero.moveTo(2) press ente…" at bounding box center [1345, 267] width 309 height 220
type textarea "hero.moveTo(3)"
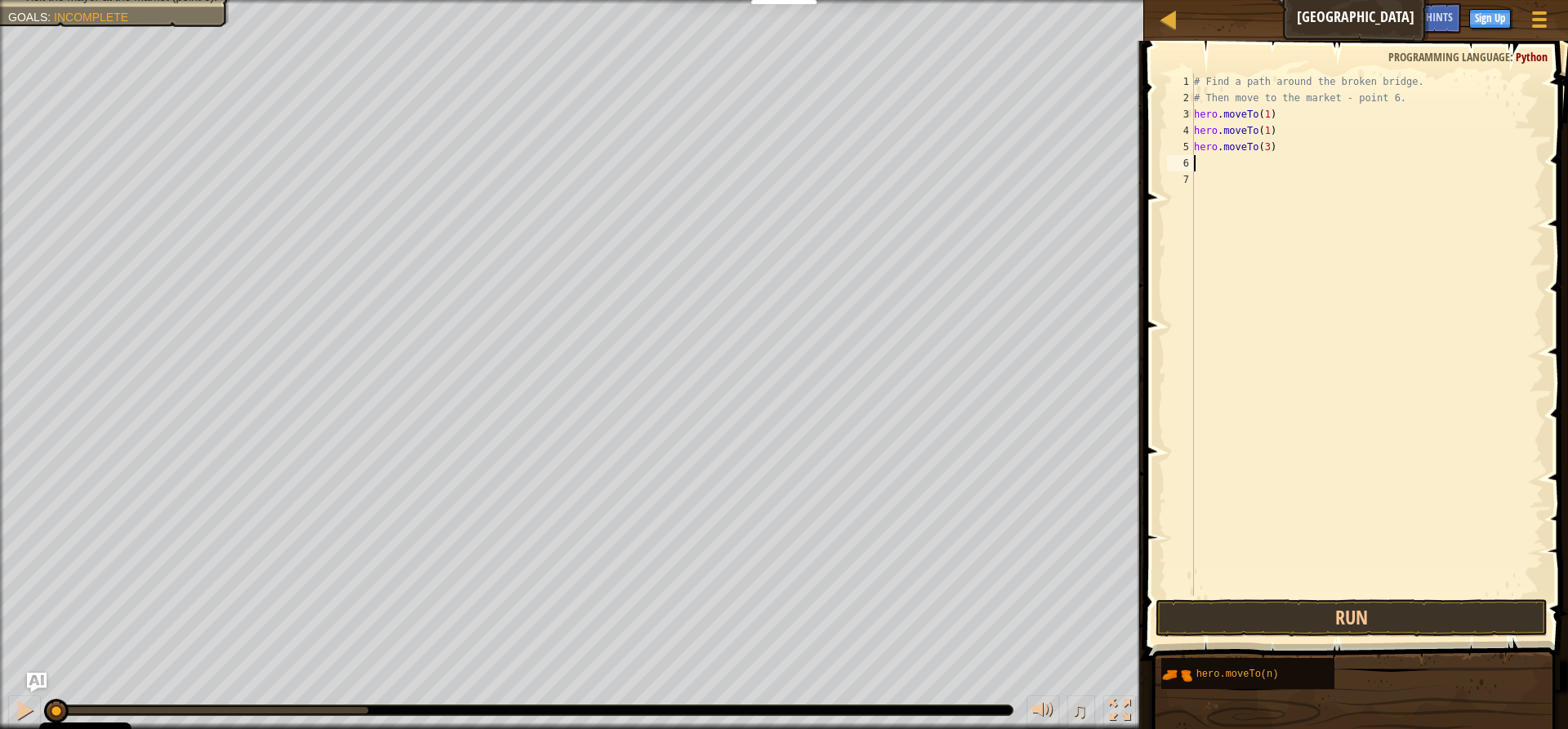
click at [1198, 160] on div "# Find a path around the broken bridge. # Then move to the market - point 6. he…" at bounding box center [1367, 351] width 353 height 556
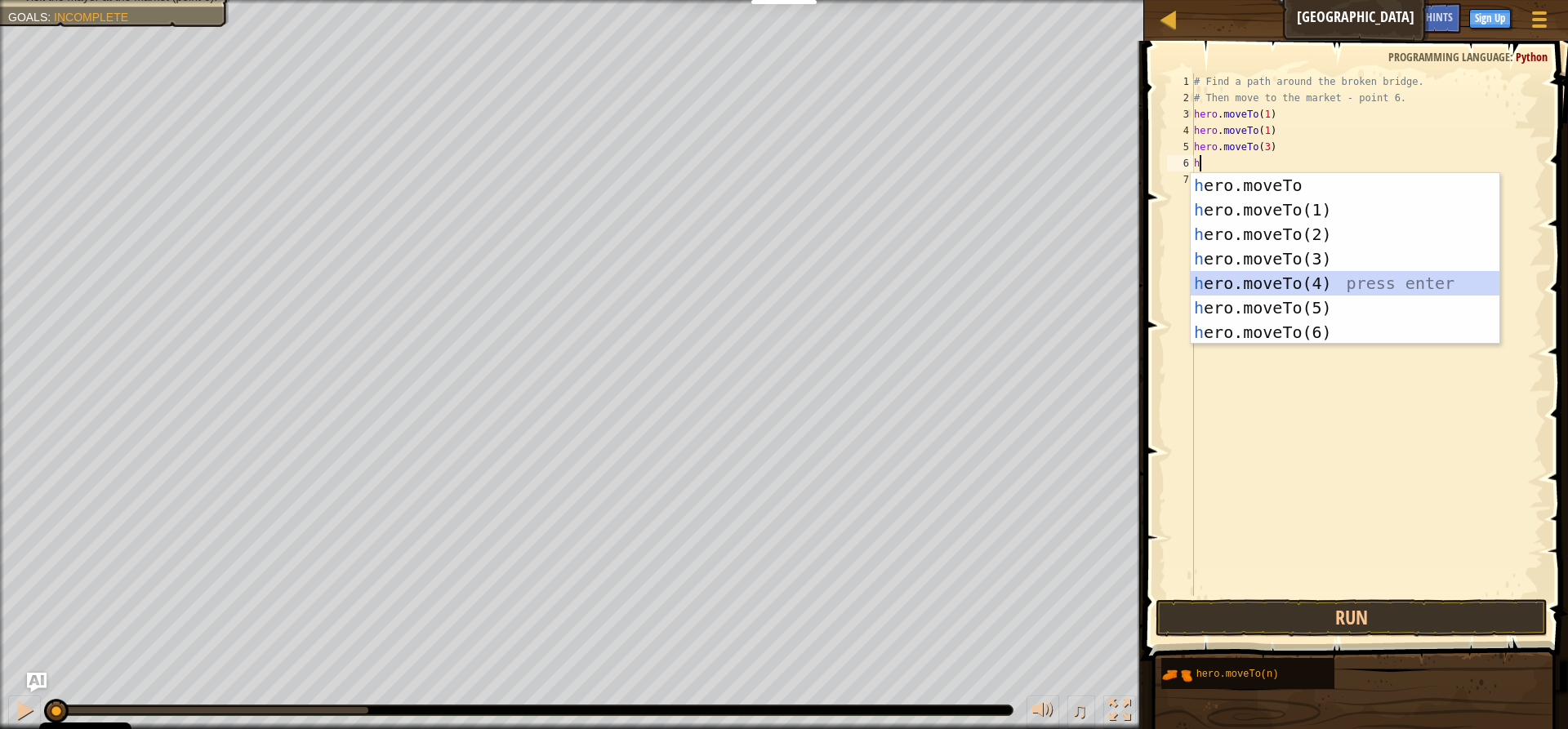
click at [1273, 280] on div "h ero.moveTo press enter h ero.moveTo(1) press enter h ero.moveTo(2) press ente…" at bounding box center [1345, 283] width 309 height 220
type textarea "hero.moveTo(4)"
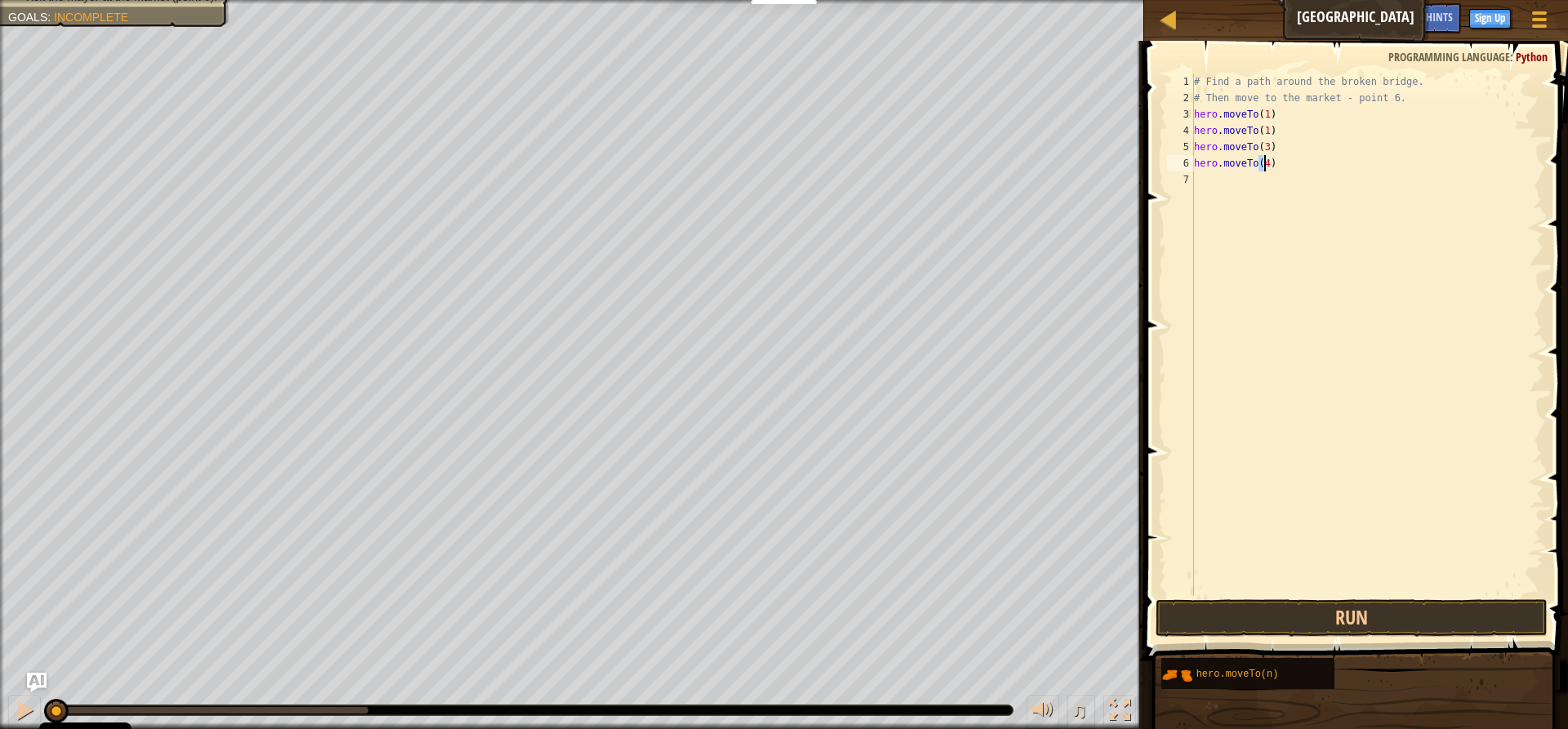
click at [1201, 187] on div "# Find a path around the broken bridge. # Then move to the market - point 6. he…" at bounding box center [1367, 351] width 353 height 556
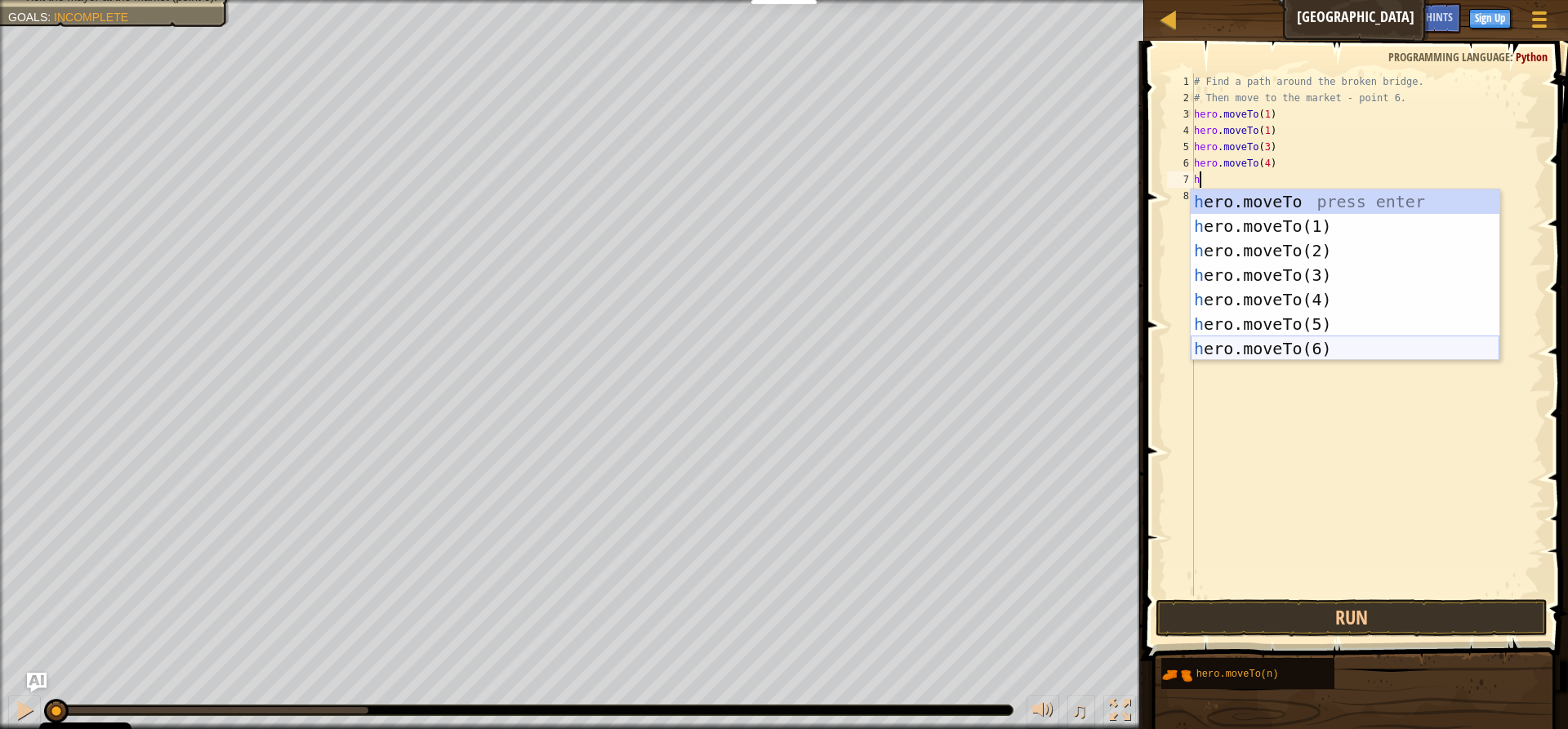
click at [1298, 346] on div "h ero.moveTo press enter h ero.moveTo(1) press enter h ero.moveTo(2) press ente…" at bounding box center [1345, 299] width 309 height 220
type textarea "hero.moveTo(6)"
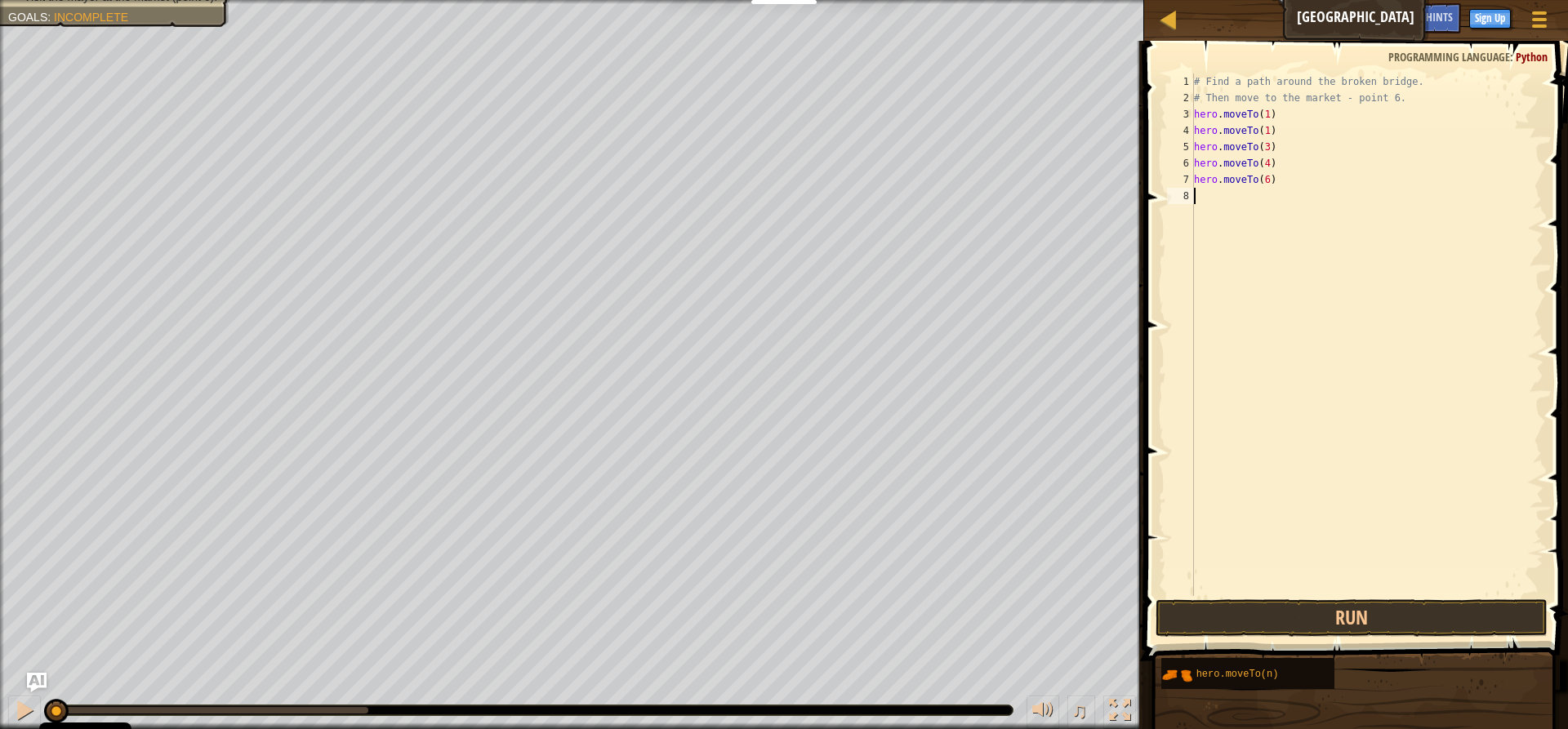
click at [1204, 204] on div "# Find a path around the broken bridge. # Then move to the market - point 6. he…" at bounding box center [1367, 351] width 353 height 556
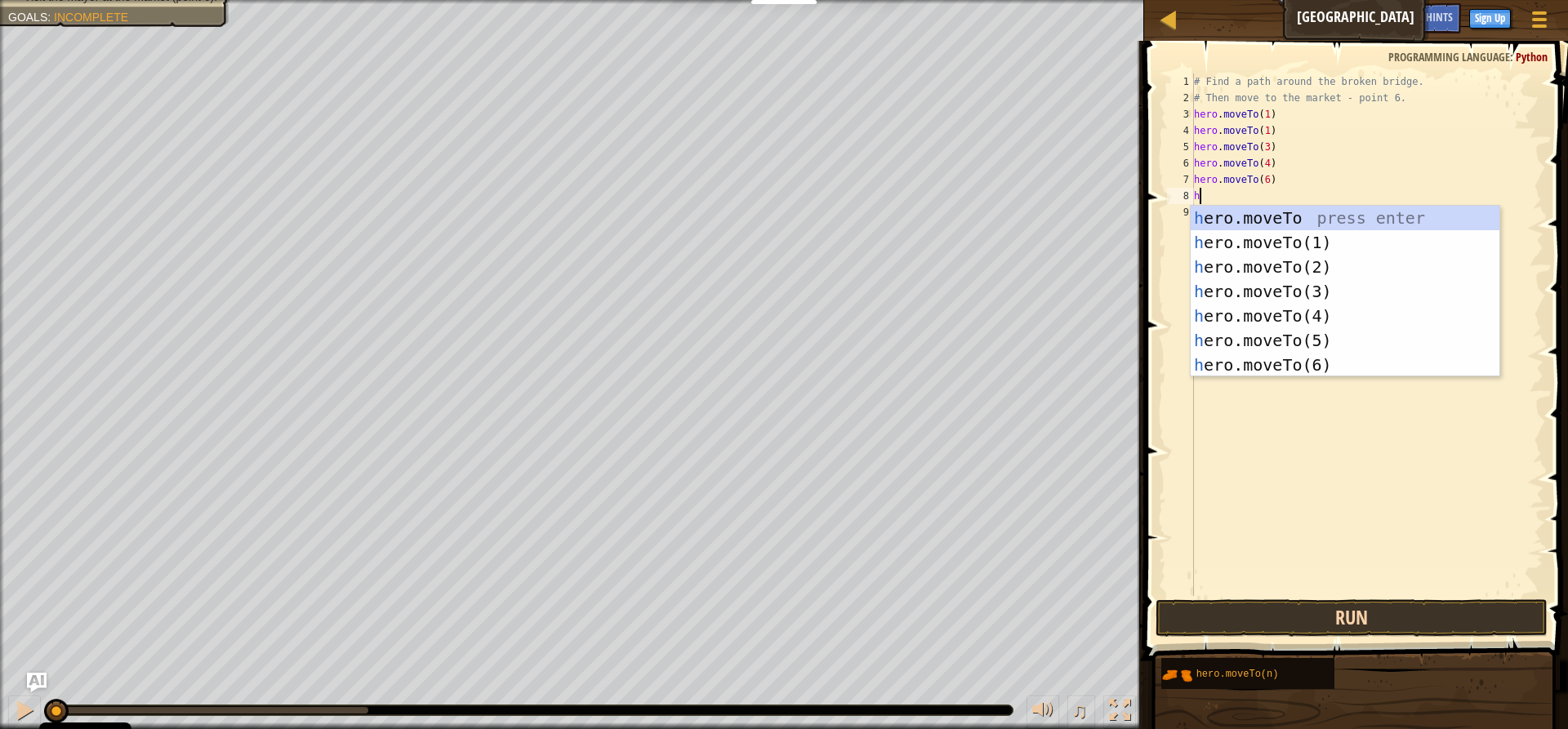
type textarea "h"
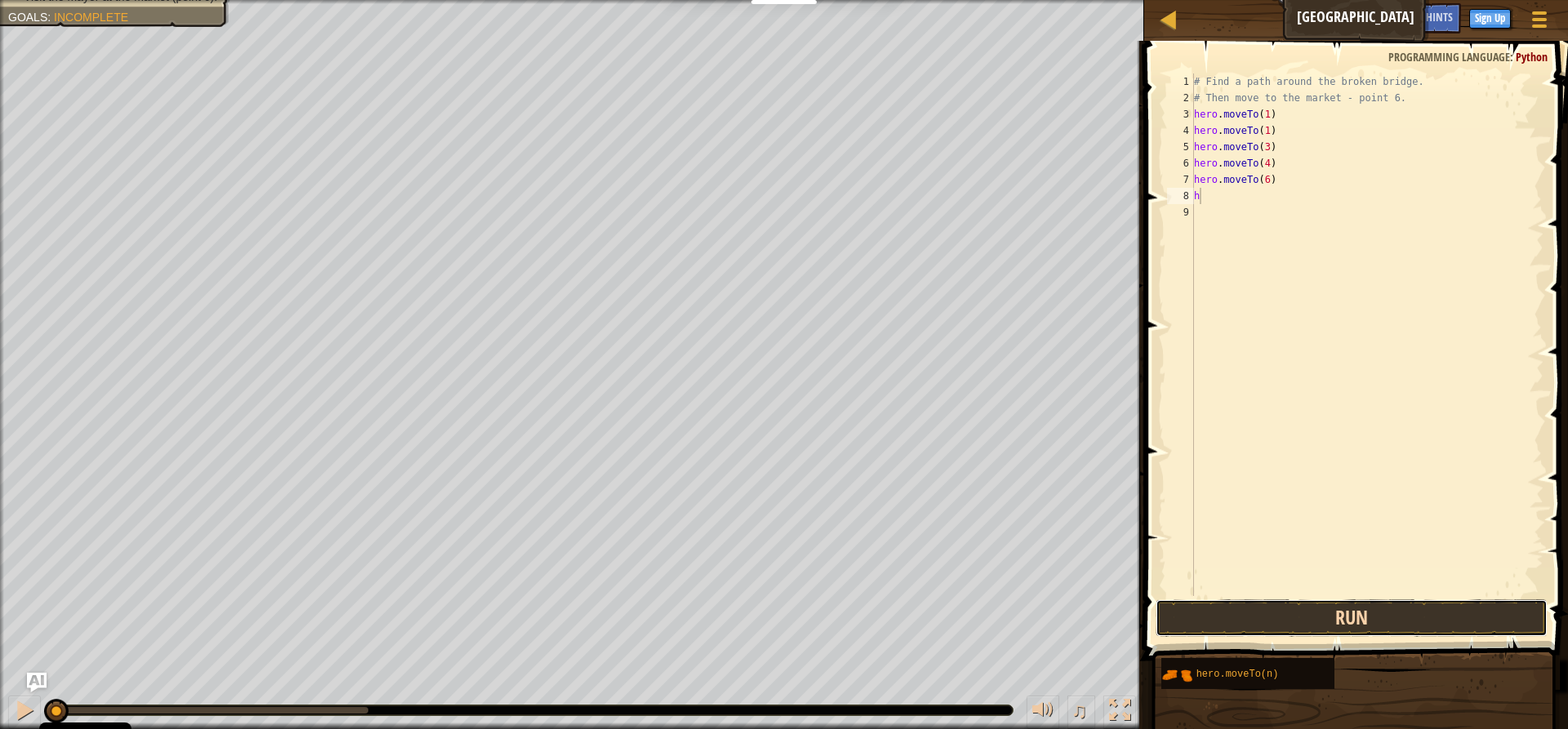
click at [1291, 608] on button "Run" at bounding box center [1352, 618] width 392 height 37
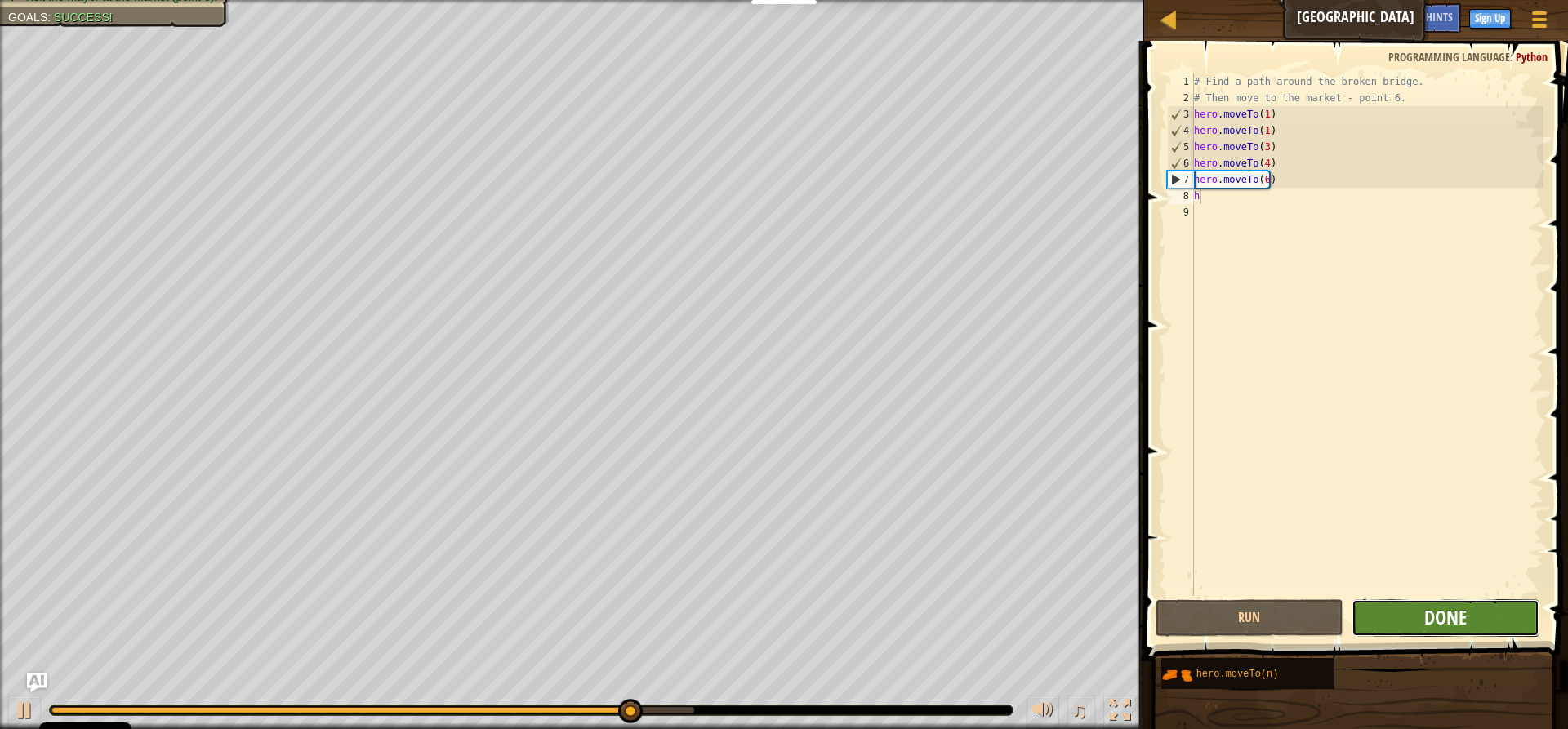
click at [1431, 610] on span "Done" at bounding box center [1445, 617] width 42 height 26
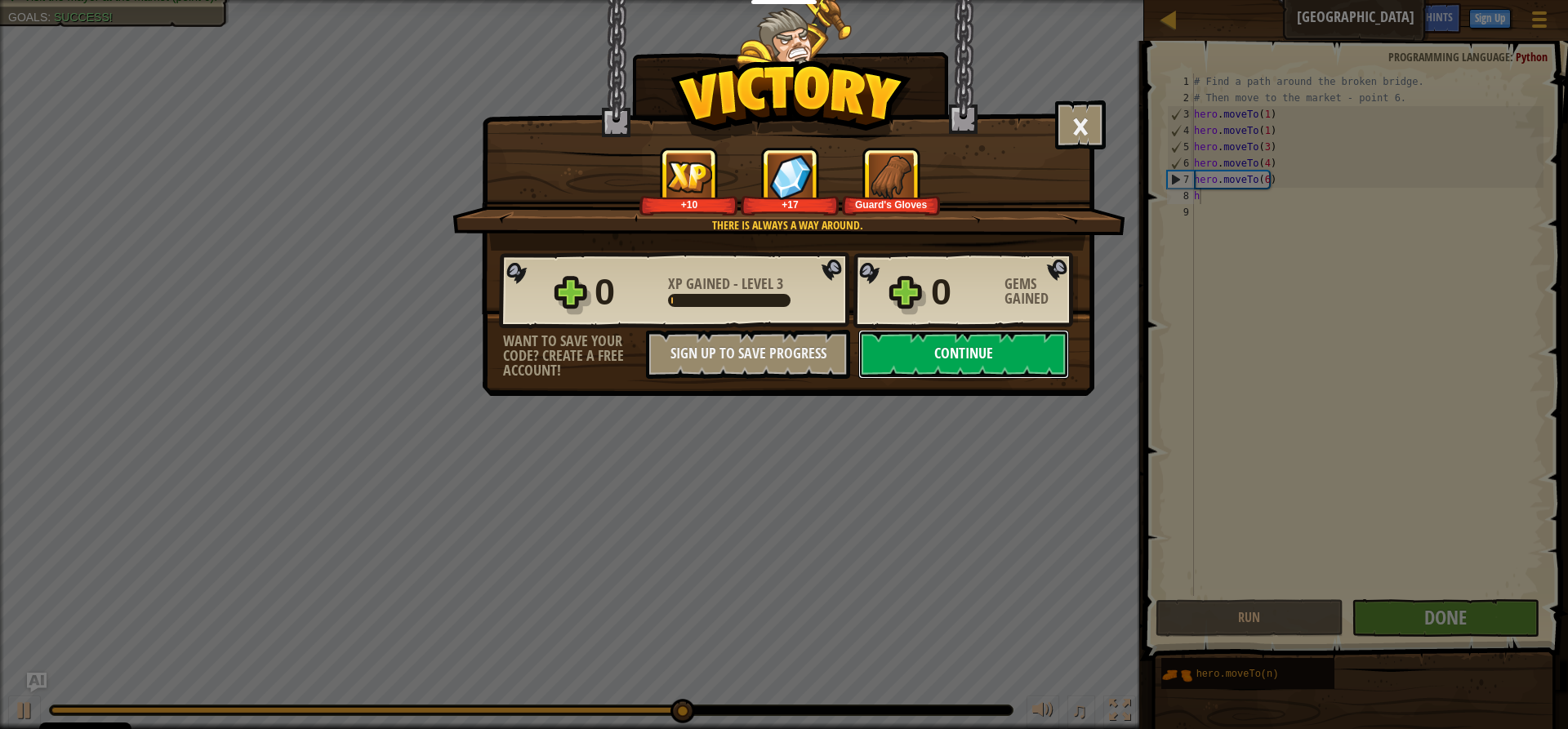
click at [1028, 351] on button "Continue" at bounding box center [963, 355] width 211 height 49
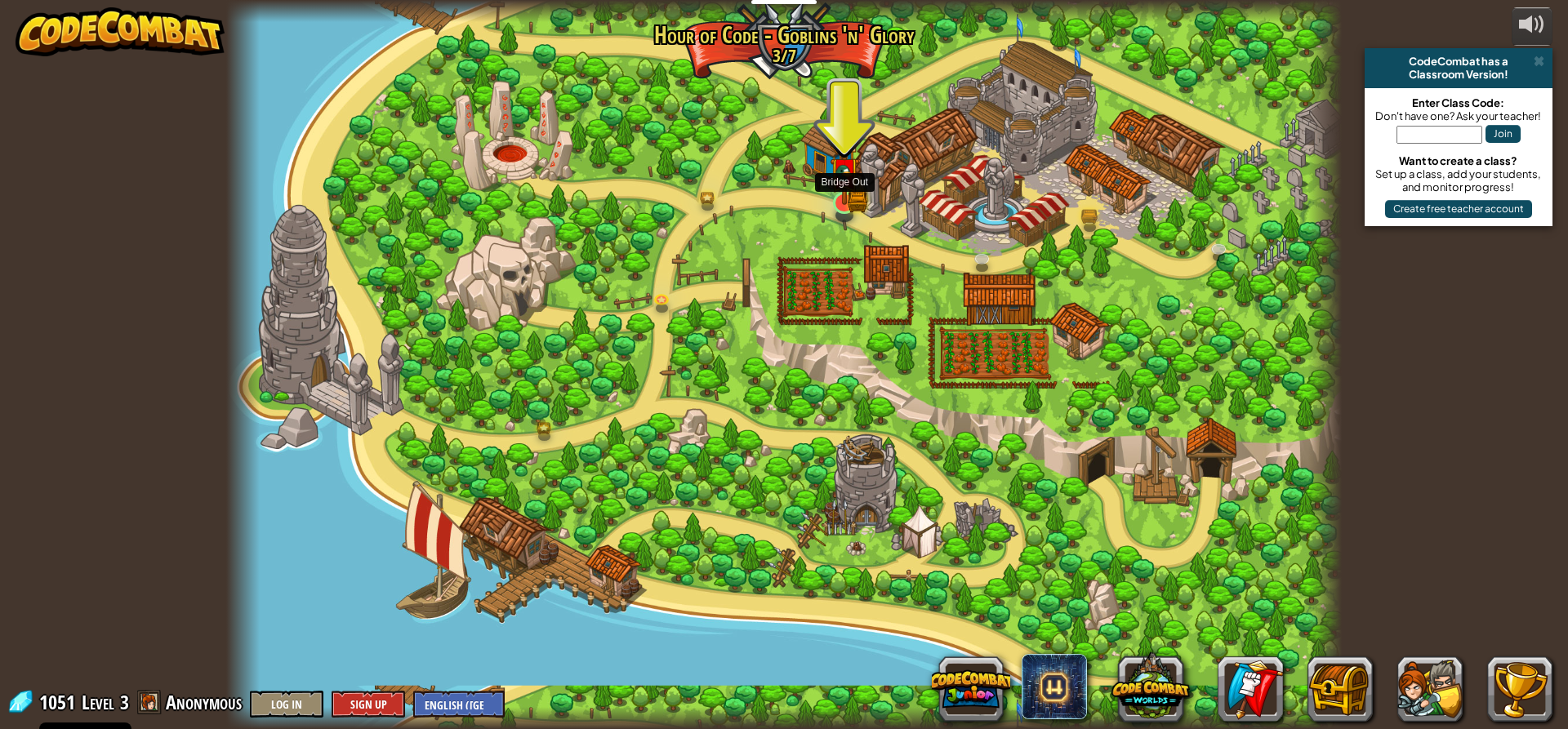
click at [846, 181] on img at bounding box center [844, 173] width 18 height 18
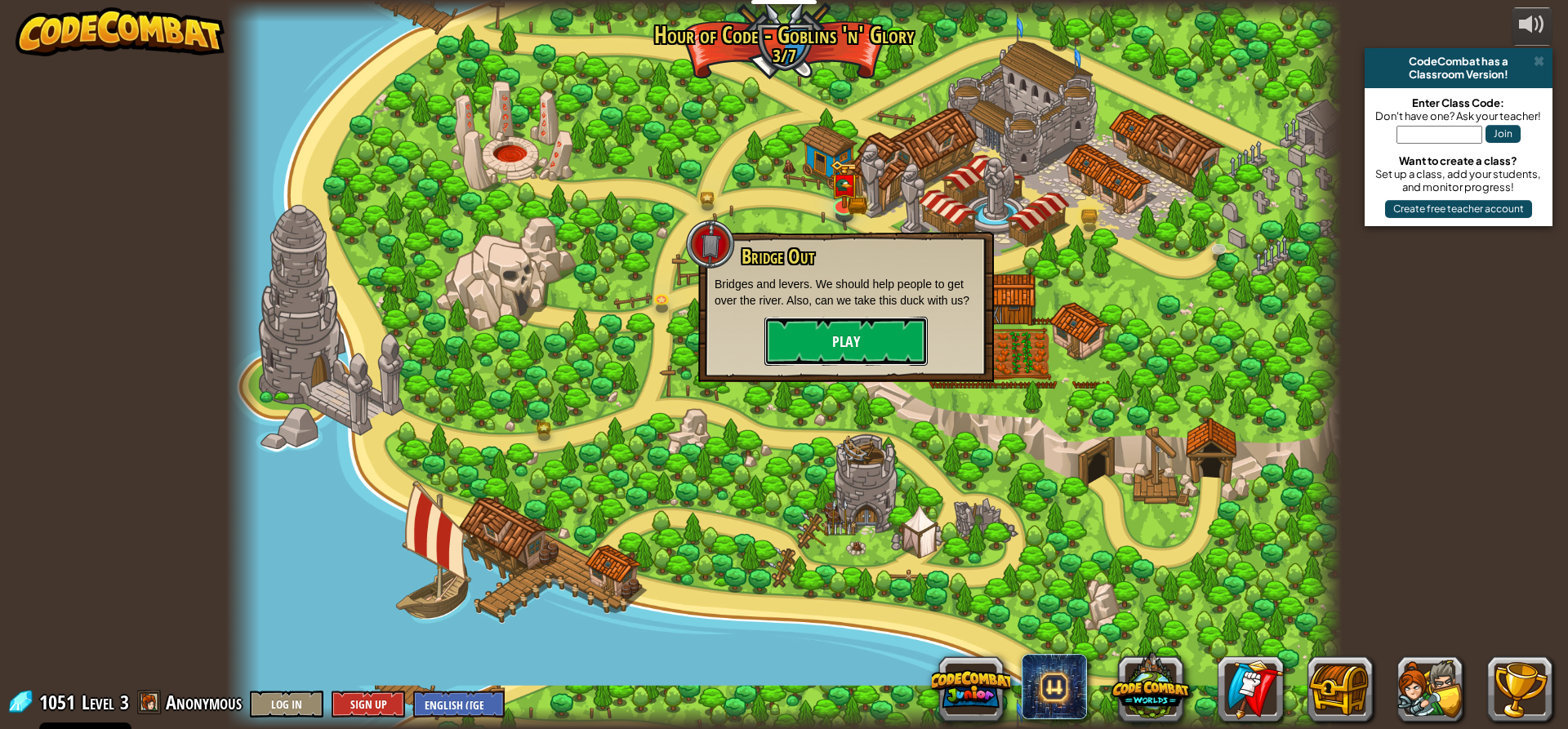
click at [903, 336] on button "Play" at bounding box center [845, 341] width 164 height 49
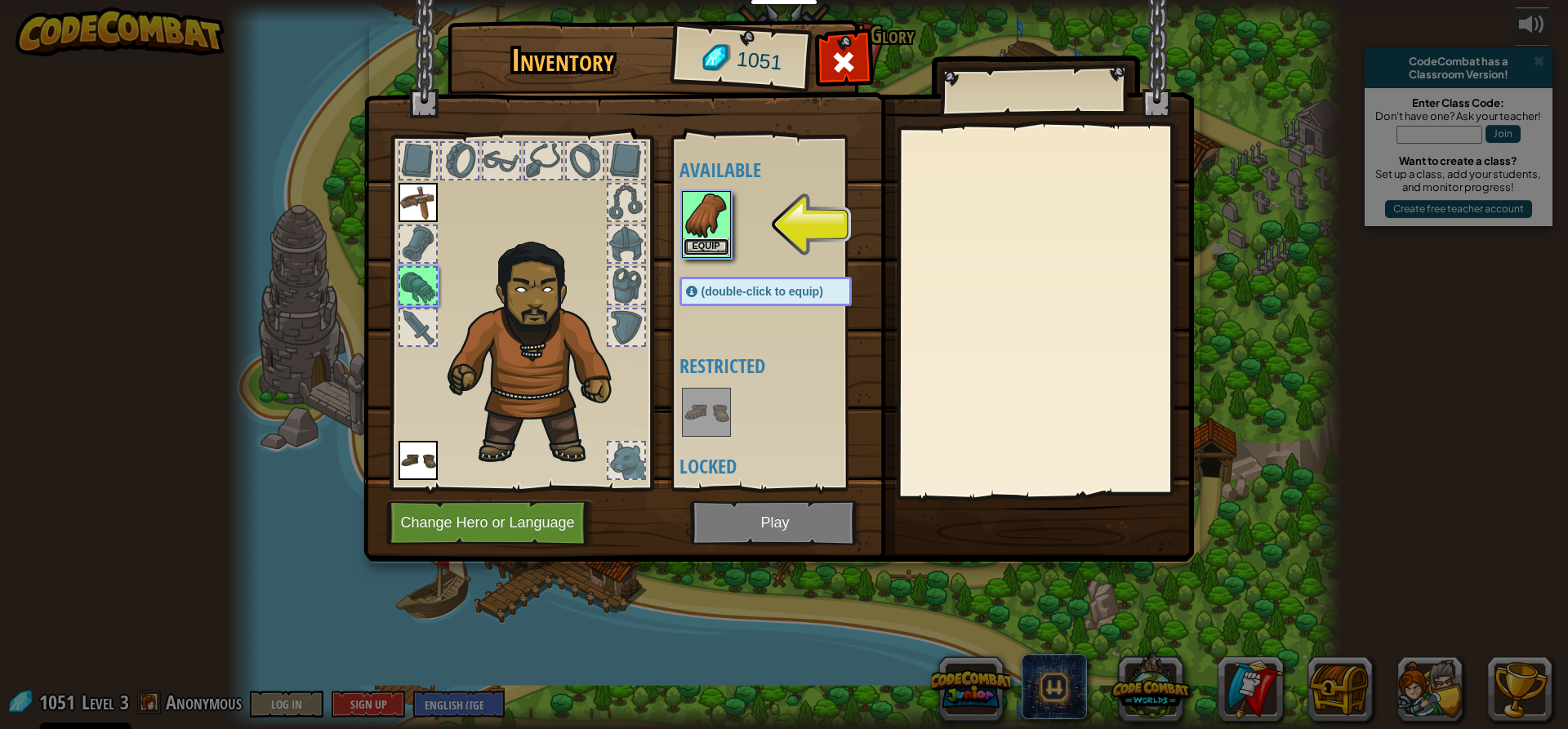
click at [714, 243] on button "Equip" at bounding box center [706, 247] width 46 height 18
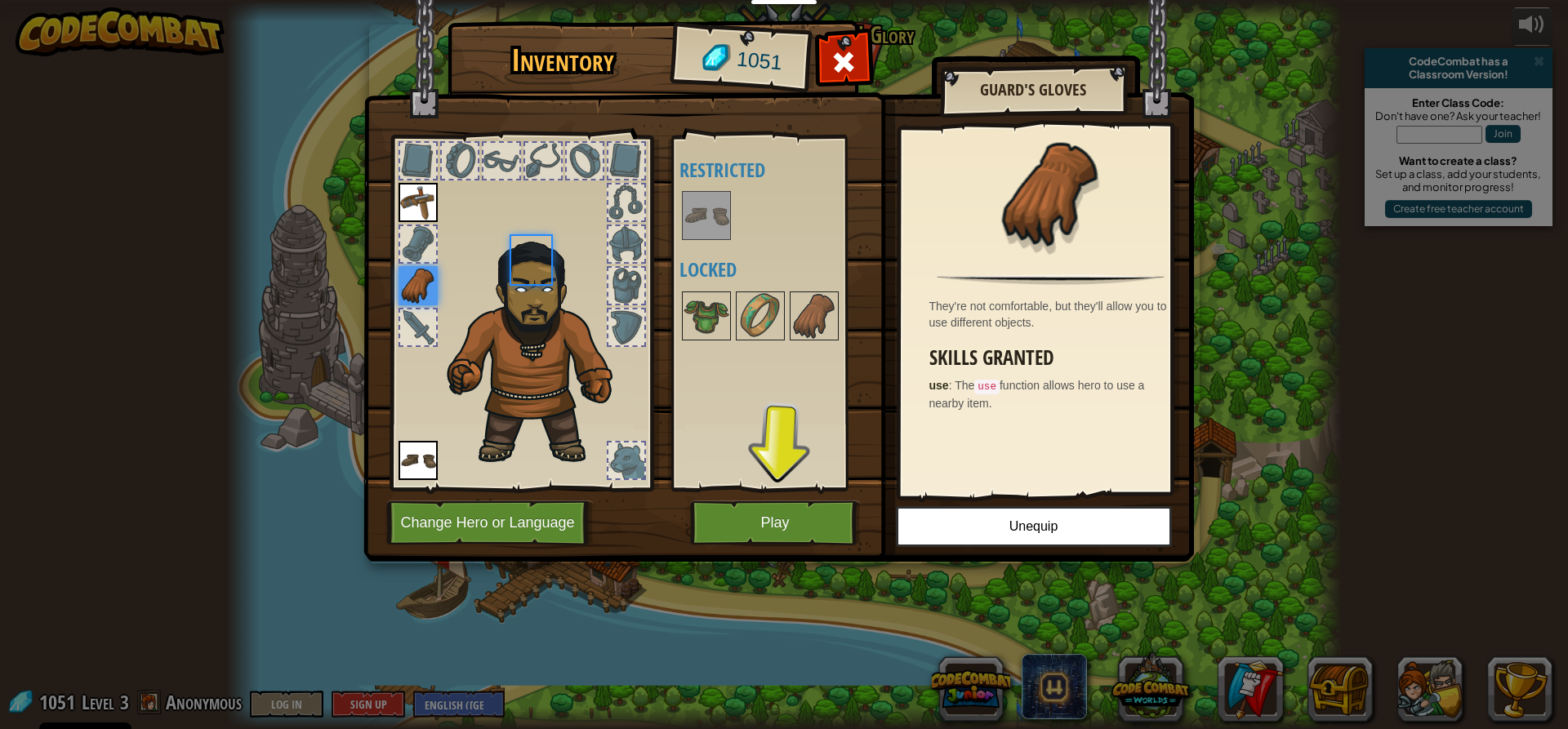
click at [714, 243] on div "Available Equip Equip (double-click to equip) Restricted Locked" at bounding box center [782, 314] width 205 height 341
click at [792, 515] on button "Play" at bounding box center [775, 523] width 170 height 45
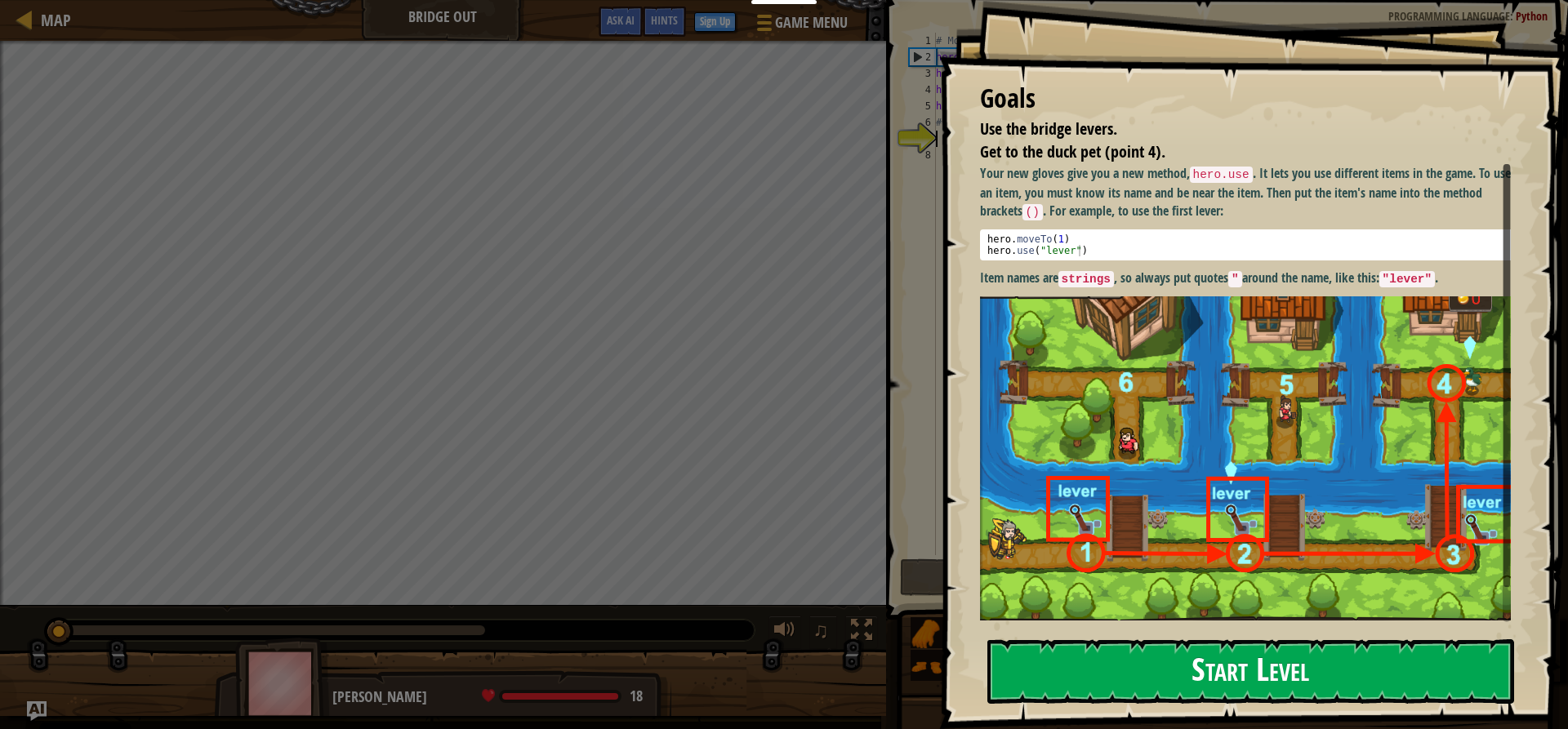
click at [1122, 681] on button "Start Level" at bounding box center [1251, 672] width 527 height 65
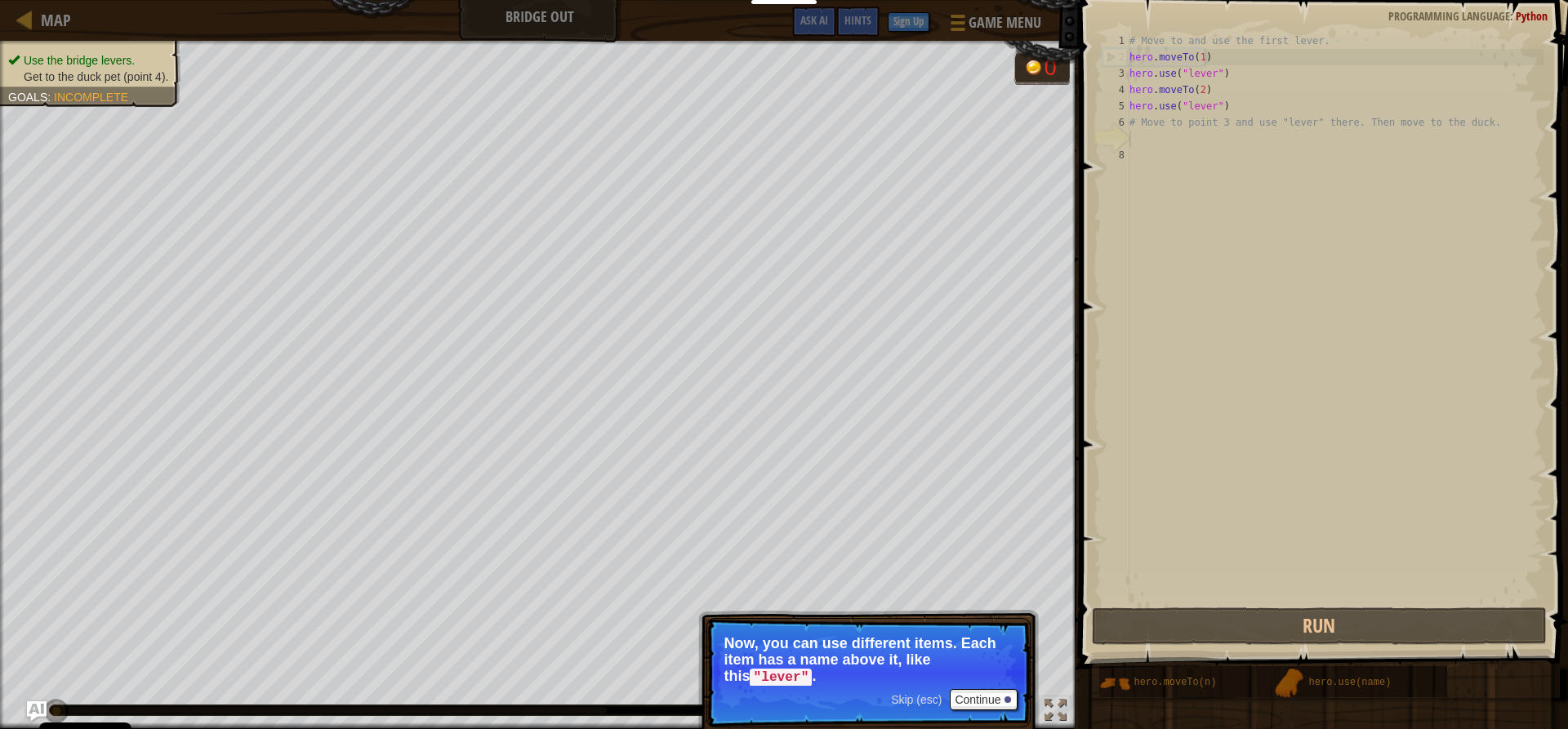
click at [926, 699] on span "Skip (esc)" at bounding box center [917, 700] width 51 height 13
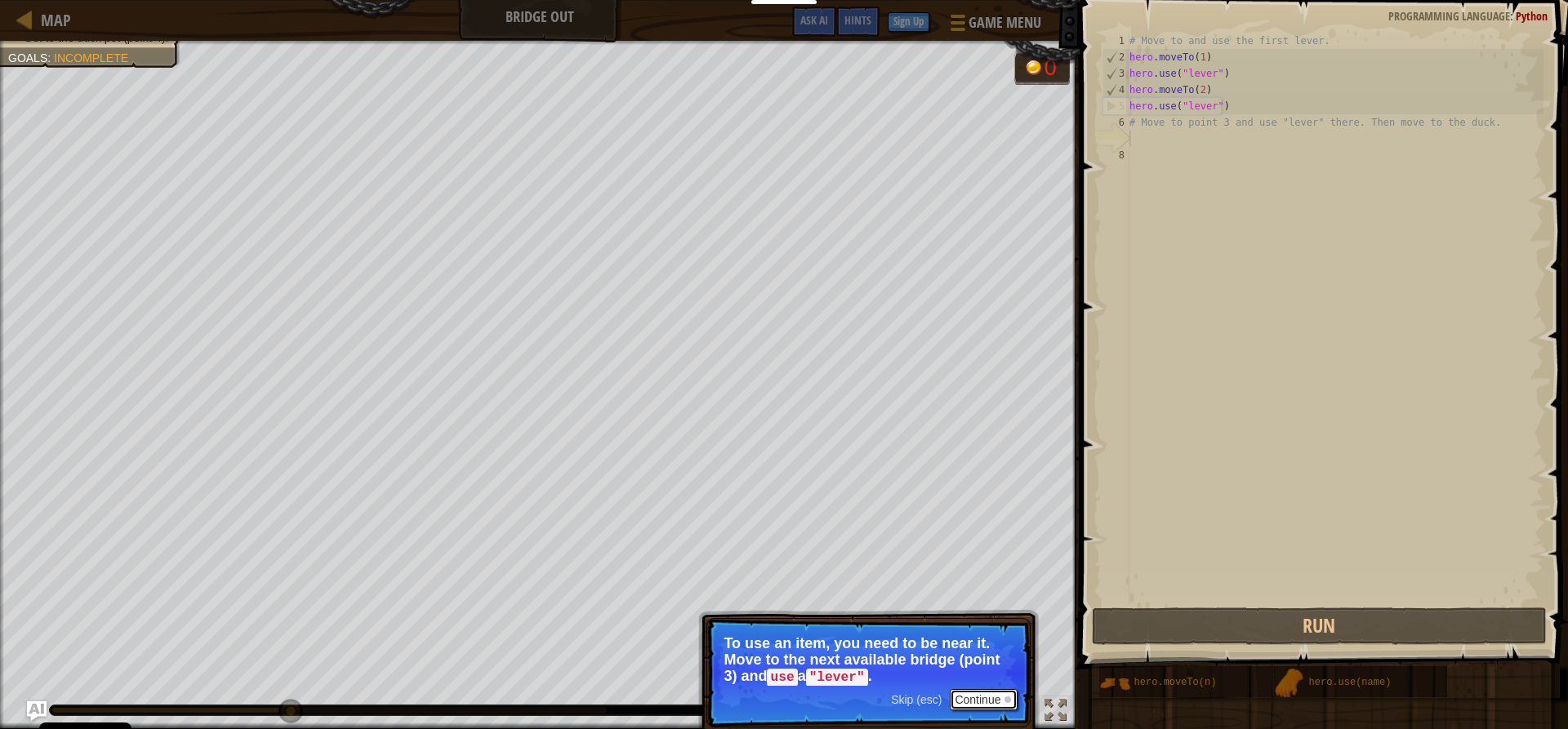
click at [966, 704] on button "Continue" at bounding box center [983, 701] width 68 height 22
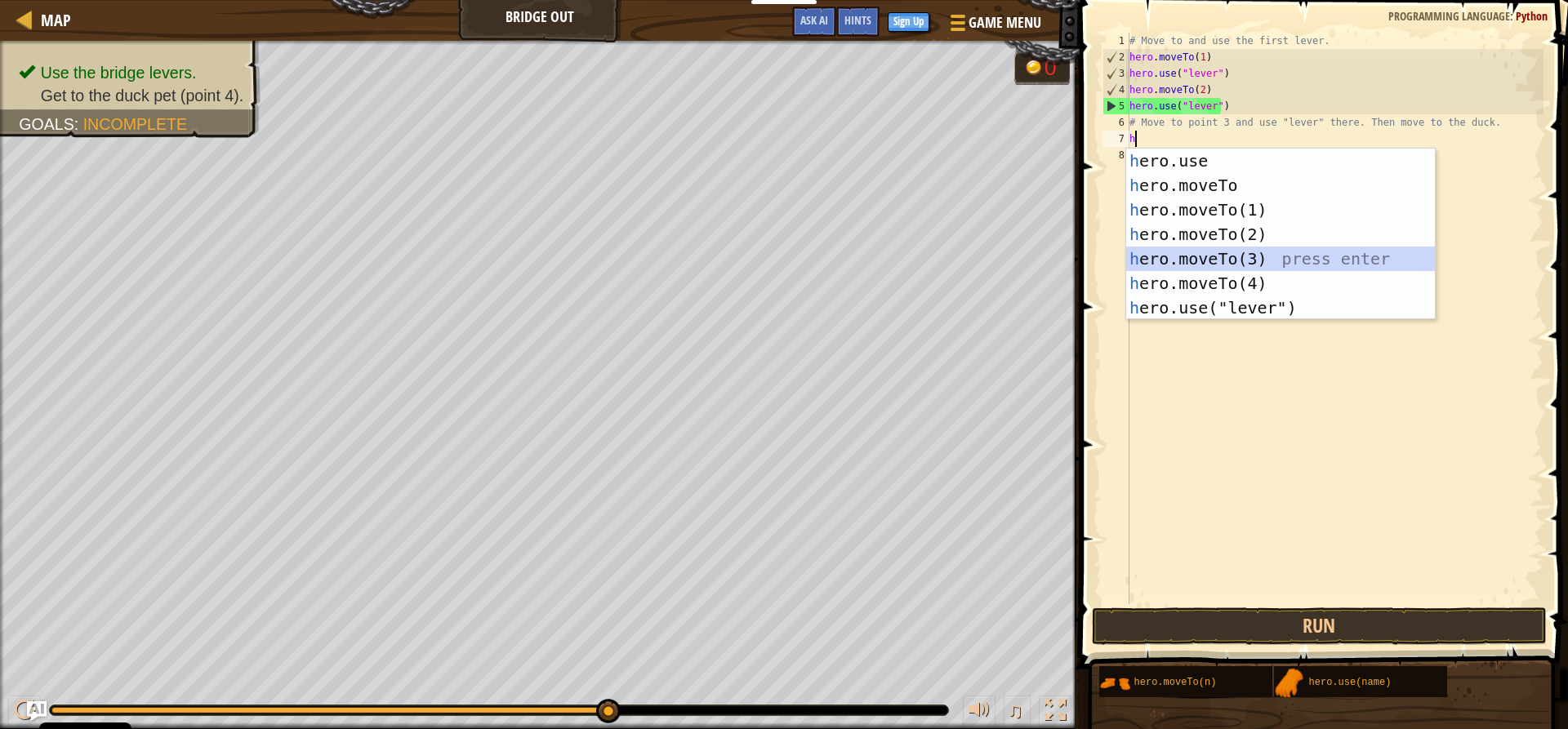
click at [1225, 248] on div "h ero.use press enter h ero.moveTo press enter h ero.moveTo(1) press enter h er…" at bounding box center [1280, 259] width 309 height 220
type textarea "hero.moveTo(3)"
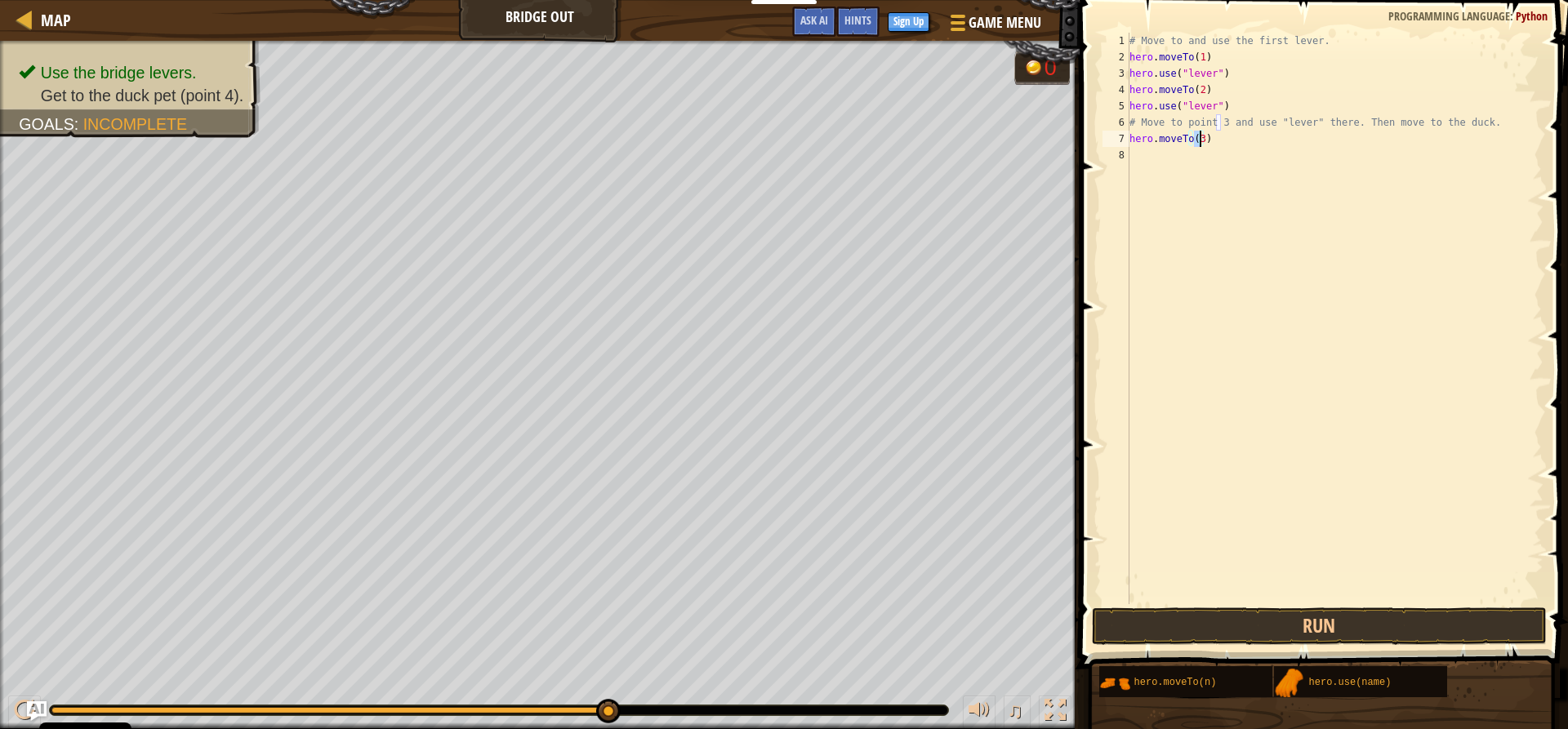
click at [1130, 158] on div "# Move to and use the first lever. hero . moveTo ( 1 ) hero . use ( "lever" ) h…" at bounding box center [1335, 334] width 417 height 605
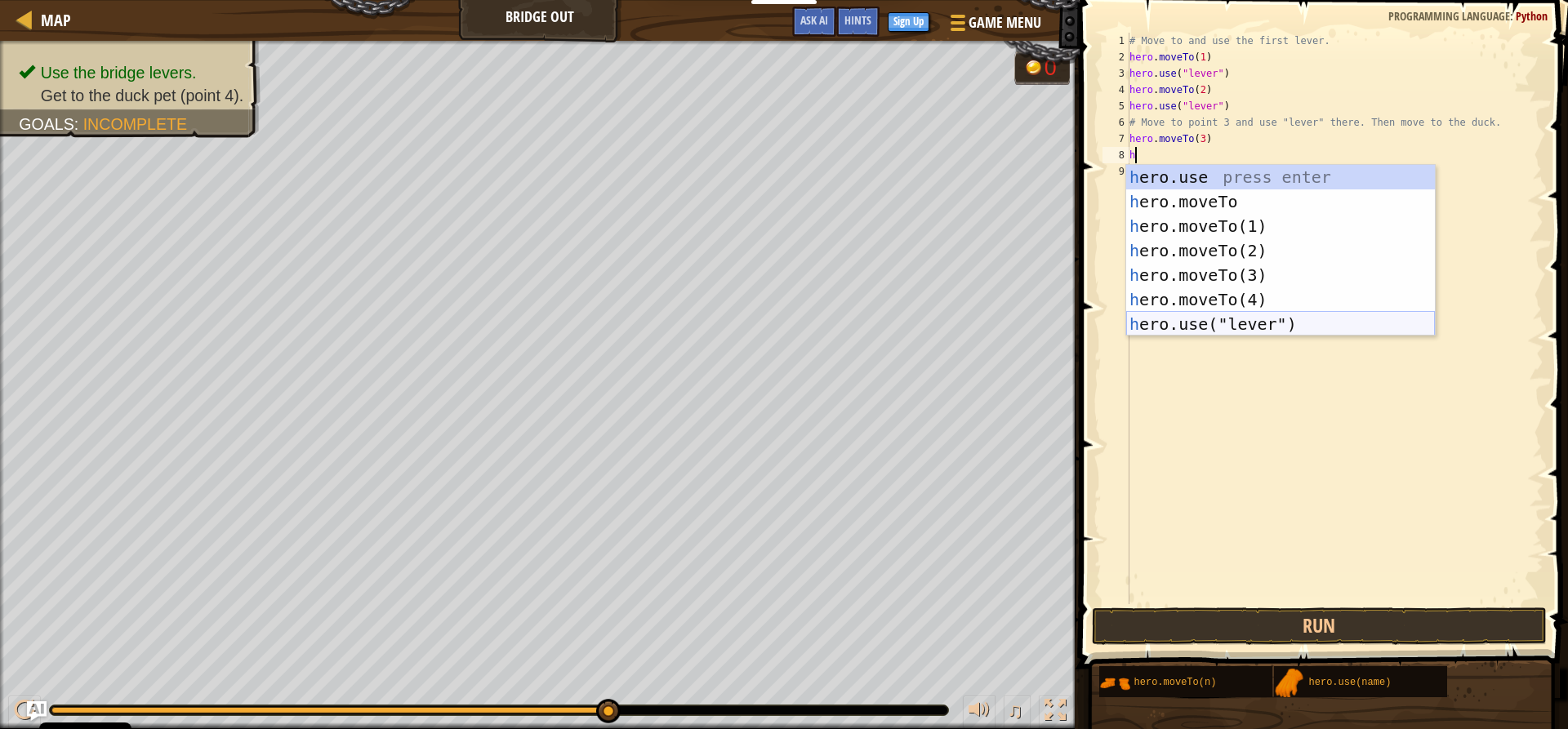
click at [1208, 322] on div "h ero.use press enter h ero.moveTo press enter h ero.moveTo(1) press enter h er…" at bounding box center [1280, 274] width 309 height 220
type textarea "hero.use("lever")"
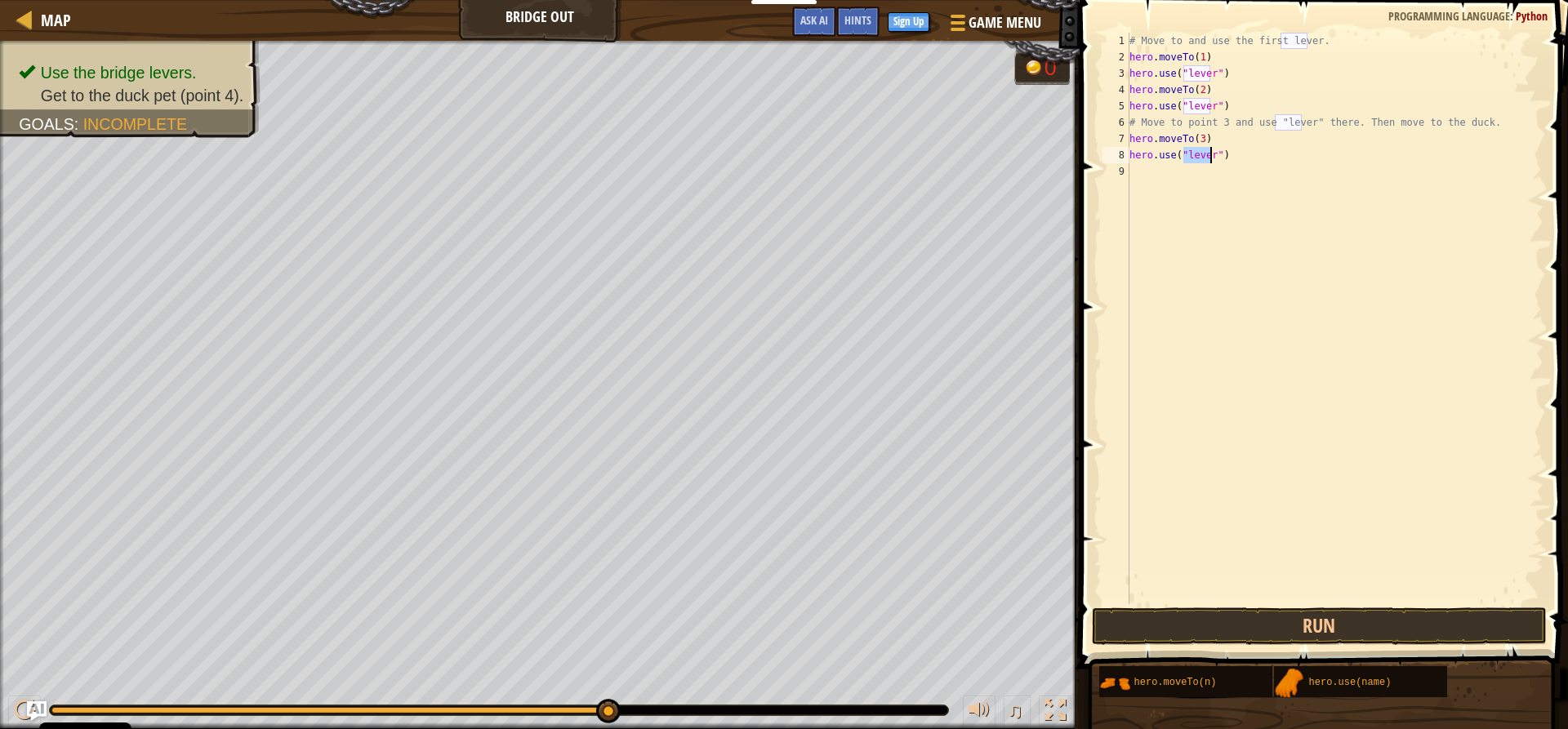
click at [1141, 170] on div "# Move to and use the first lever. hero . moveTo ( 1 ) hero . use ( "lever" ) h…" at bounding box center [1335, 334] width 417 height 605
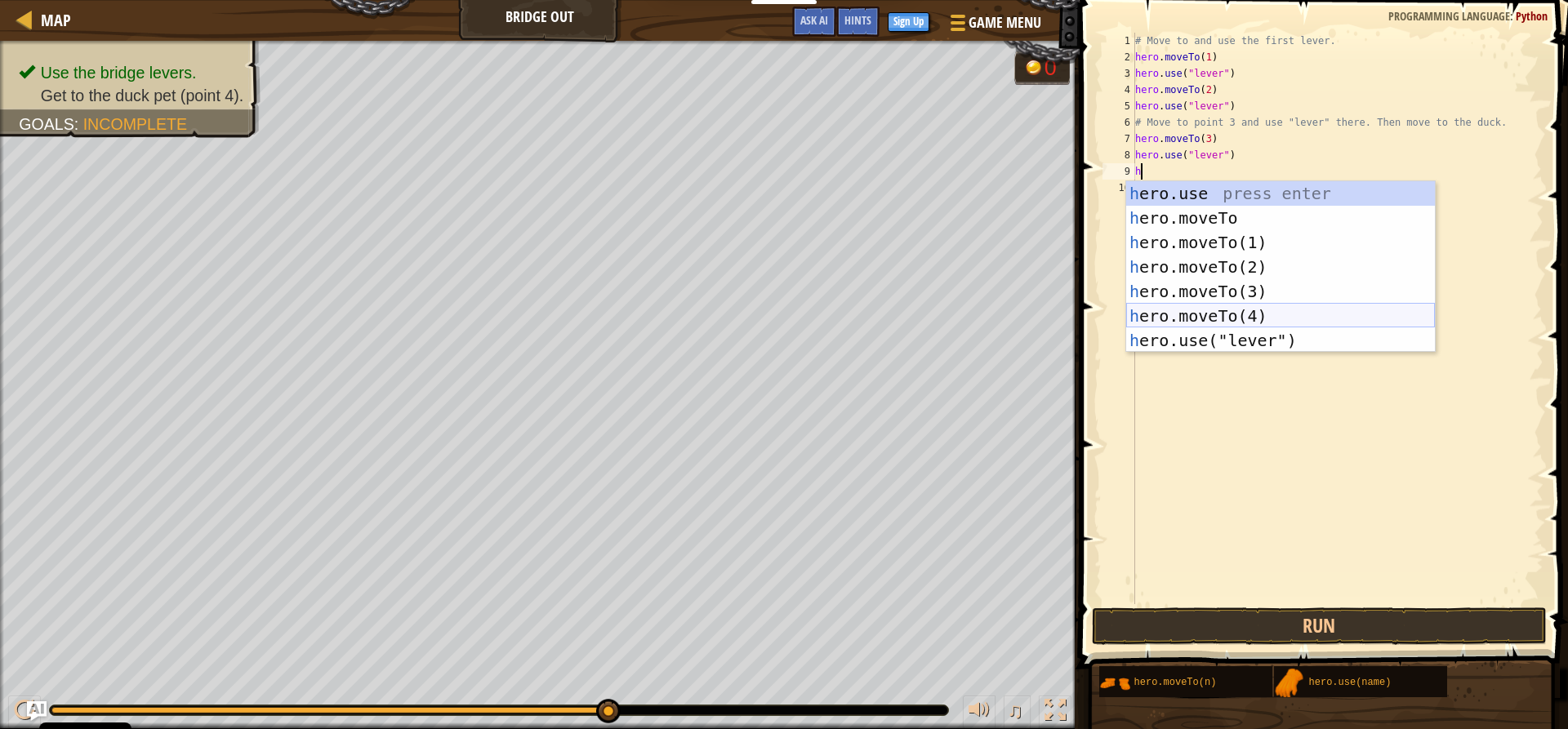
click at [1193, 307] on div "h ero.use press enter h ero.moveTo press enter h ero.moveTo(1) press enter h er…" at bounding box center [1280, 291] width 309 height 220
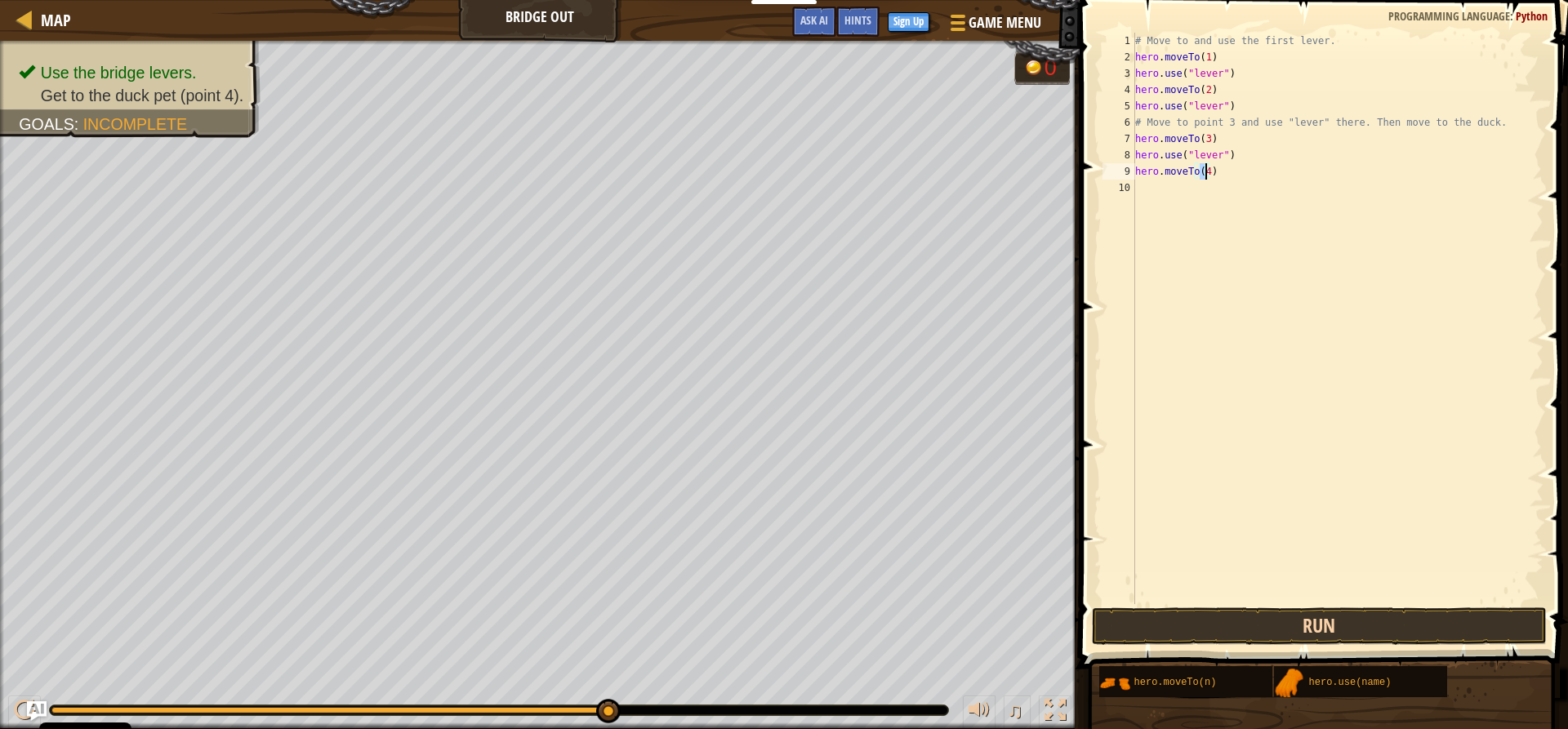
type textarea "hero.moveTo(4)"
click at [1269, 612] on button "Run" at bounding box center [1319, 626] width 454 height 37
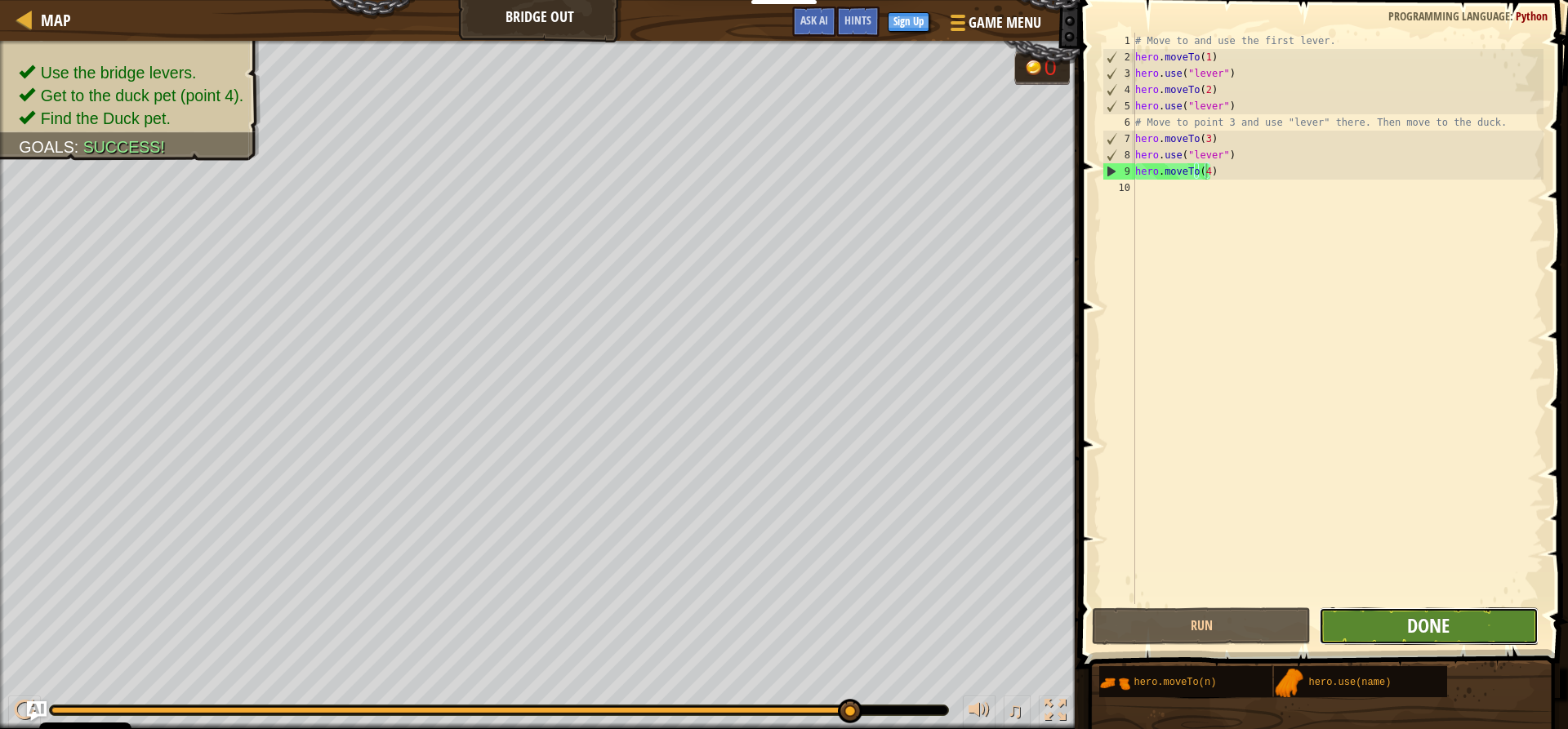
click at [1436, 627] on span "Done" at bounding box center [1427, 625] width 42 height 26
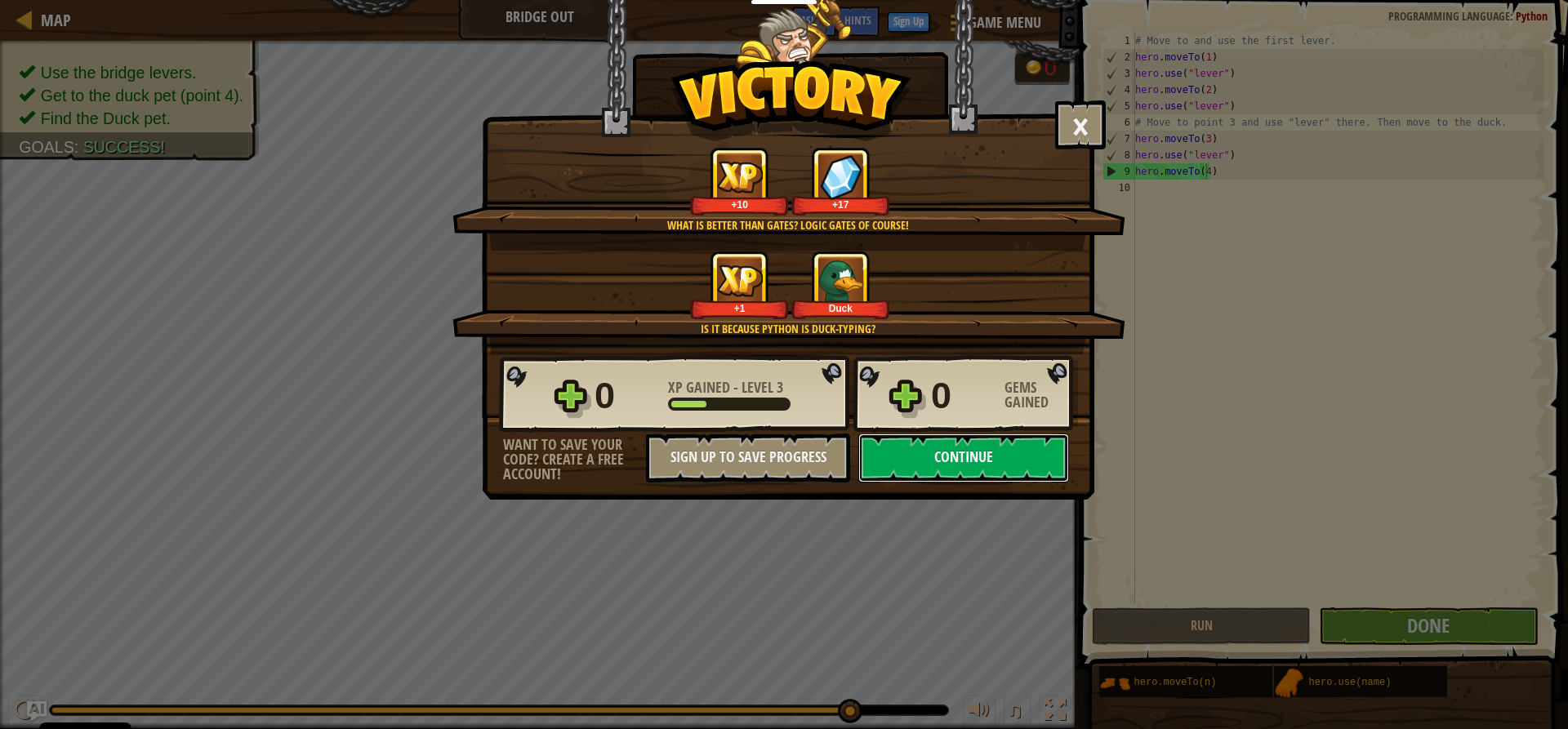
click at [943, 448] on button "Continue" at bounding box center [963, 459] width 211 height 49
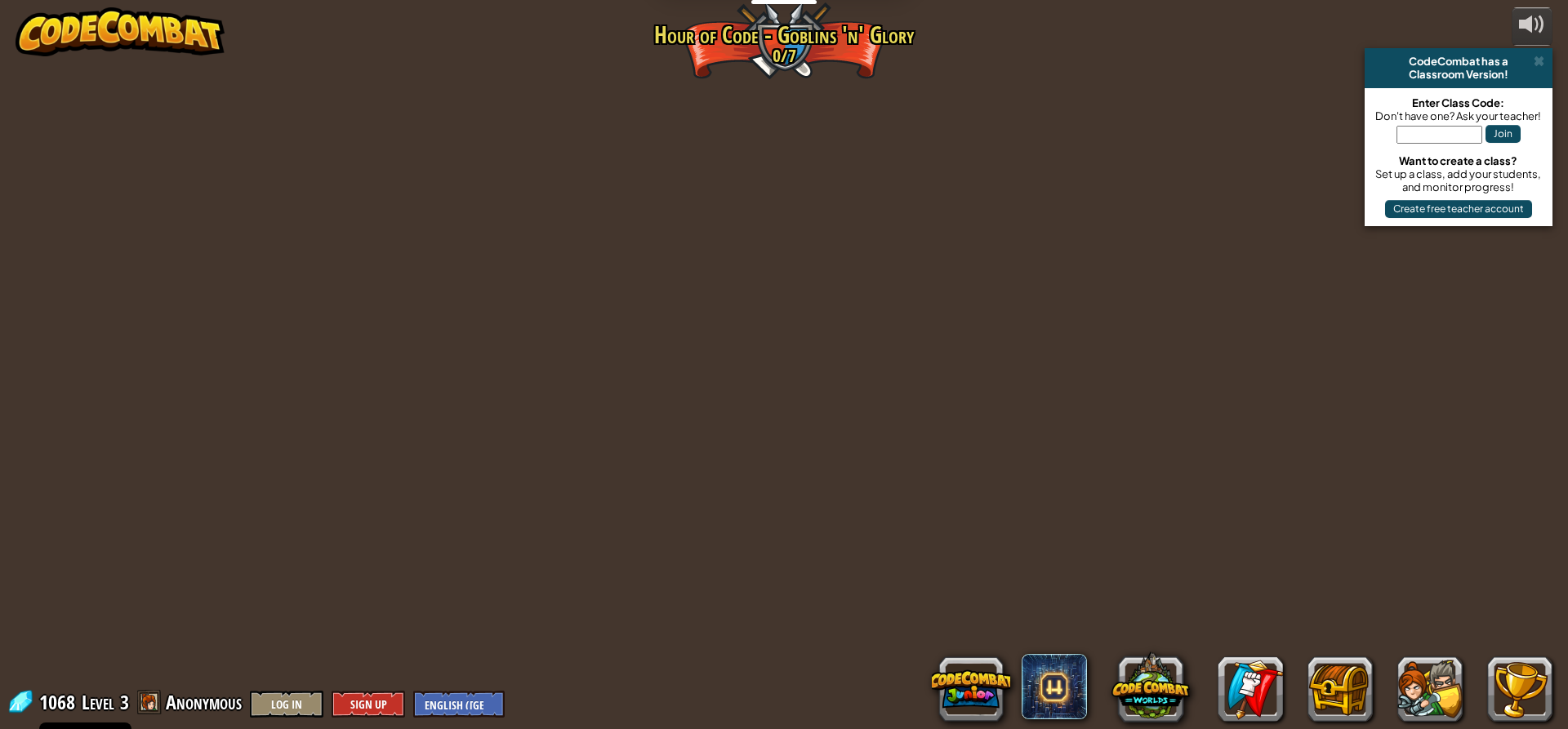
click at [834, 381] on div "powered by CodeCombat has a Classroom Version! Enter Class Code: Don't have one…" at bounding box center [784, 364] width 1568 height 729
click at [805, 32] on div "powered by CodeCombat has a Classroom Version! Enter Class Code: Don't have one…" at bounding box center [784, 364] width 1568 height 729
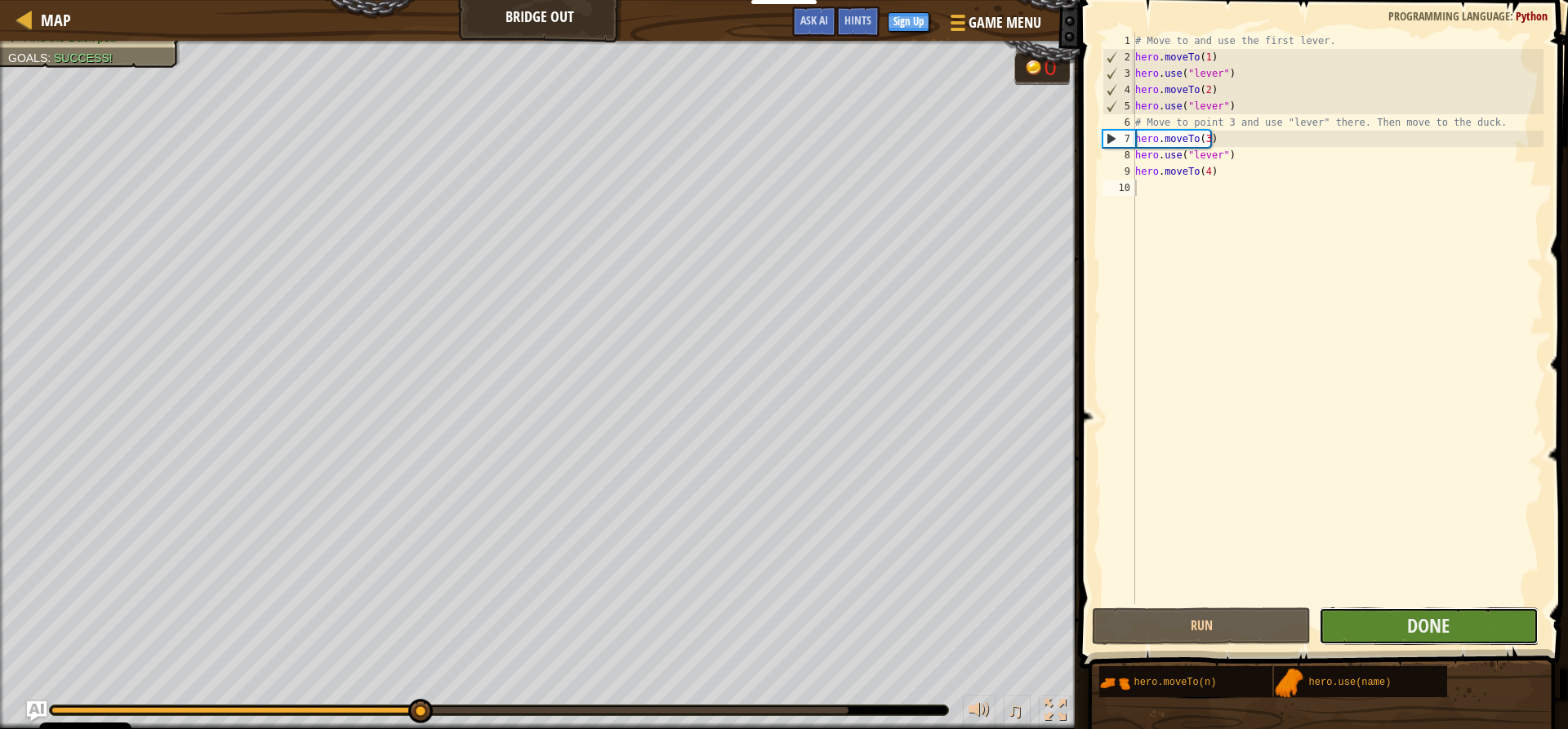
click at [1480, 623] on button "Done" at bounding box center [1427, 626] width 218 height 37
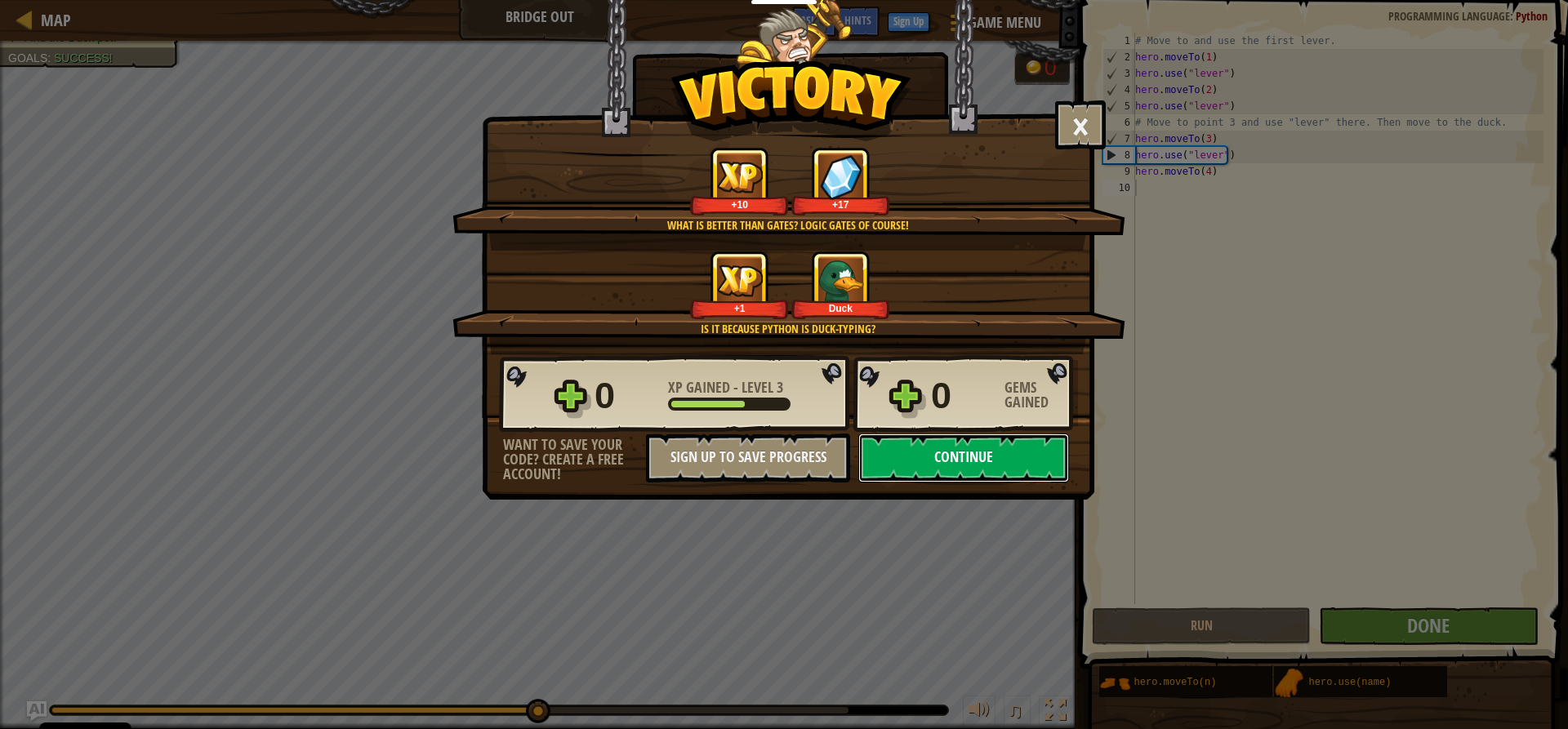
click at [928, 462] on button "Continue" at bounding box center [963, 459] width 211 height 49
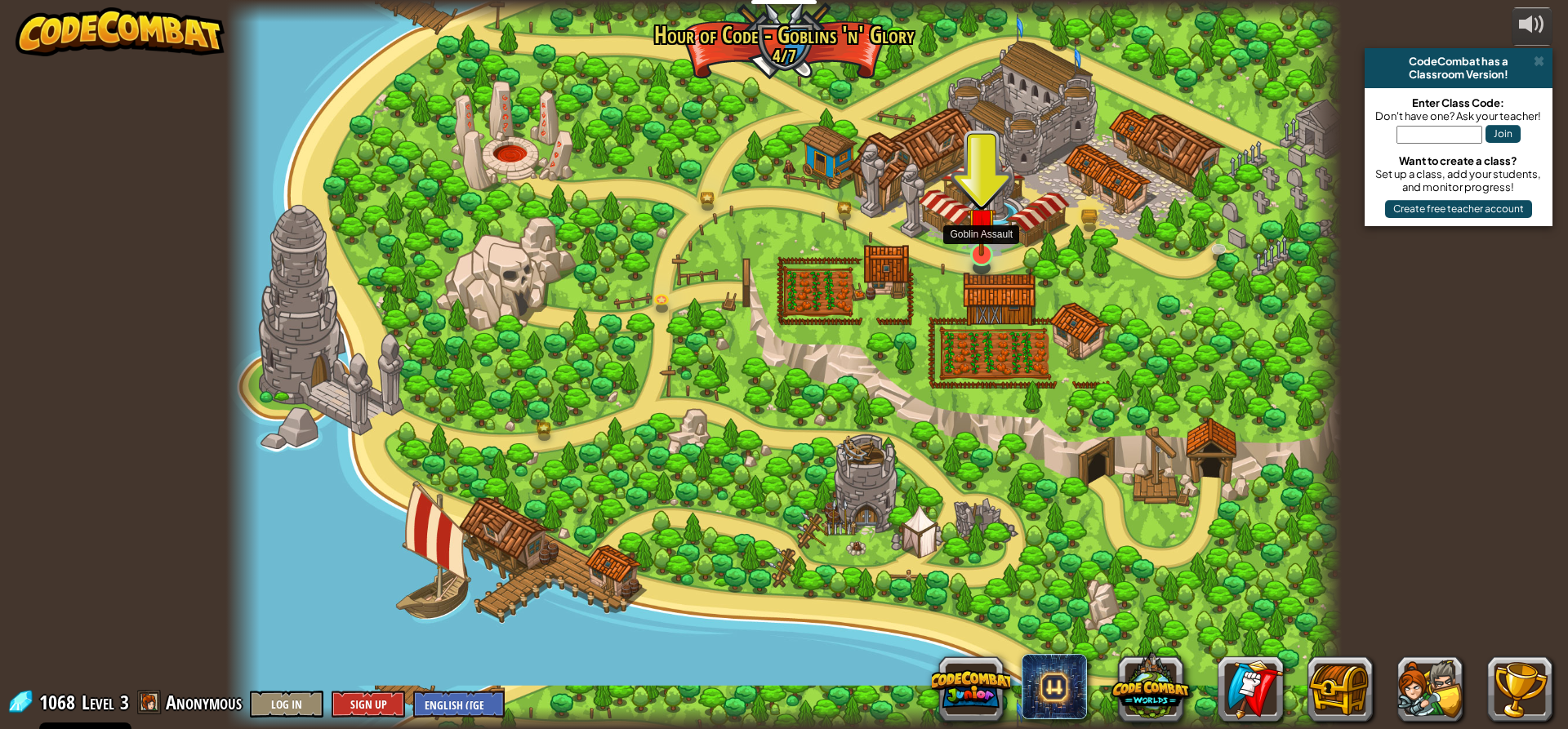
click at [984, 250] on img at bounding box center [981, 222] width 29 height 68
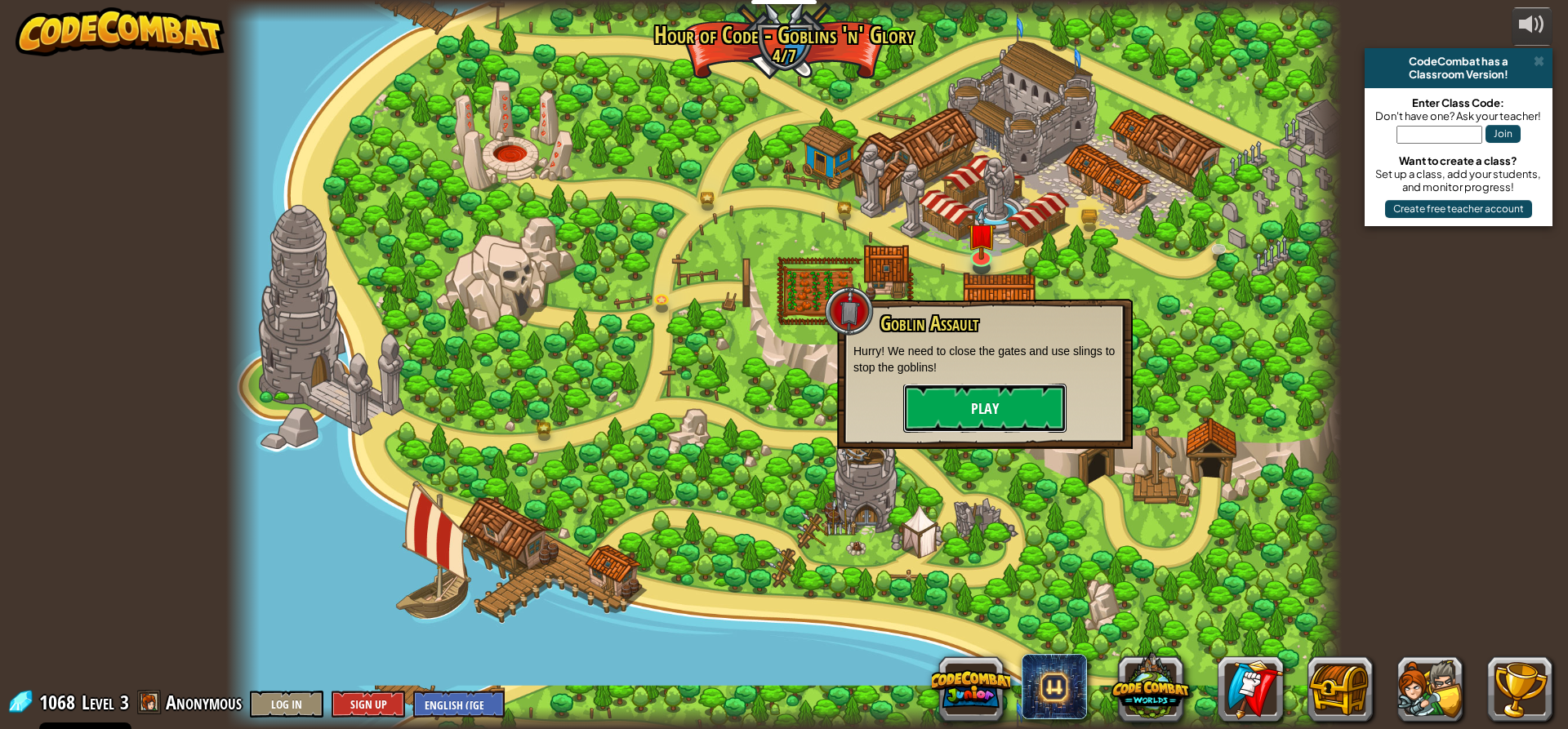
click at [991, 409] on button "Play" at bounding box center [984, 409] width 164 height 49
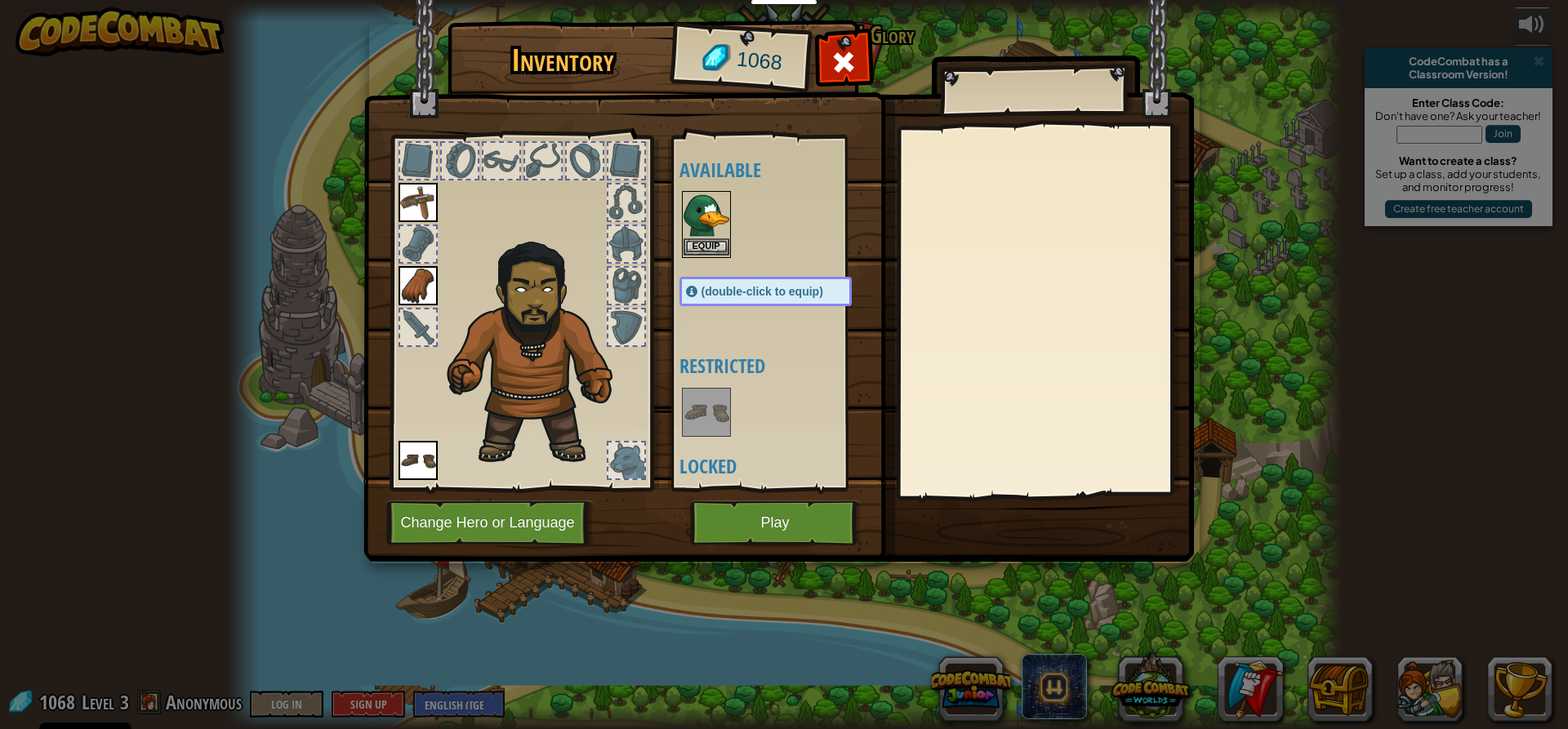
click at [703, 221] on img at bounding box center [706, 216] width 46 height 46
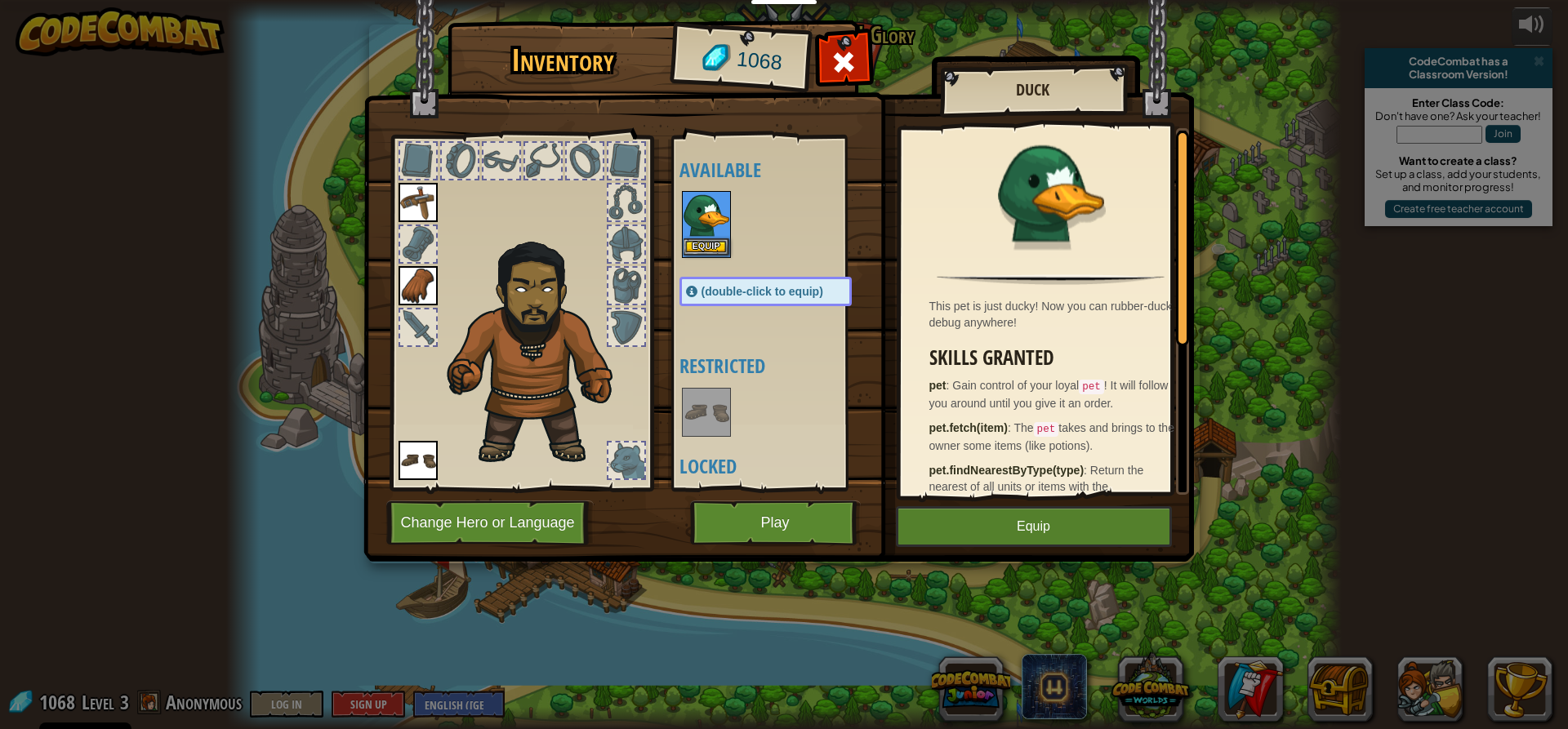
click at [703, 221] on img at bounding box center [706, 216] width 46 height 46
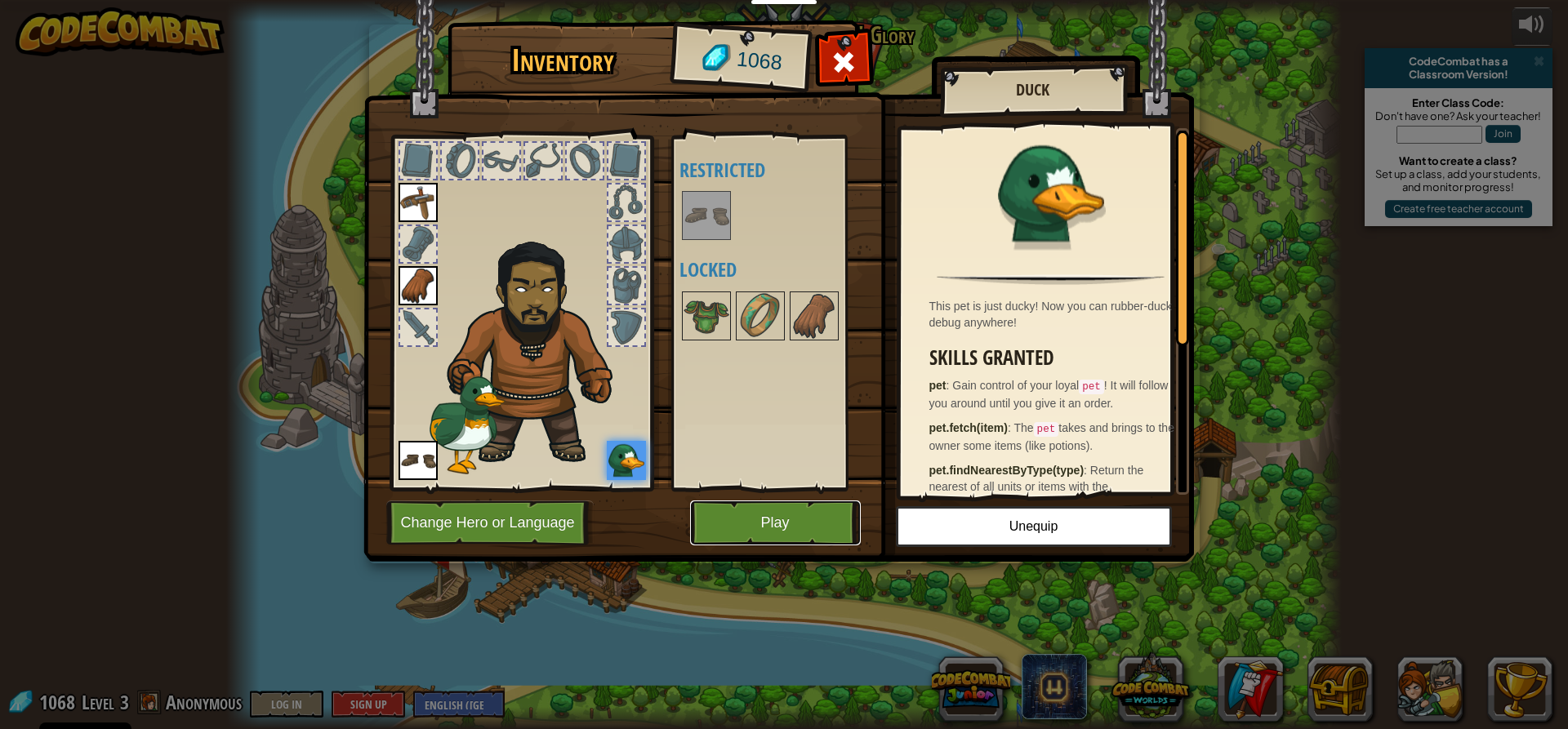
click at [795, 516] on button "Play" at bounding box center [775, 523] width 170 height 45
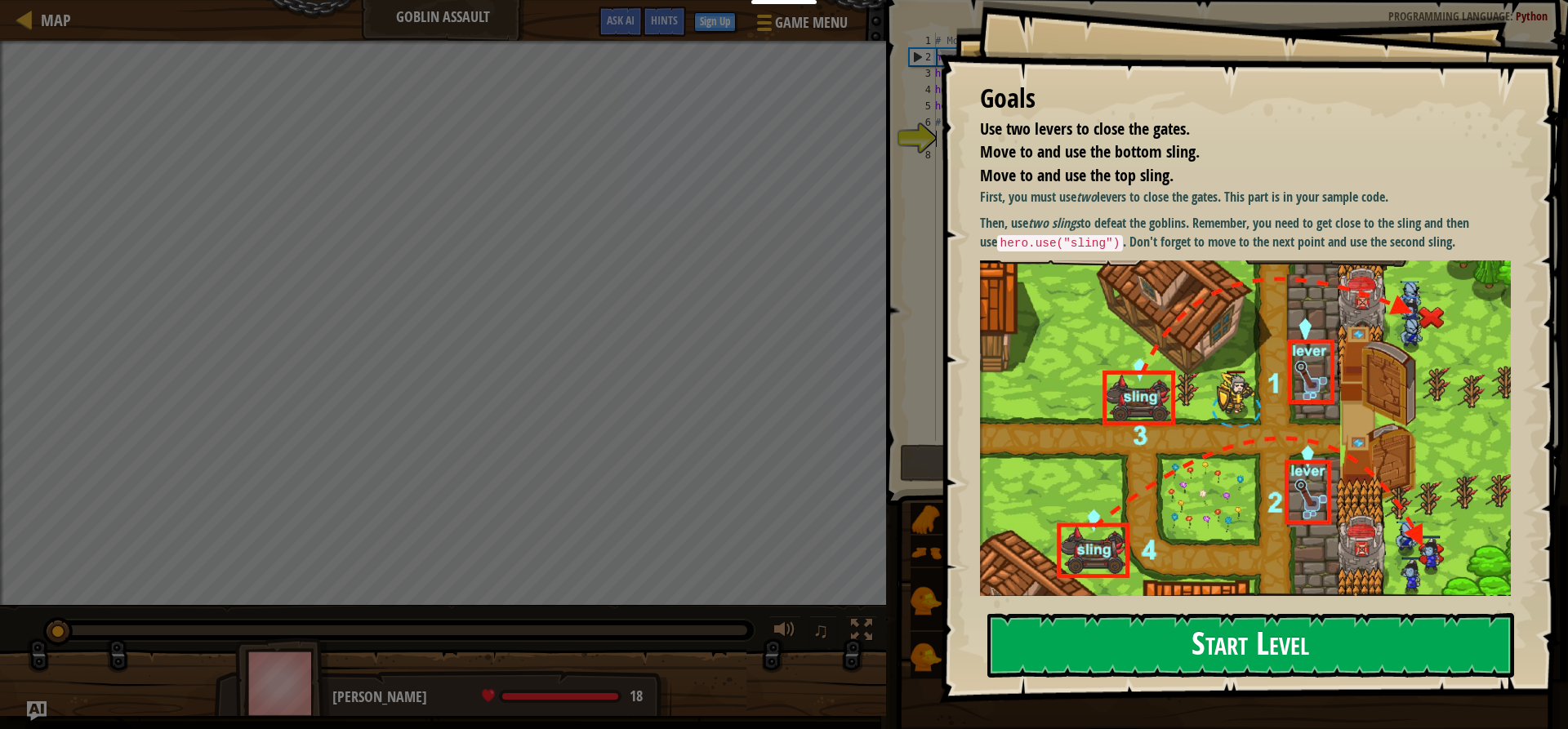
click at [1111, 647] on button "Start Level" at bounding box center [1251, 646] width 527 height 65
